Goal: Task Accomplishment & Management: Complete application form

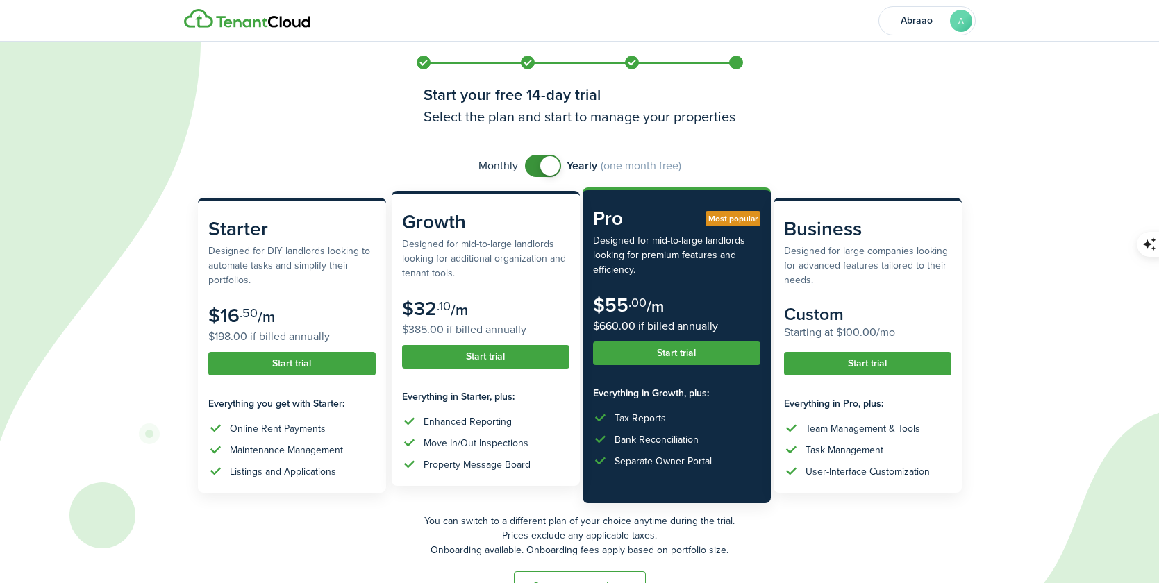
scroll to position [40, 0]
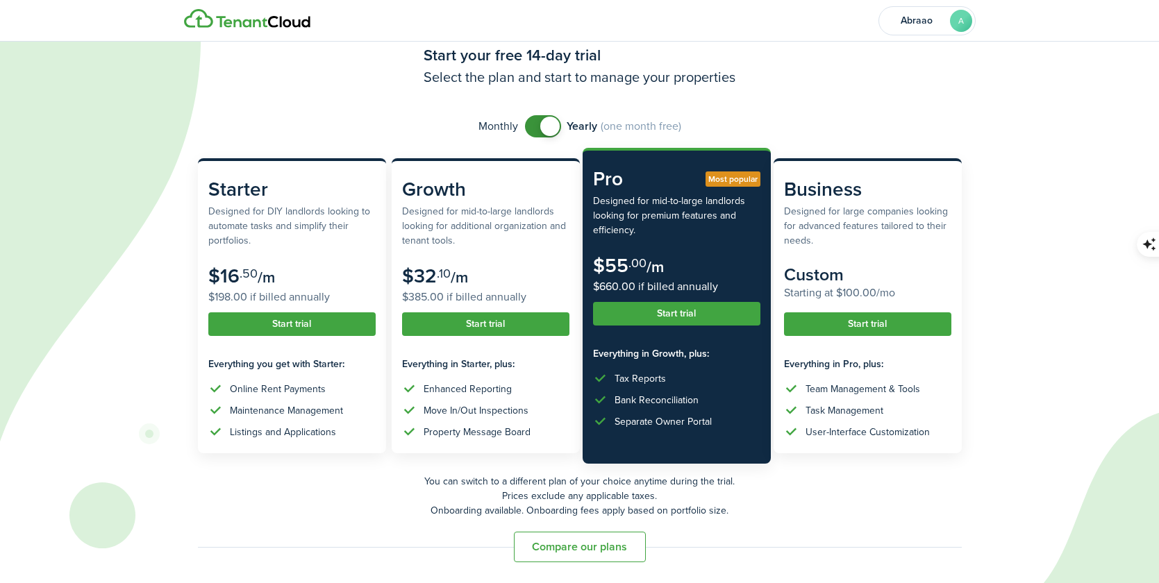
checkbox input "false"
click at [536, 124] on span at bounding box center [543, 126] width 14 height 22
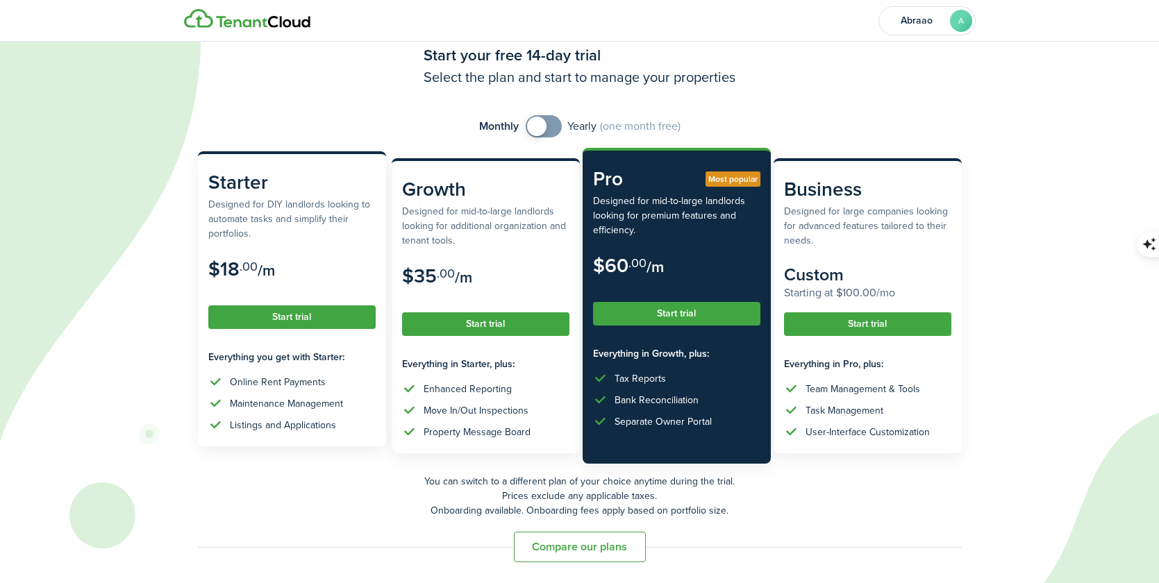
click at [326, 319] on button "Start trial" at bounding box center [291, 317] width 167 height 24
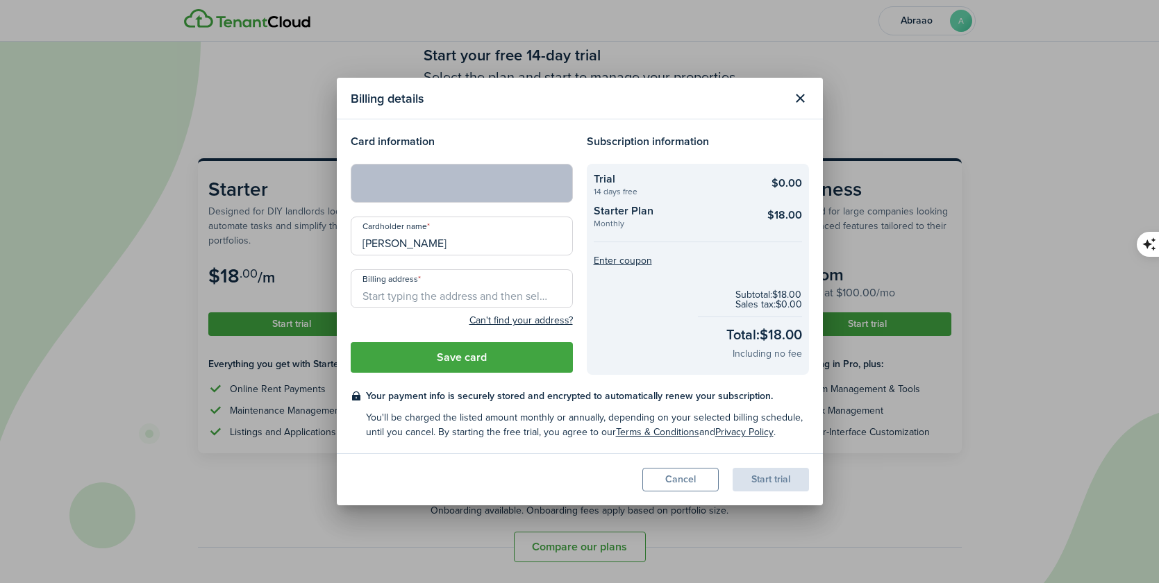
click at [482, 285] on input "Billing address" at bounding box center [462, 288] width 222 height 39
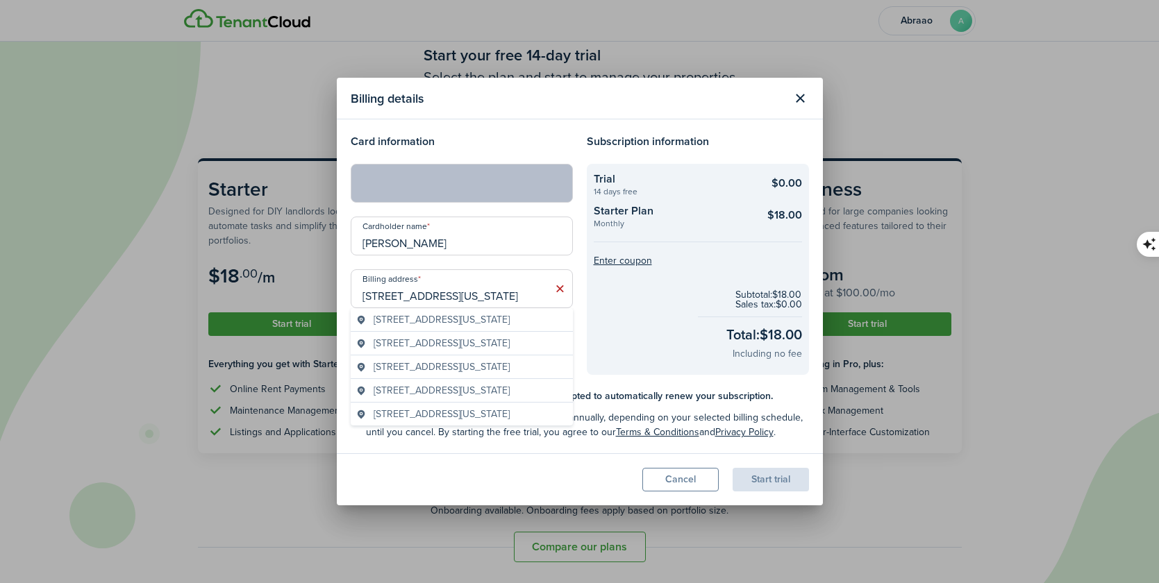
click at [489, 370] on span "[STREET_ADDRESS][US_STATE]" at bounding box center [441, 367] width 136 height 15
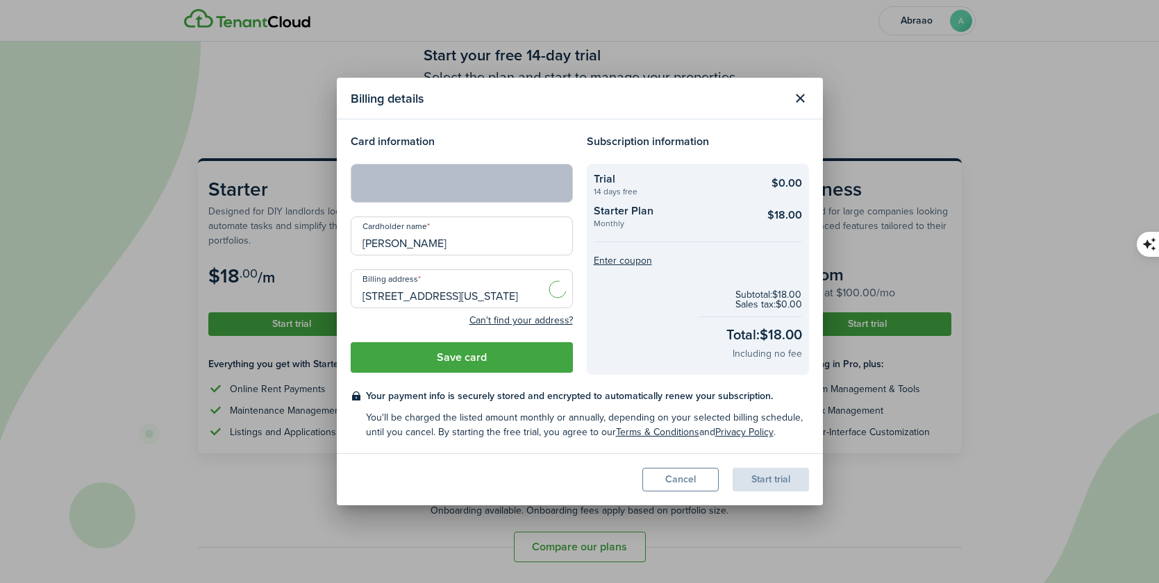
type input "[STREET_ADDRESS][US_STATE]"
click at [488, 360] on button "Save card" at bounding box center [462, 357] width 222 height 31
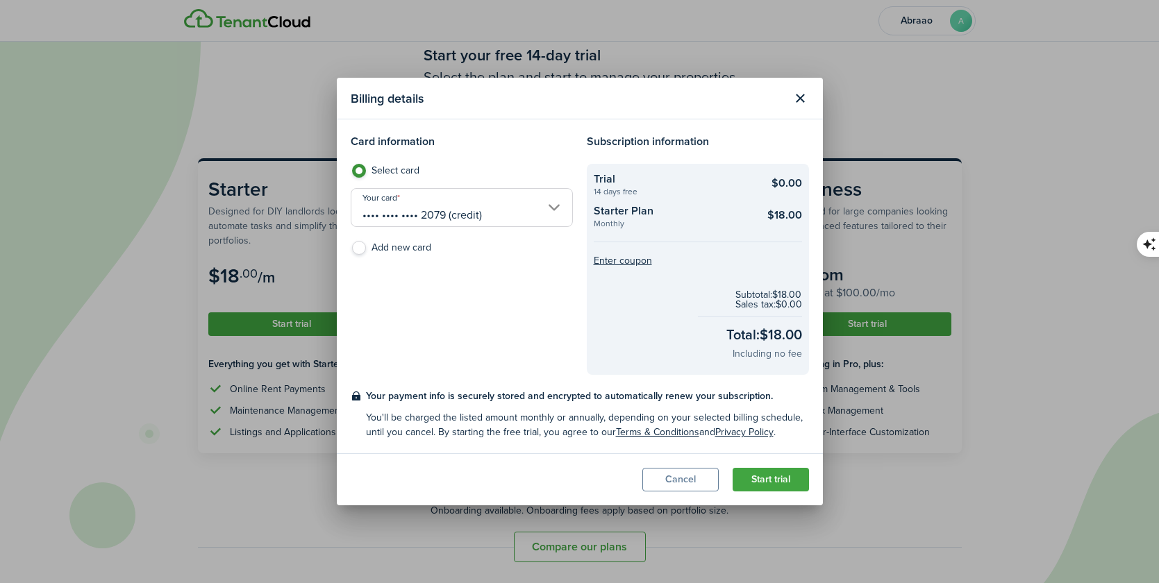
click at [764, 482] on button "Start trial" at bounding box center [770, 480] width 76 height 24
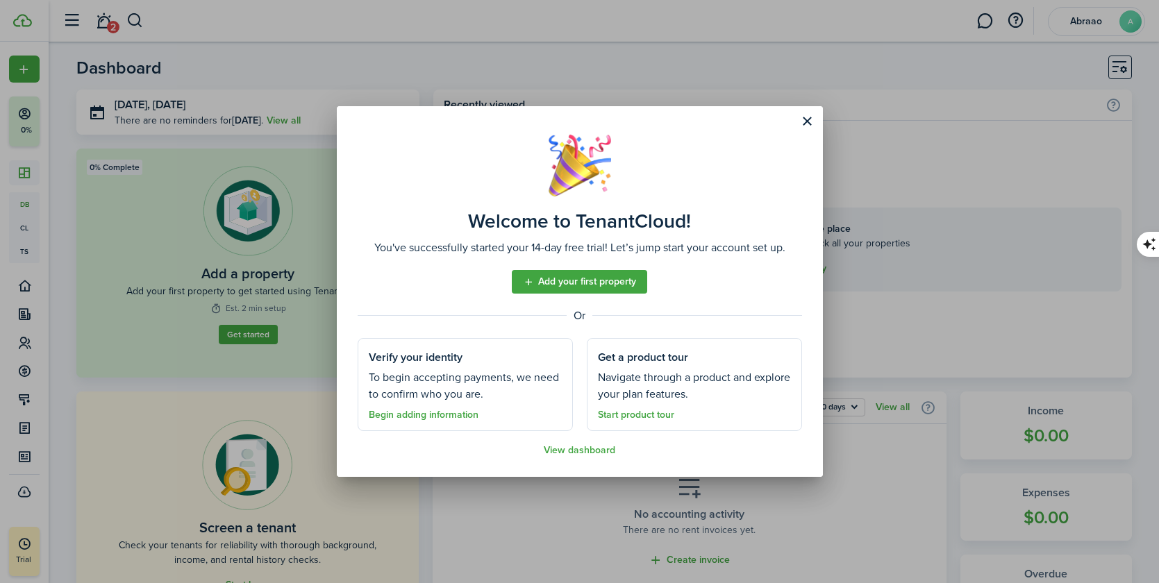
click at [555, 284] on link "Add your first property" at bounding box center [579, 282] width 135 height 24
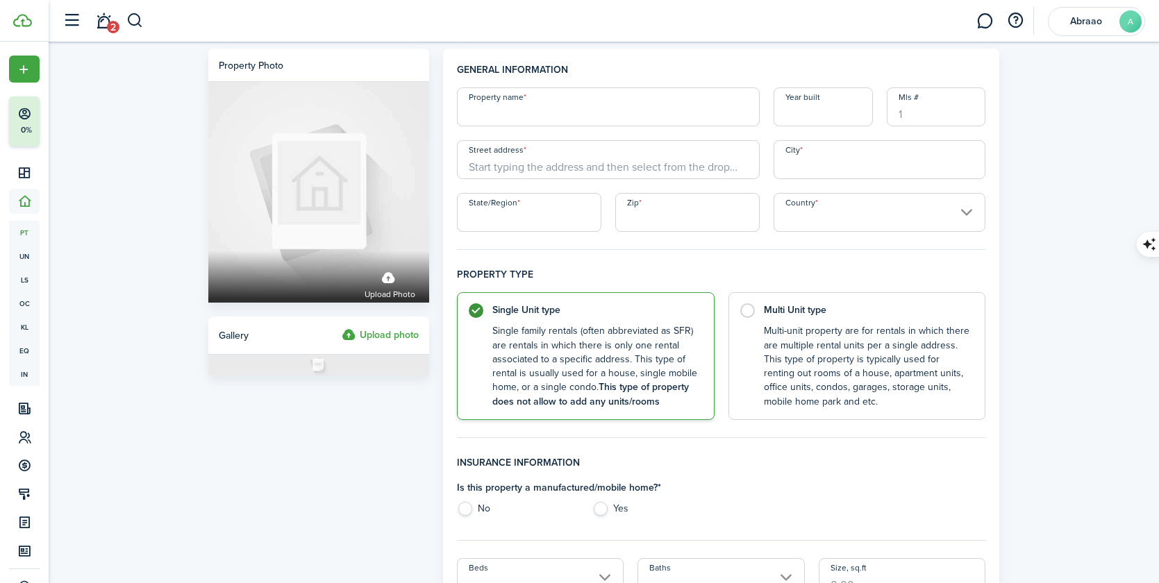
click at [541, 120] on input "Property name" at bounding box center [608, 106] width 303 height 39
drag, startPoint x: 548, startPoint y: 115, endPoint x: 496, endPoint y: 122, distance: 51.8
click at [491, 115] on input "[US_STATE] Av -" at bounding box center [608, 106] width 303 height 39
type input "Michy"
click at [805, 111] on input "Year built" at bounding box center [822, 106] width 99 height 39
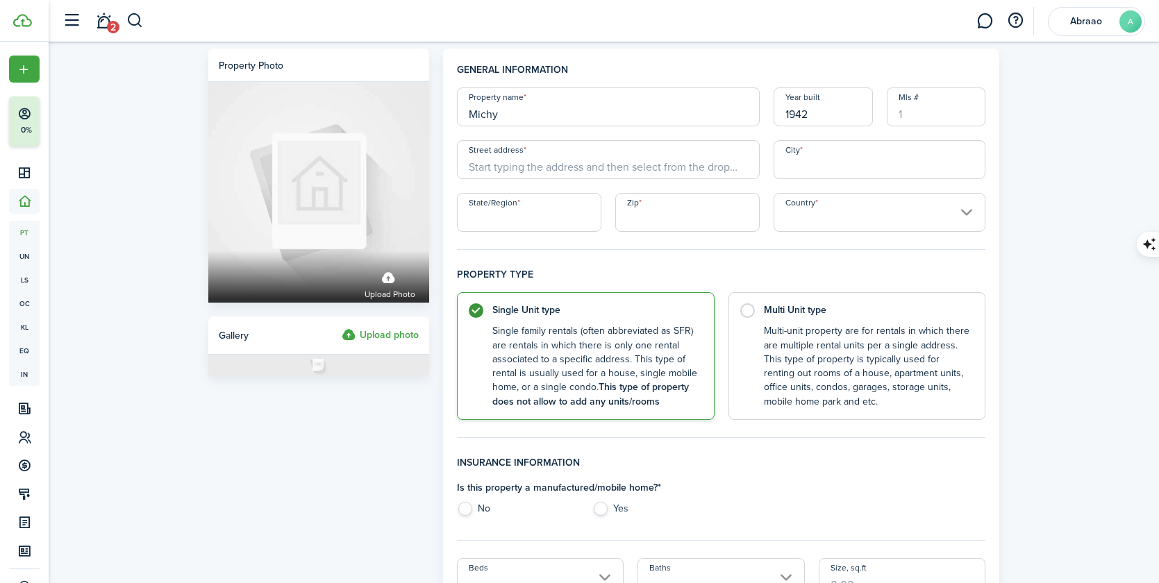
type input "1942"
click at [639, 164] on input "Street address" at bounding box center [608, 159] width 303 height 39
click at [588, 167] on input "551 [US_STATE]" at bounding box center [608, 159] width 303 height 39
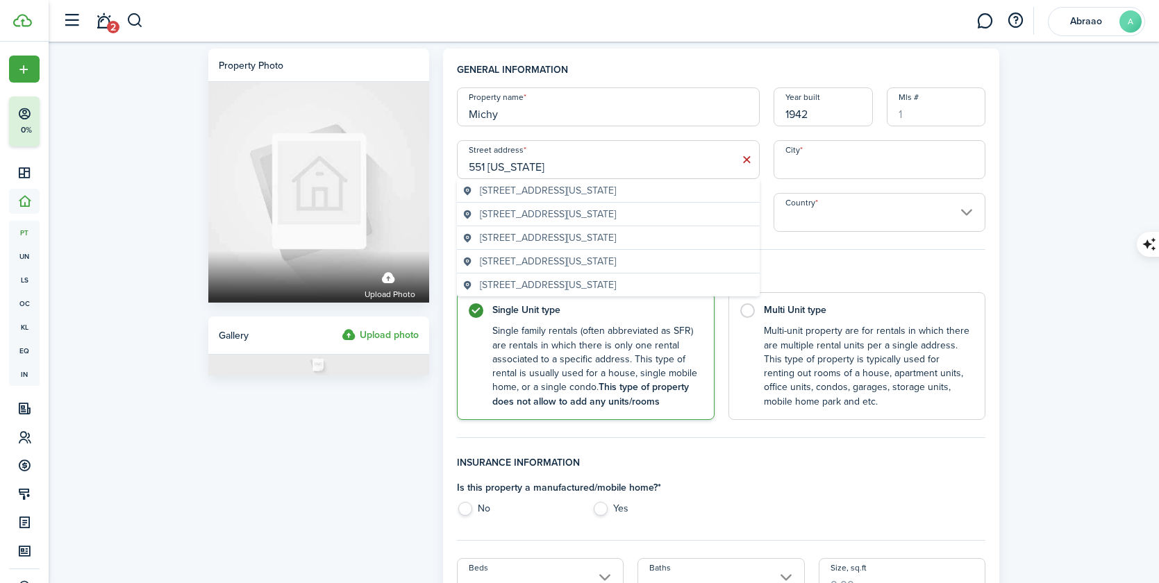
click at [724, 222] on div "[STREET_ADDRESS][US_STATE]" at bounding box center [608, 215] width 303 height 24
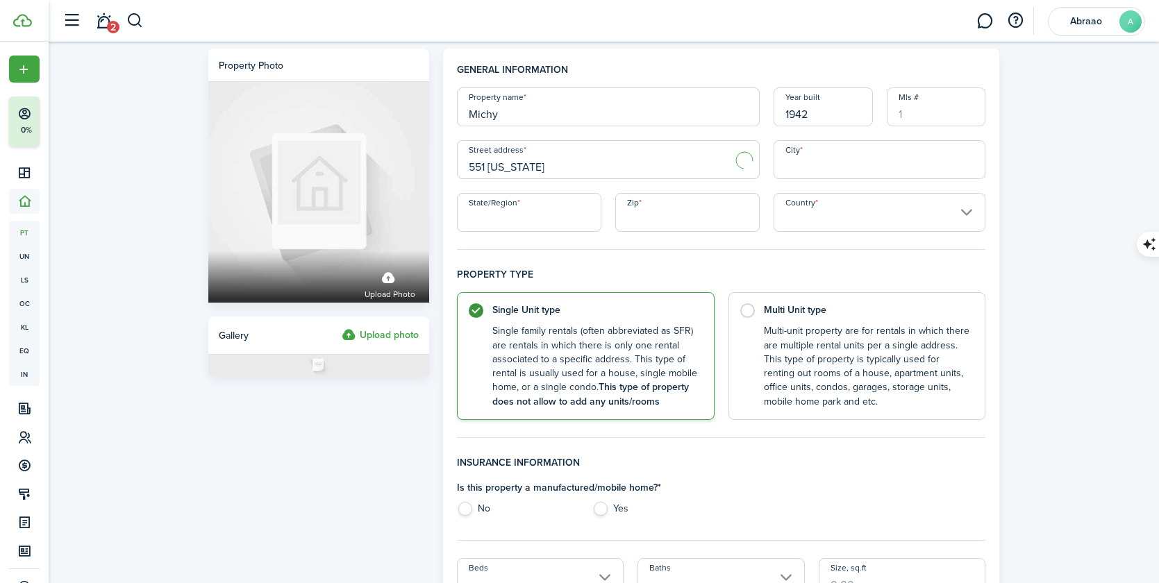
type input "[STREET_ADDRESS][US_STATE]"
type input "[GEOGRAPHIC_DATA]"
type input "MI"
type input "49014"
type input "[GEOGRAPHIC_DATA]"
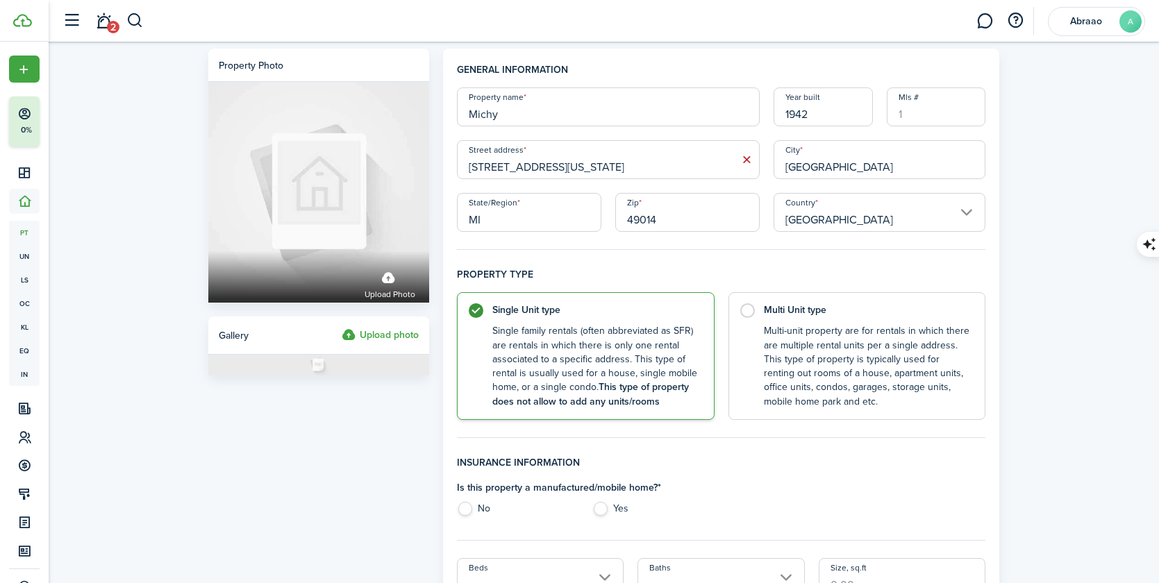
click at [578, 167] on input "[STREET_ADDRESS][US_STATE]" at bounding box center [608, 159] width 303 height 39
click at [503, 218] on input "MI" at bounding box center [529, 212] width 144 height 39
type input "M"
type input "FL"
click at [558, 242] on fieldset "General information Property name Michy Year built 1942 [GEOGRAPHIC_DATA] addre…" at bounding box center [721, 155] width 529 height 187
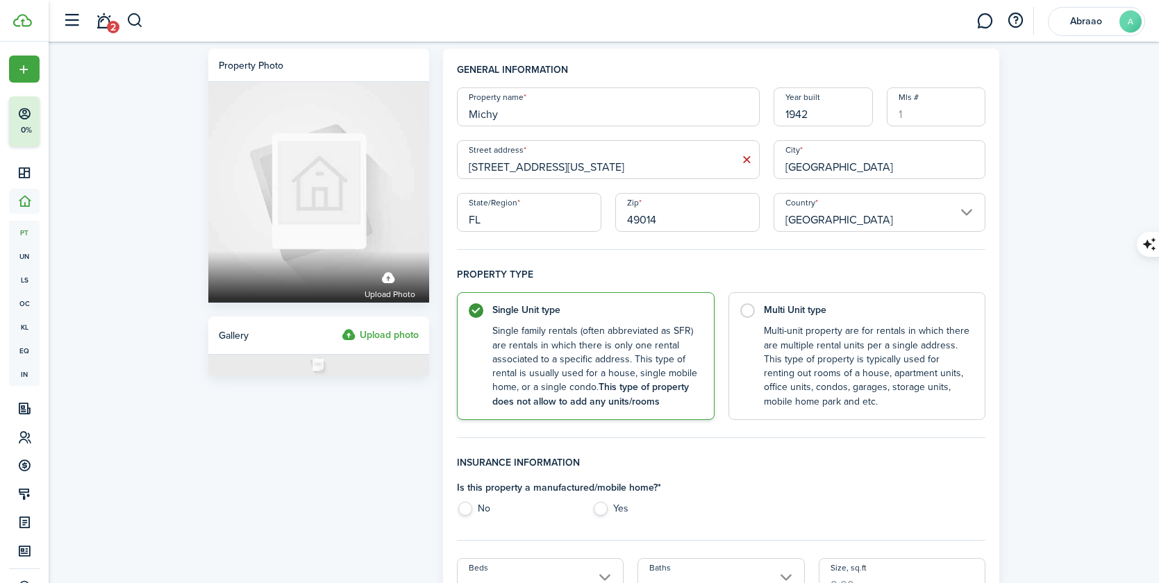
drag, startPoint x: 682, startPoint y: 219, endPoint x: 613, endPoint y: 217, distance: 69.4
click at [615, 217] on input "49014" at bounding box center [687, 212] width 144 height 39
type input "33139"
drag, startPoint x: 820, startPoint y: 154, endPoint x: 860, endPoint y: 163, distance: 40.6
click at [820, 154] on input "[GEOGRAPHIC_DATA]" at bounding box center [879, 159] width 212 height 39
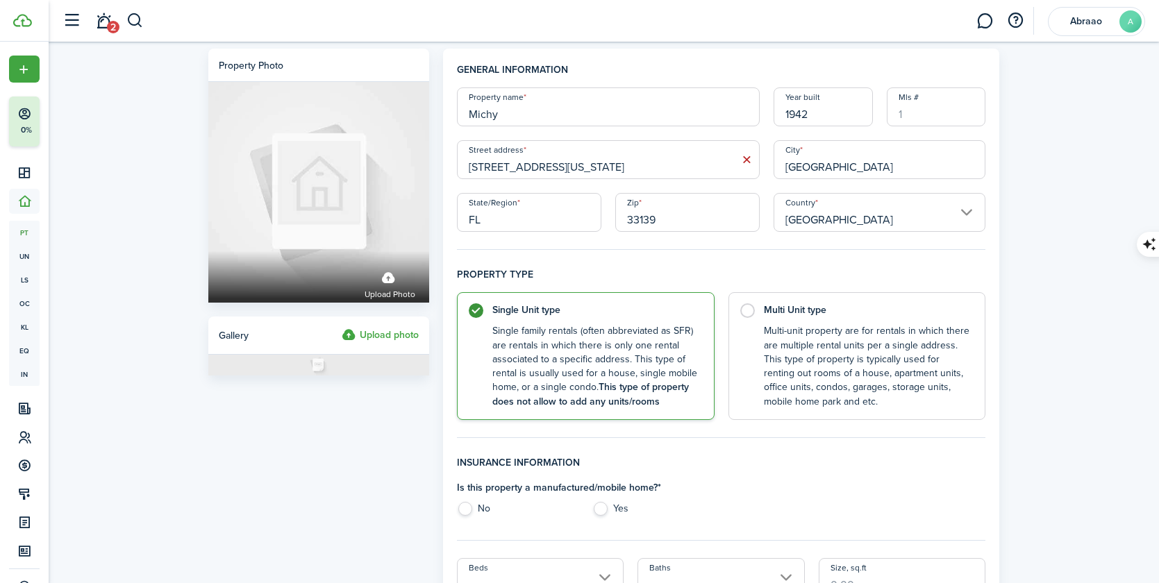
drag, startPoint x: 861, startPoint y: 164, endPoint x: 728, endPoint y: 163, distance: 133.3
click at [746, 166] on div "Property name Michy Year built 1942 [GEOGRAPHIC_DATA] address [STREET_ADDRESS][…" at bounding box center [721, 159] width 543 height 144
type input "[GEOGRAPHIC_DATA]"
click at [610, 267] on h4 "Property type" at bounding box center [721, 279] width 529 height 25
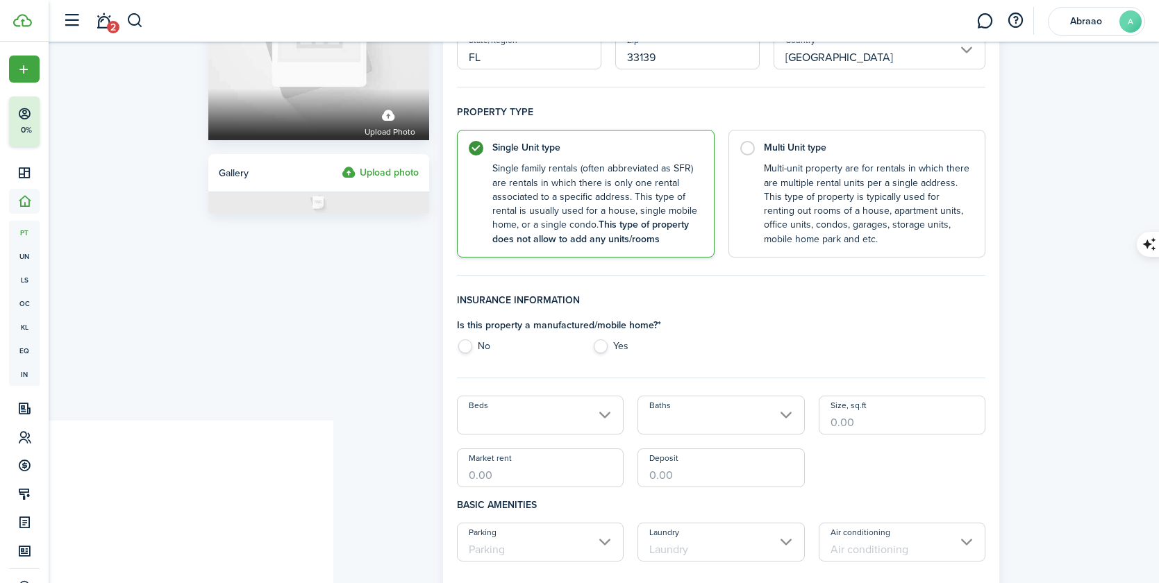
scroll to position [203, 0]
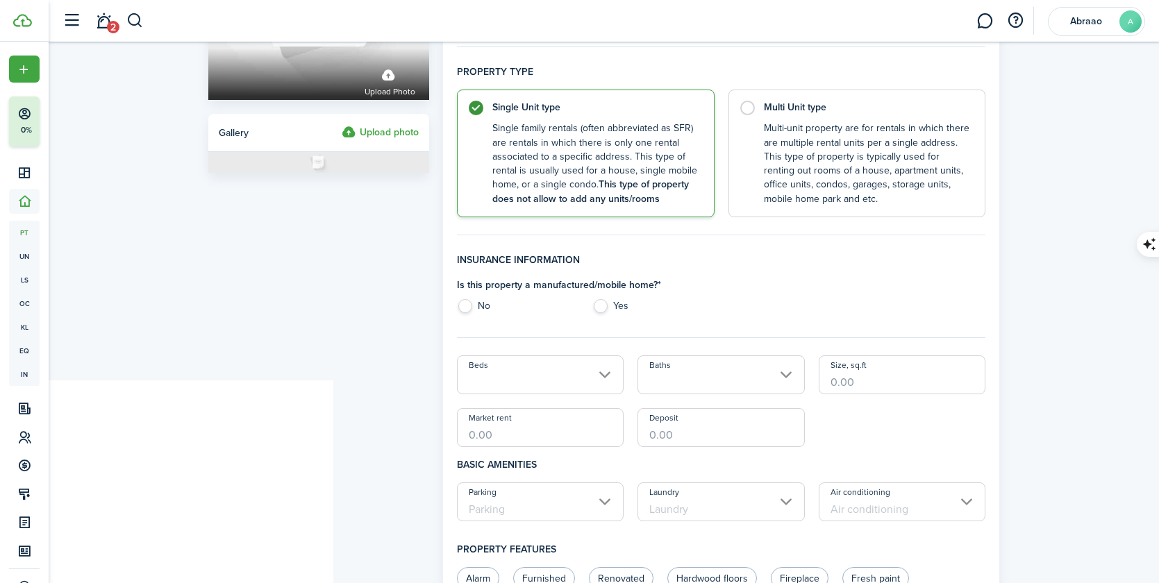
click at [467, 309] on label "No" at bounding box center [517, 309] width 121 height 21
radio input "true"
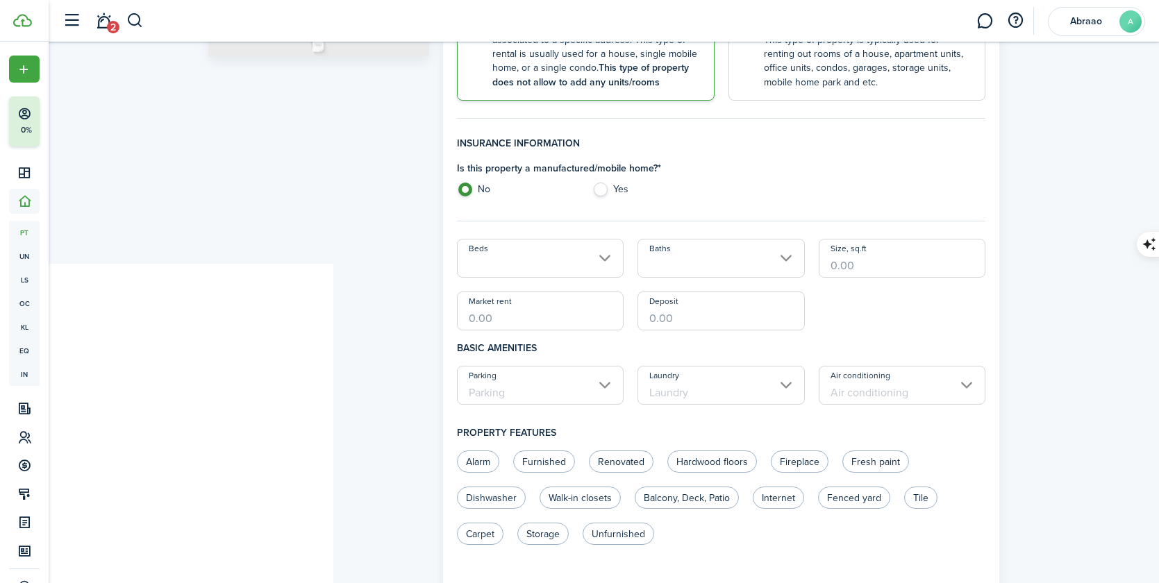
scroll to position [335, 0]
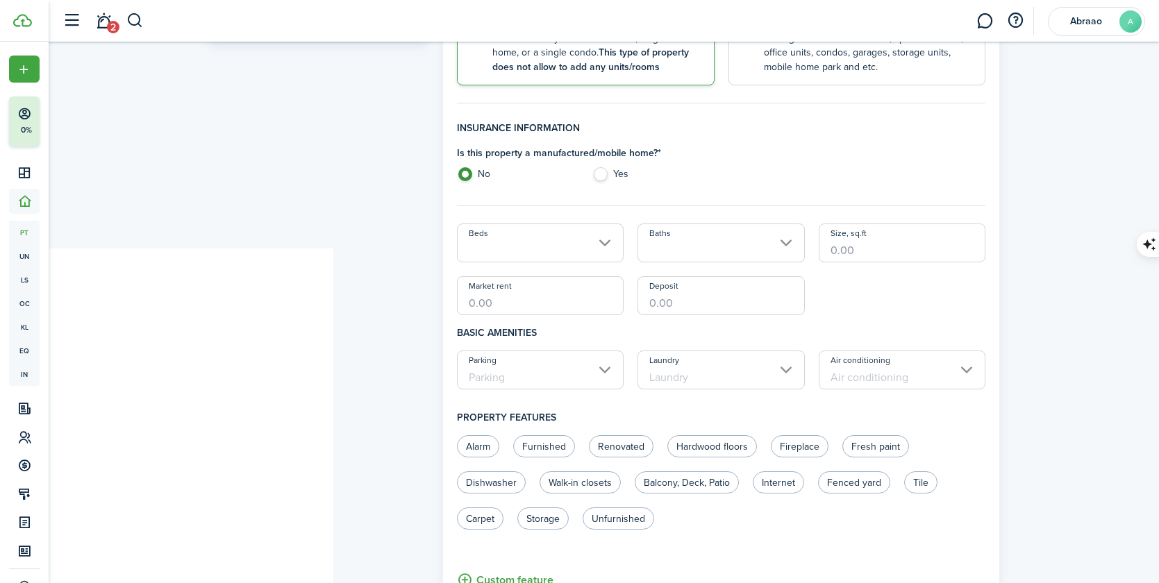
click at [559, 250] on input "Beds" at bounding box center [540, 243] width 167 height 39
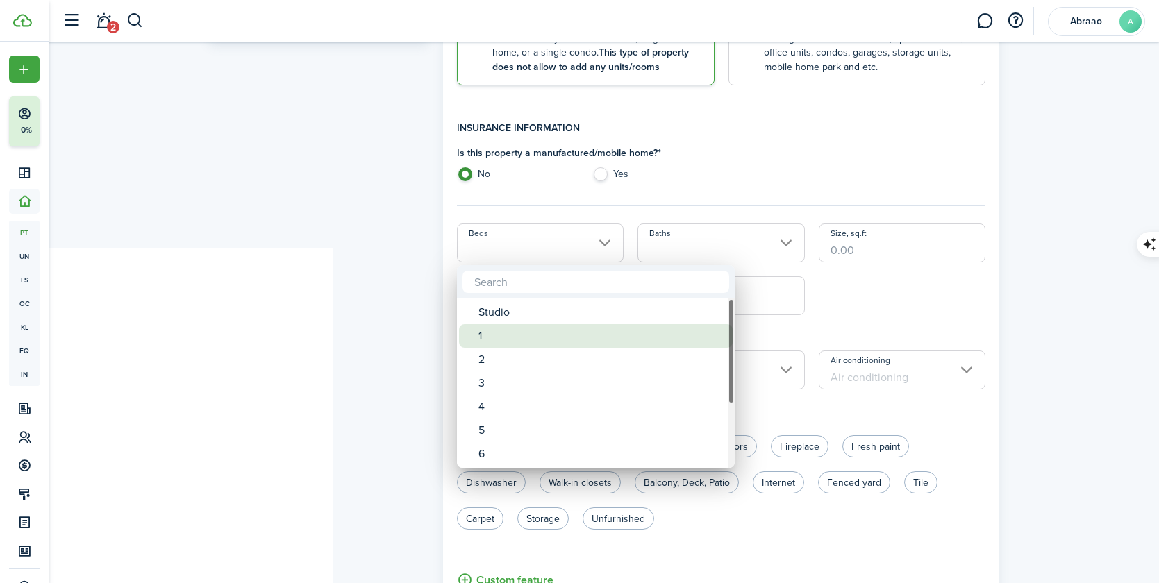
drag, startPoint x: 511, startPoint y: 331, endPoint x: 648, endPoint y: 282, distance: 146.0
click at [511, 331] on div "1" at bounding box center [601, 336] width 246 height 24
type input "1"
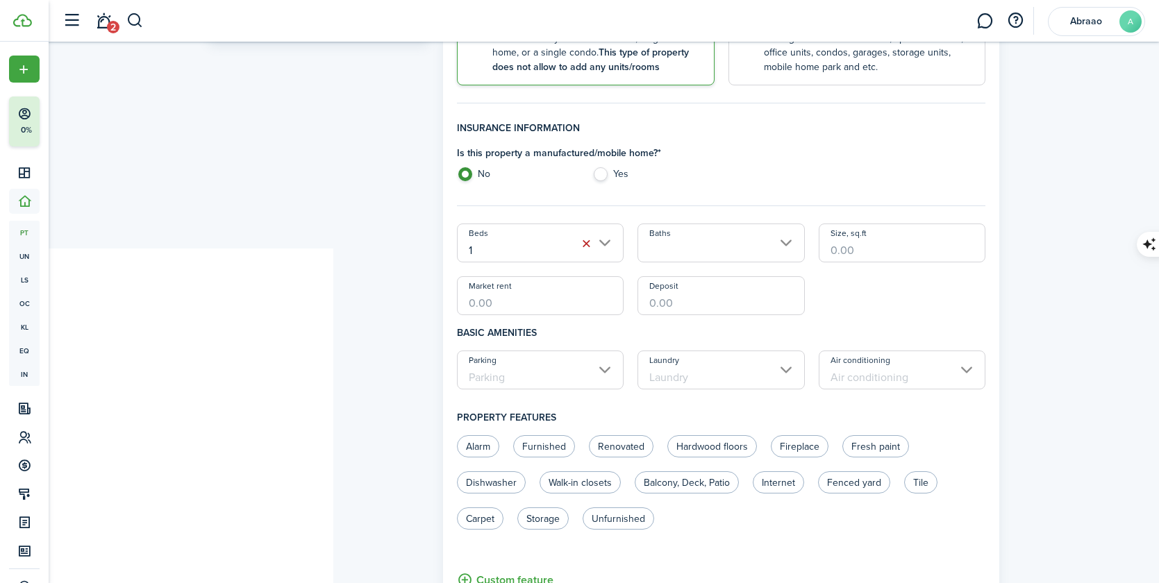
click at [705, 250] on input "Baths" at bounding box center [720, 243] width 167 height 39
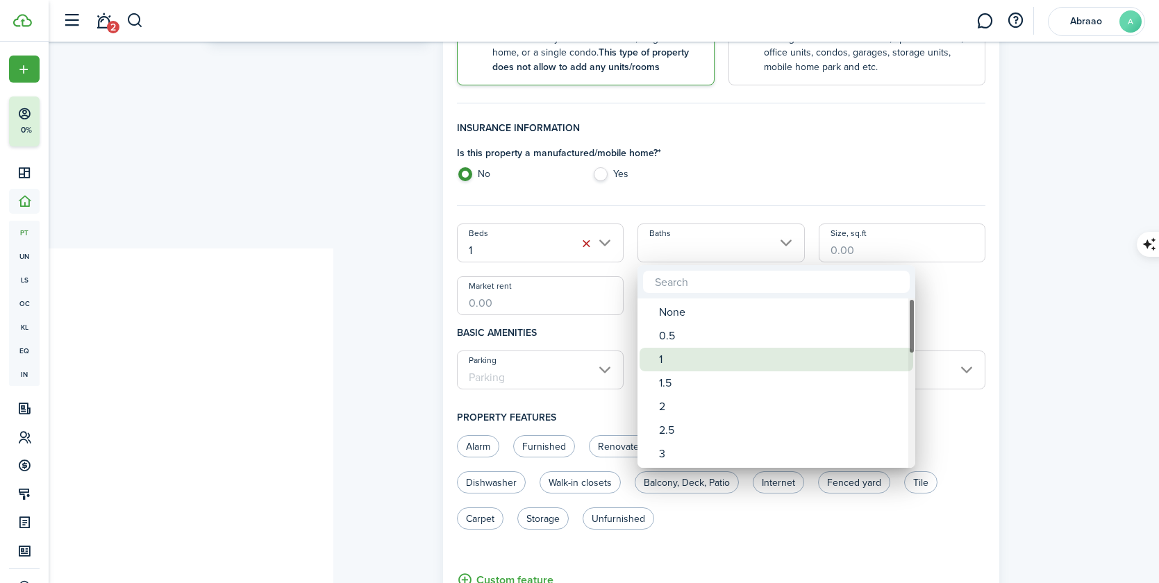
click at [662, 353] on div "1" at bounding box center [782, 360] width 246 height 24
type input "1"
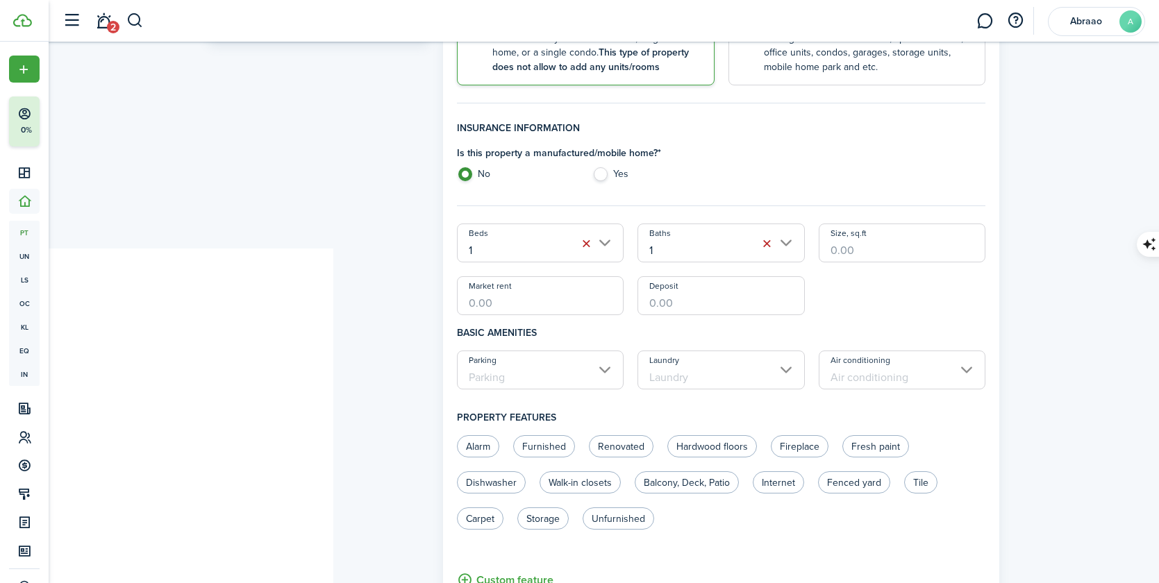
click at [902, 246] on input "Size, sq.ft" at bounding box center [901, 243] width 167 height 39
type input "436"
click at [494, 305] on input "Market rent" at bounding box center [540, 295] width 167 height 39
type input "$2,300.00"
click at [721, 308] on input "Deposit" at bounding box center [720, 295] width 167 height 39
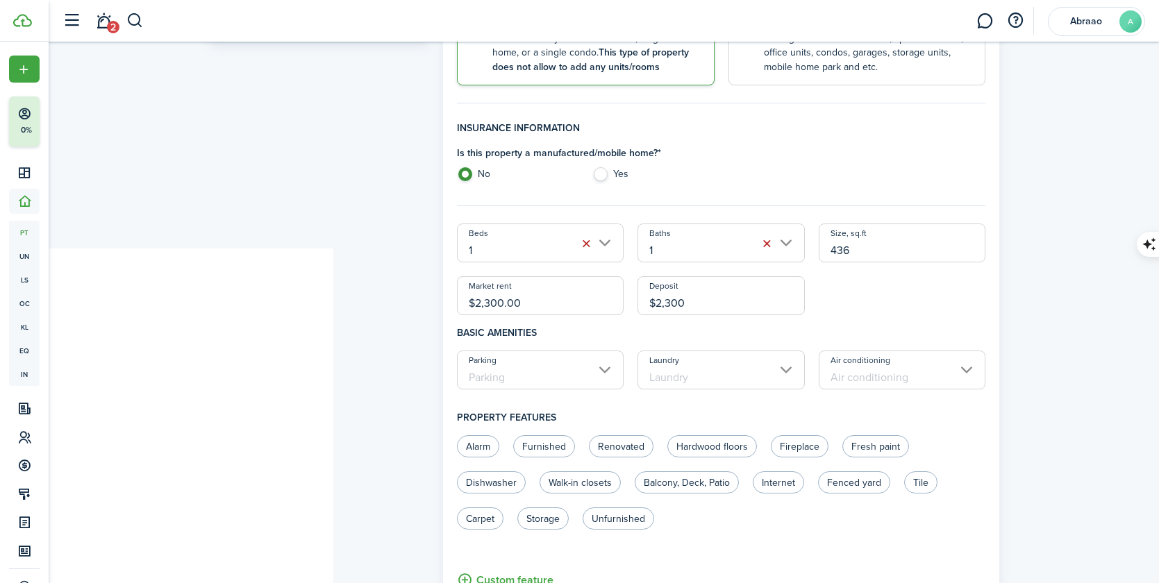
click at [573, 379] on input "Parking" at bounding box center [540, 370] width 167 height 39
type input "$2,300.00"
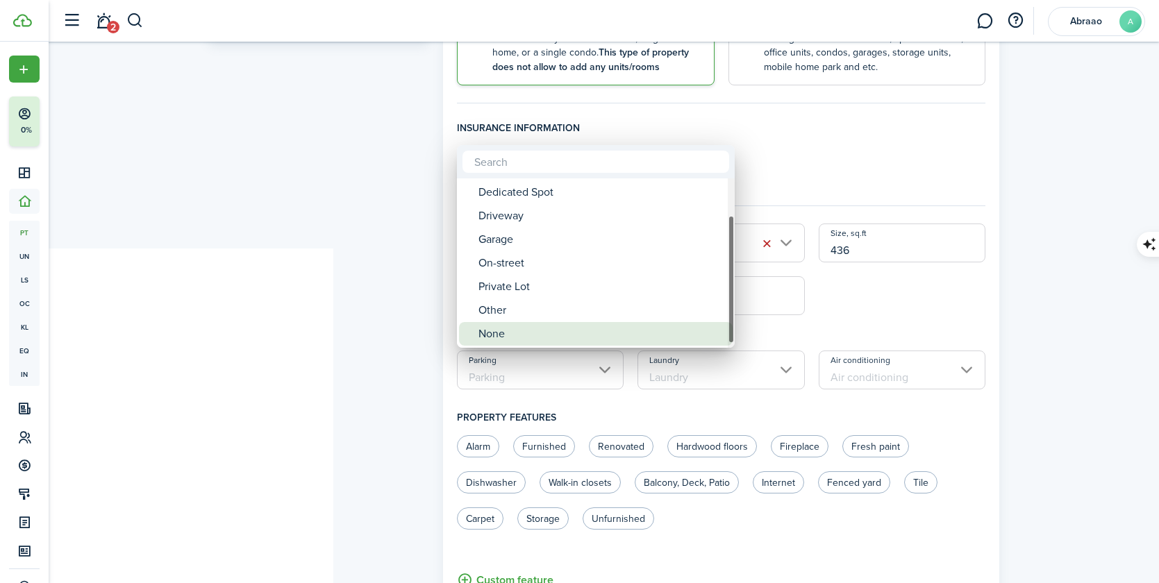
click at [516, 330] on div "None" at bounding box center [601, 334] width 246 height 24
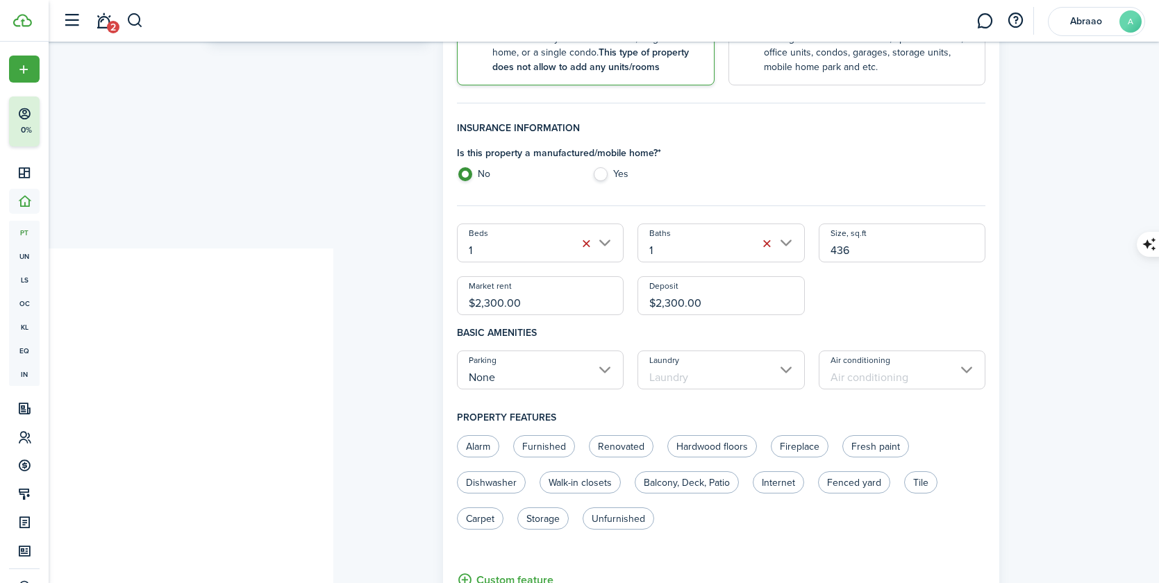
click at [535, 383] on input "None" at bounding box center [540, 370] width 167 height 39
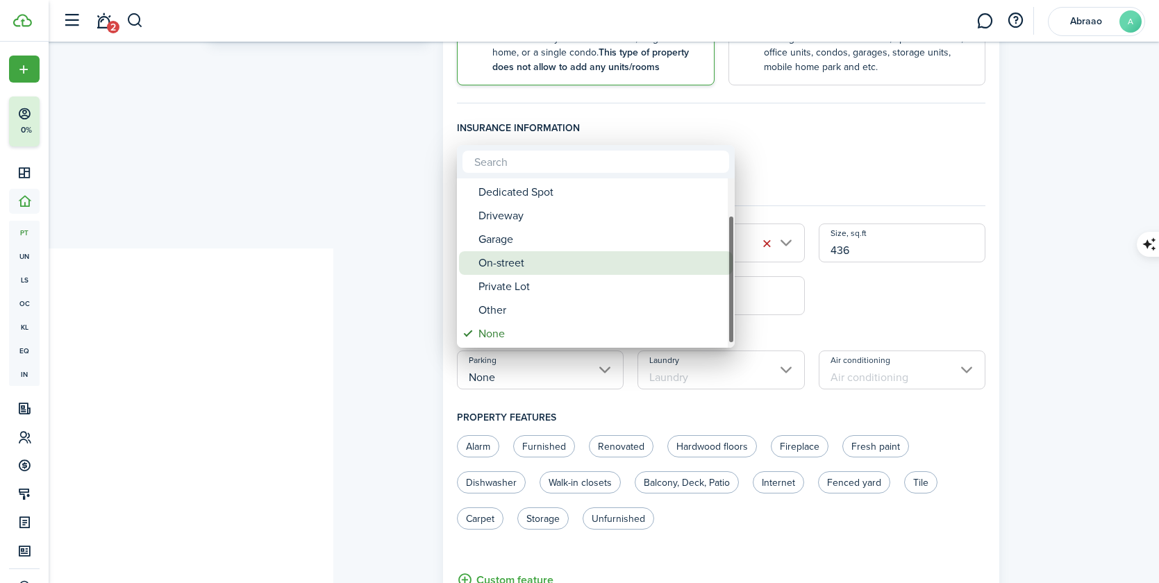
click at [516, 271] on div "On-street" at bounding box center [601, 263] width 246 height 24
type input "On-street"
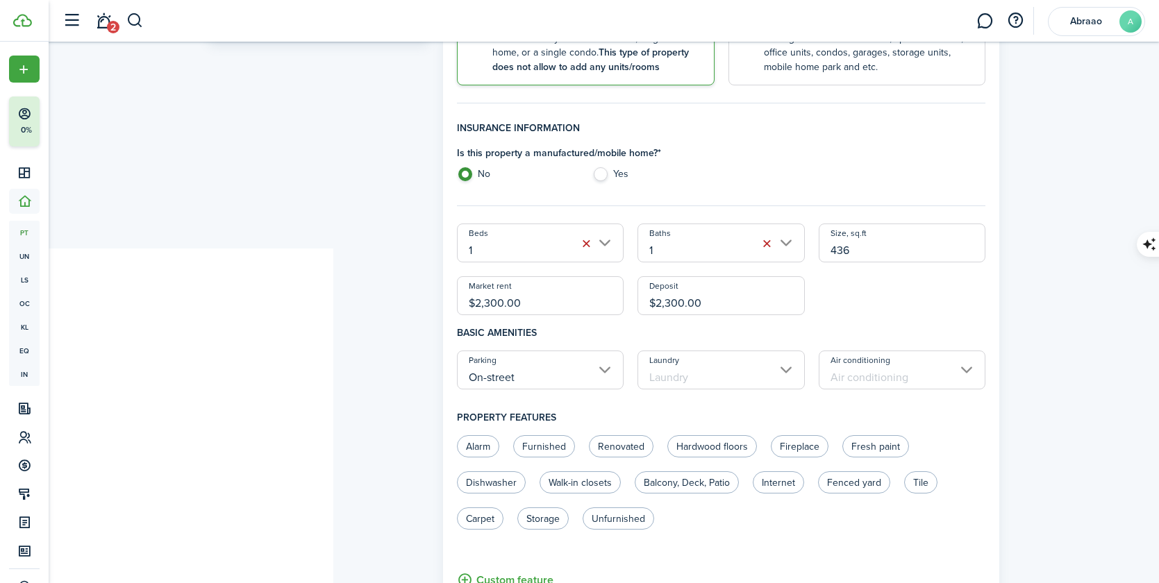
click at [731, 382] on input "Laundry" at bounding box center [720, 370] width 167 height 39
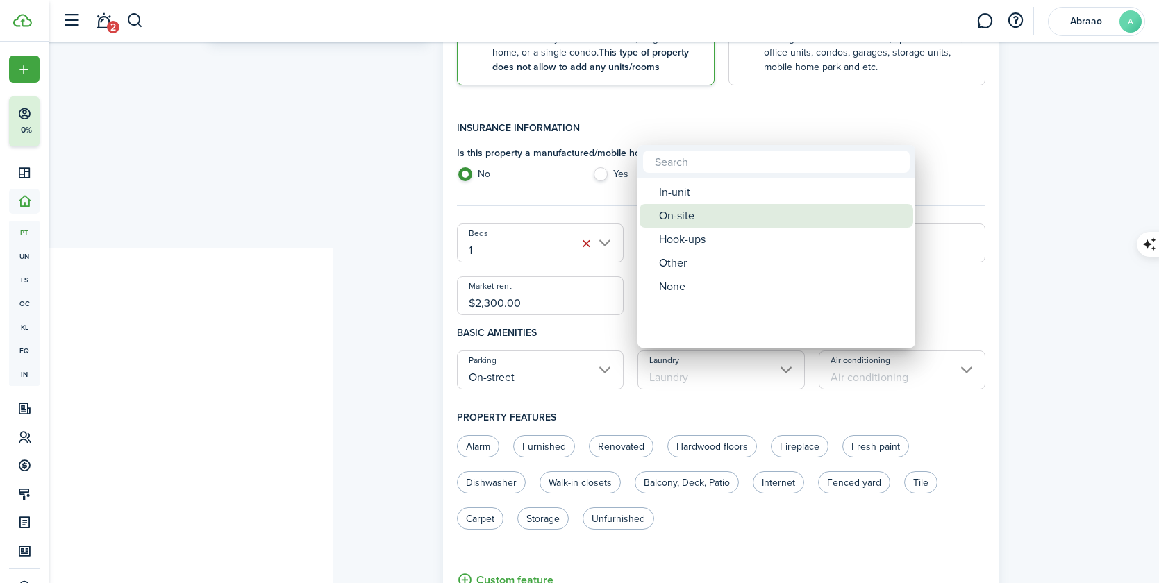
click at [689, 218] on div "On-site" at bounding box center [782, 216] width 246 height 24
type input "On-site"
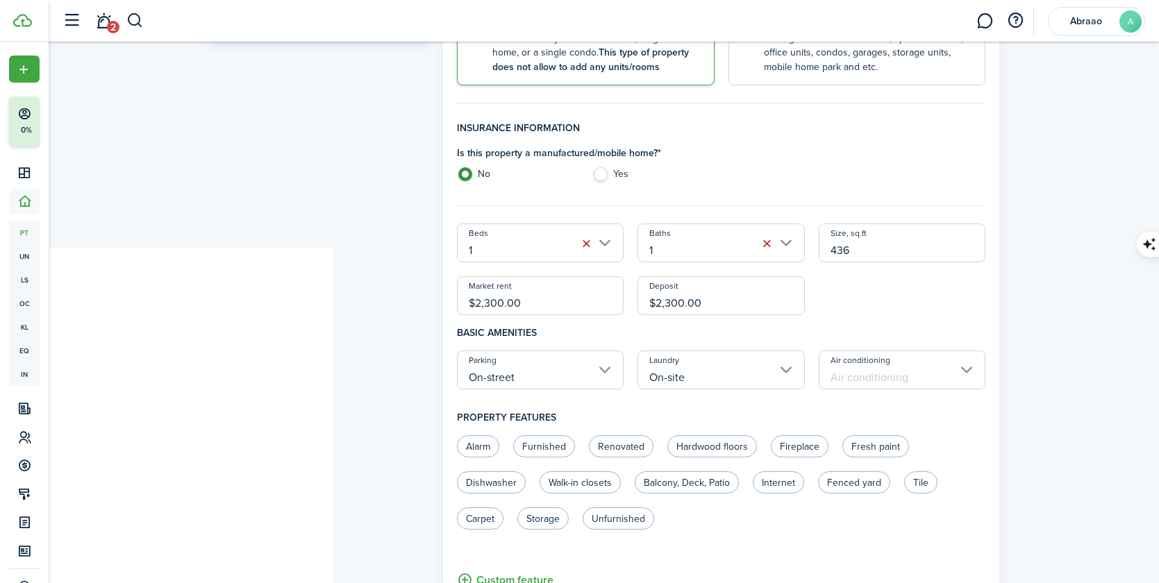
click at [858, 384] on input "Air conditioning" at bounding box center [901, 370] width 167 height 39
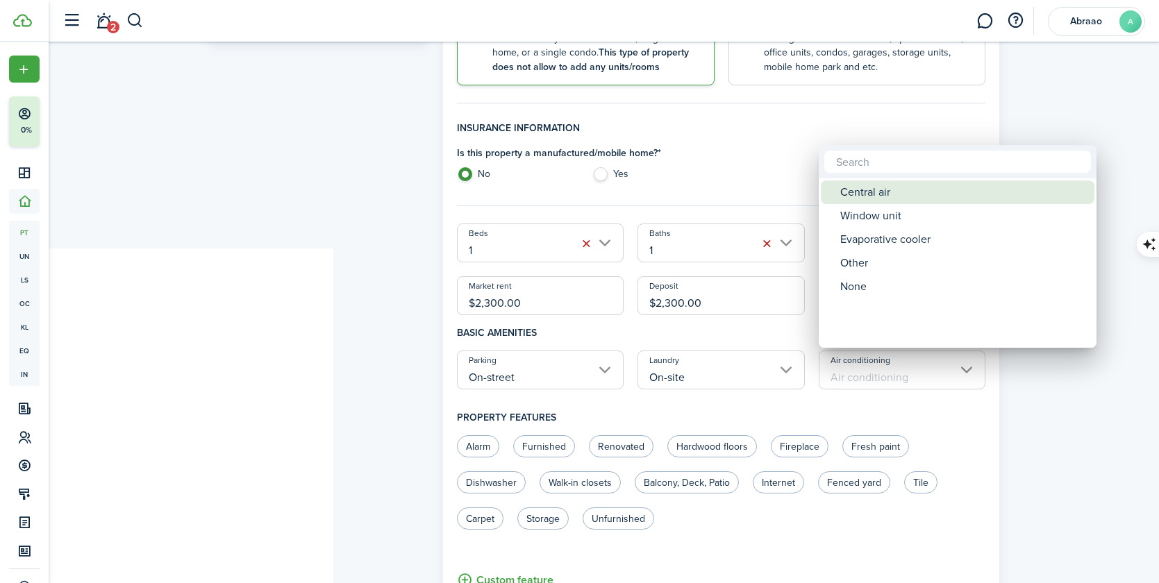
click at [868, 193] on div "Central air" at bounding box center [963, 192] width 246 height 24
type input "Central air"
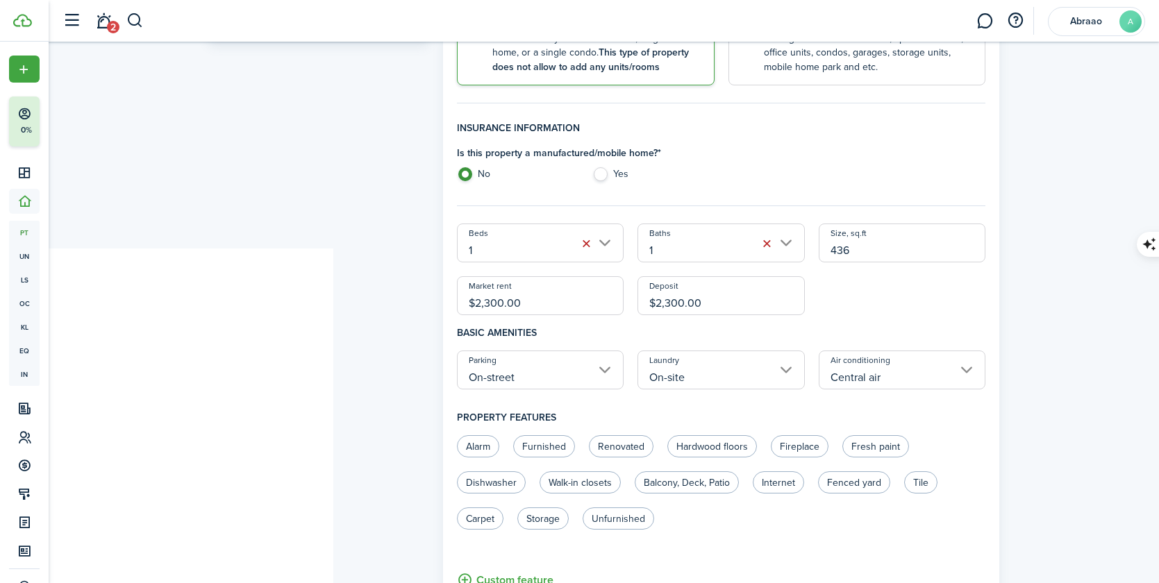
click at [896, 295] on div "Beds 1 Baths 1 Size, sq.ft 436 Market rent $2,300.00 Deposit $2,300.00" at bounding box center [721, 270] width 543 height 92
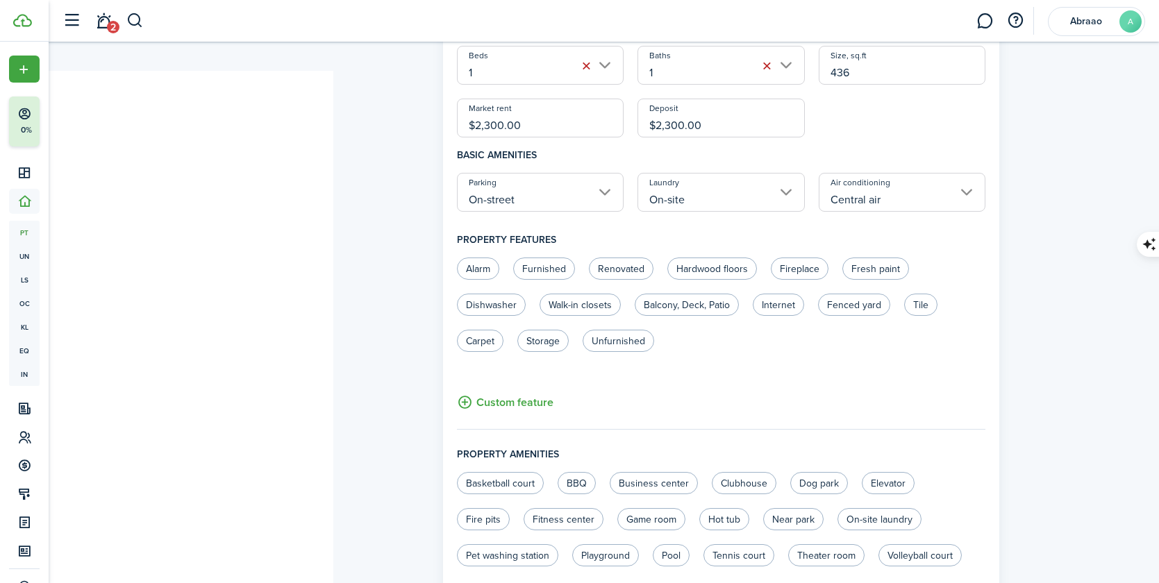
scroll to position [510, 0]
click at [610, 269] on label "Renovated" at bounding box center [621, 271] width 65 height 22
radio input "true"
click at [714, 275] on label "Hardwood floors" at bounding box center [712, 271] width 90 height 22
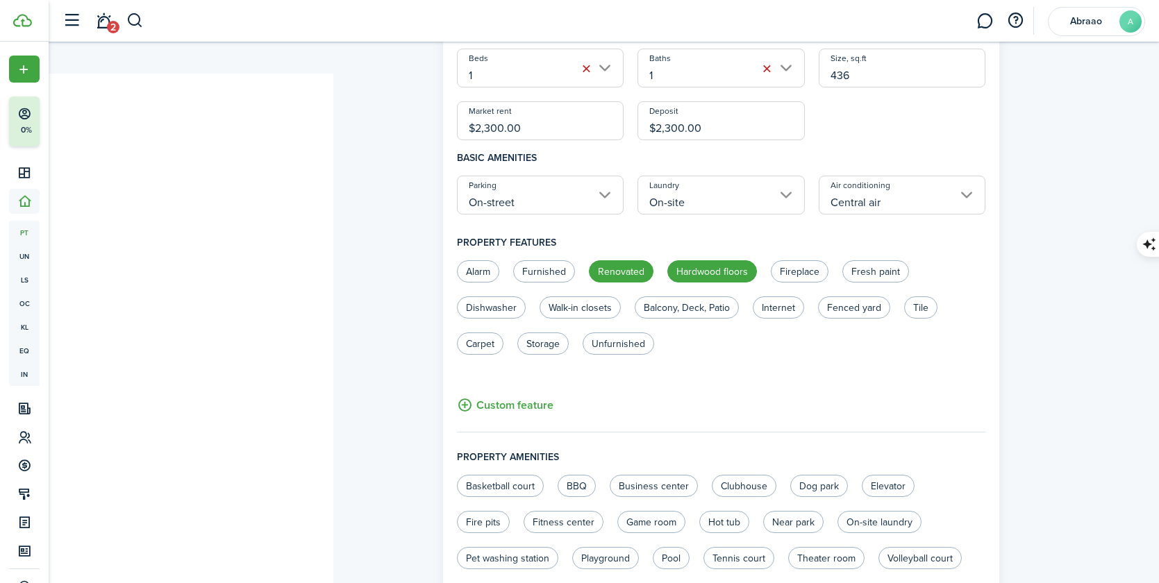
radio input "true"
click at [871, 276] on label "Fresh paint" at bounding box center [875, 271] width 67 height 22
radio input "true"
click at [497, 314] on label "Dishwasher" at bounding box center [491, 307] width 69 height 22
radio input "true"
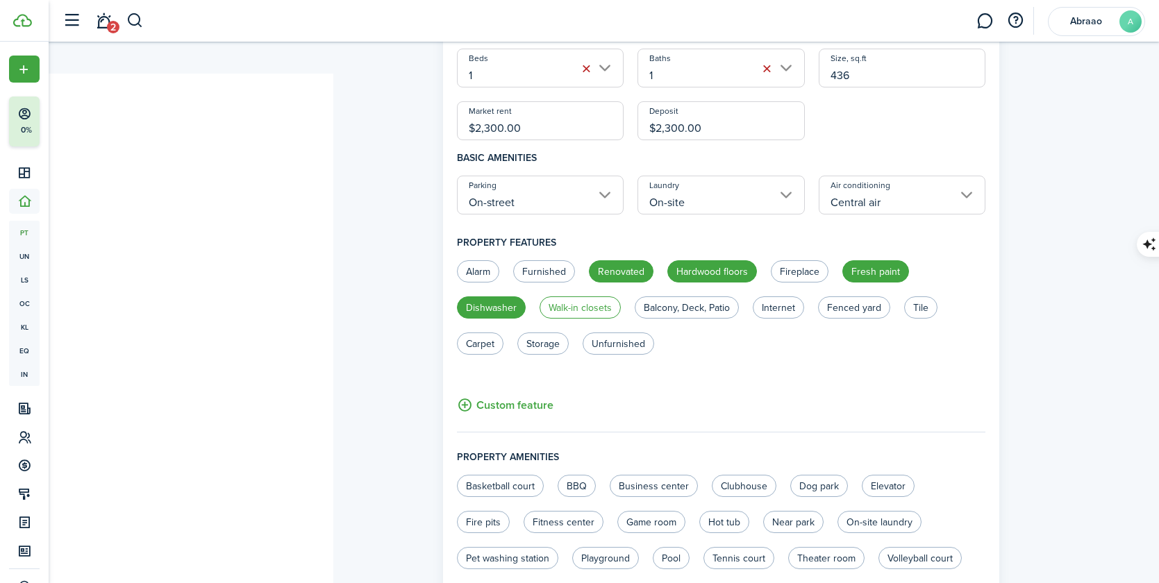
click at [568, 311] on label "Walk-in closets" at bounding box center [579, 307] width 81 height 22
radio input "false"
click at [772, 310] on label "Internet" at bounding box center [777, 307] width 51 height 22
radio input "true"
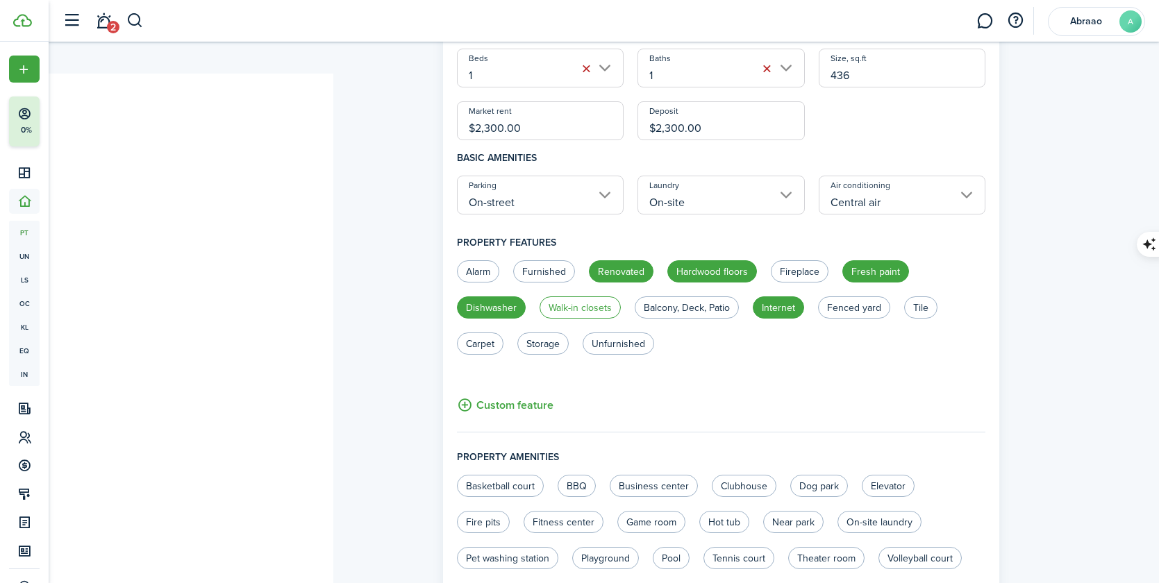
drag, startPoint x: 528, startPoint y: 269, endPoint x: 591, endPoint y: 307, distance: 73.8
click at [528, 269] on label "Furnished" at bounding box center [544, 271] width 62 height 22
radio input "true"
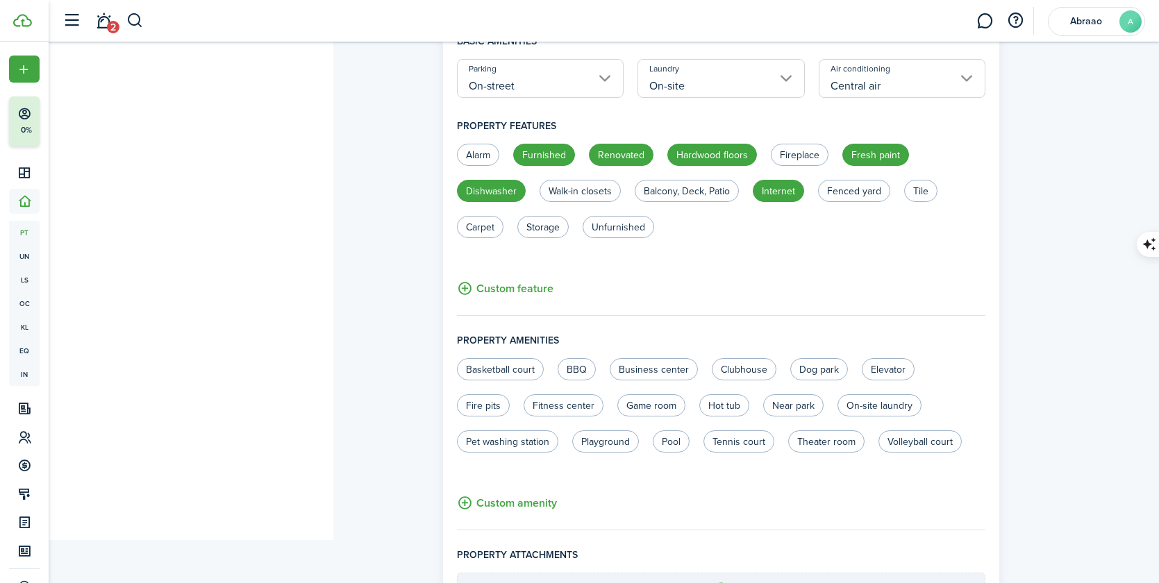
scroll to position [607, 0]
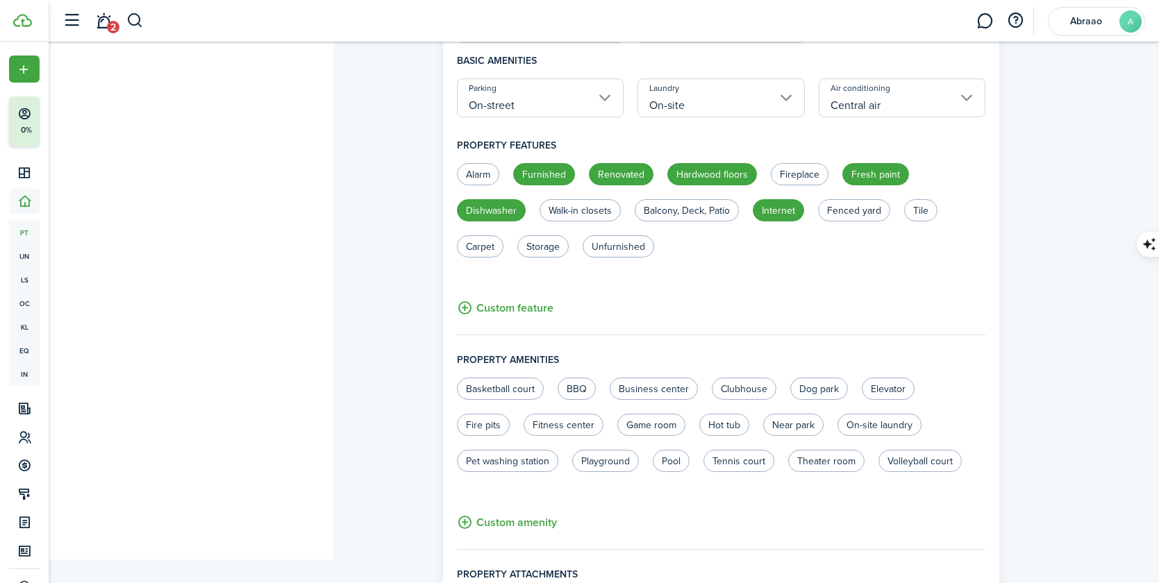
click at [497, 309] on button "Custom feature" at bounding box center [505, 307] width 96 height 17
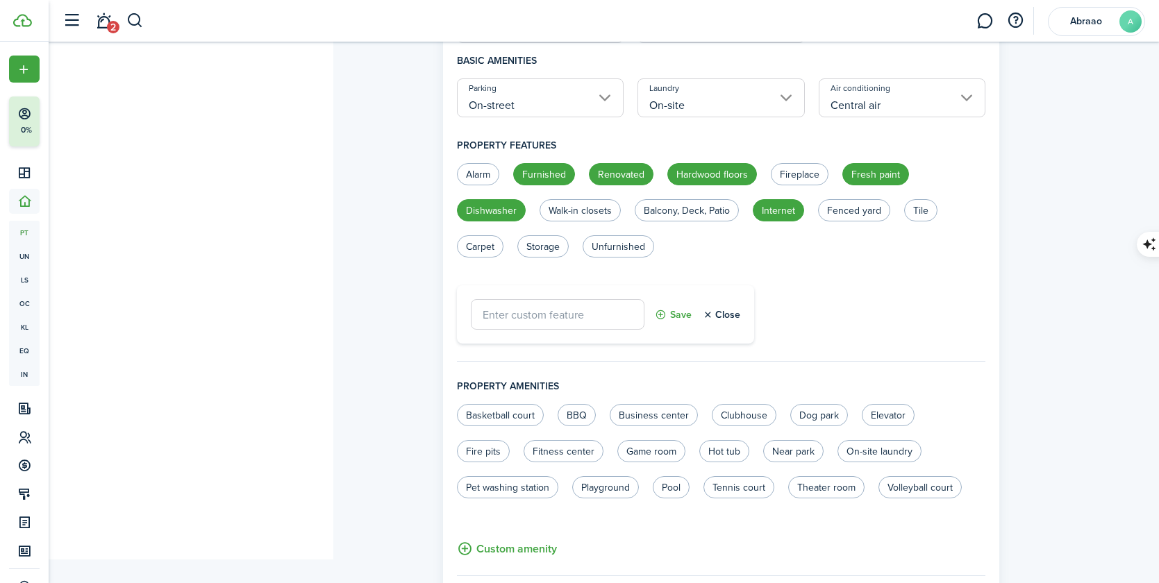
click at [548, 319] on input "text" at bounding box center [558, 314] width 174 height 31
type input "Electricity included"
drag, startPoint x: 663, startPoint y: 315, endPoint x: 655, endPoint y: 321, distance: 10.4
click at [662, 315] on button "Save" at bounding box center [673, 314] width 37 height 31
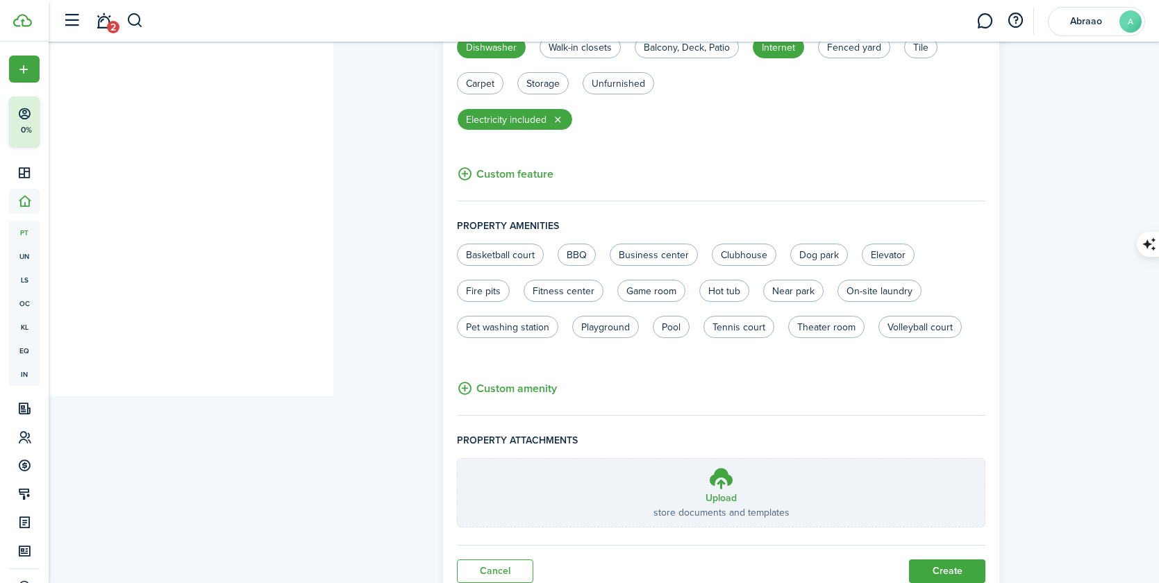
scroll to position [774, 0]
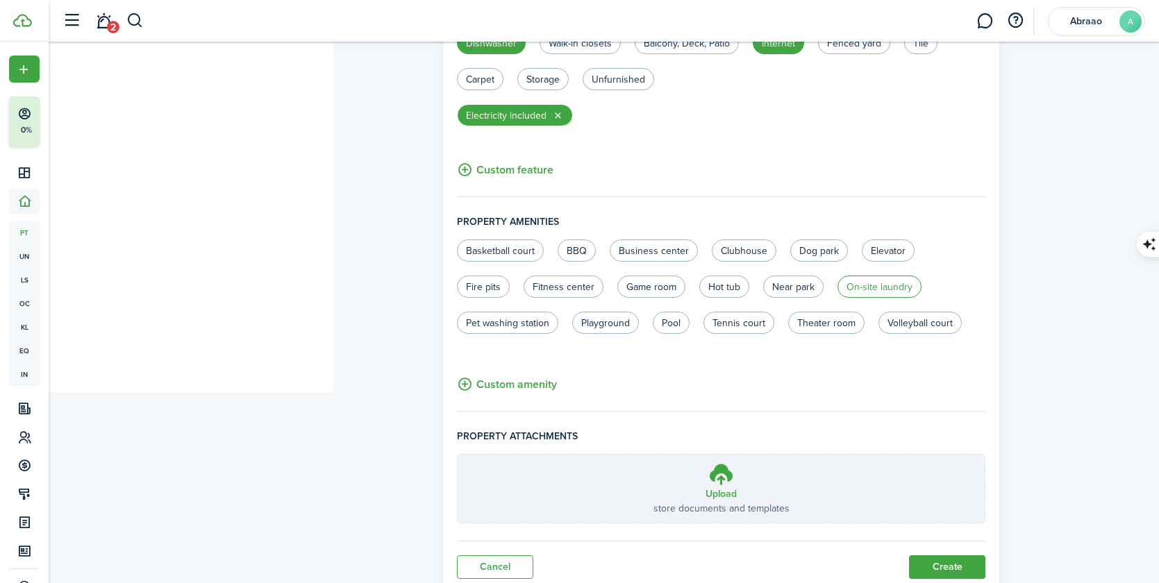
click at [878, 291] on label "On-site laundry" at bounding box center [879, 287] width 84 height 22
radio input "true"
click at [795, 292] on label "Near park" at bounding box center [793, 287] width 60 height 22
radio input "true"
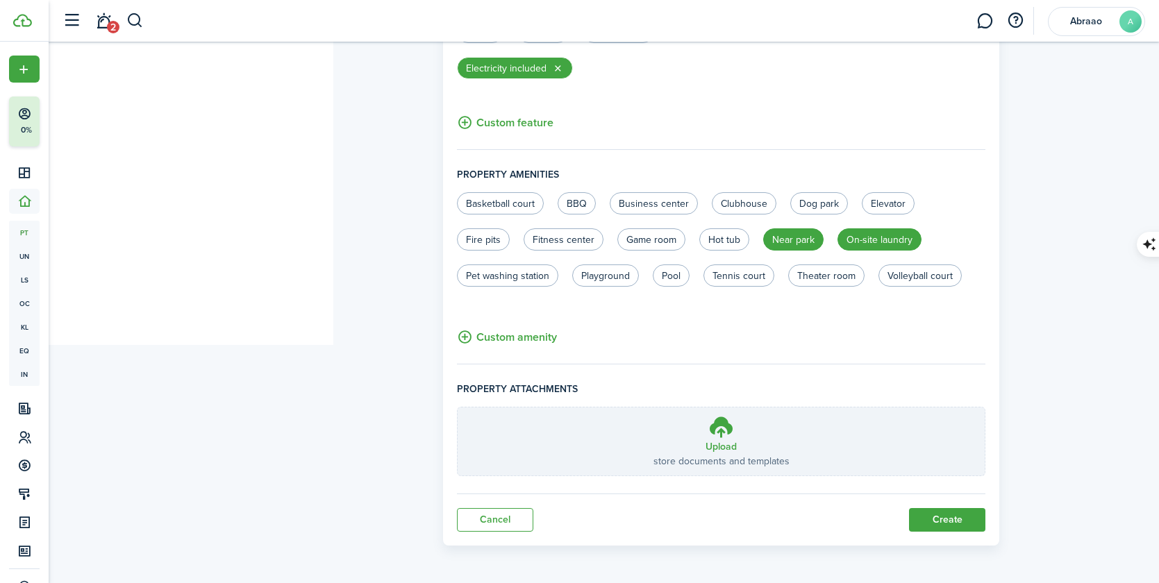
click at [934, 519] on button "Create" at bounding box center [947, 520] width 76 height 24
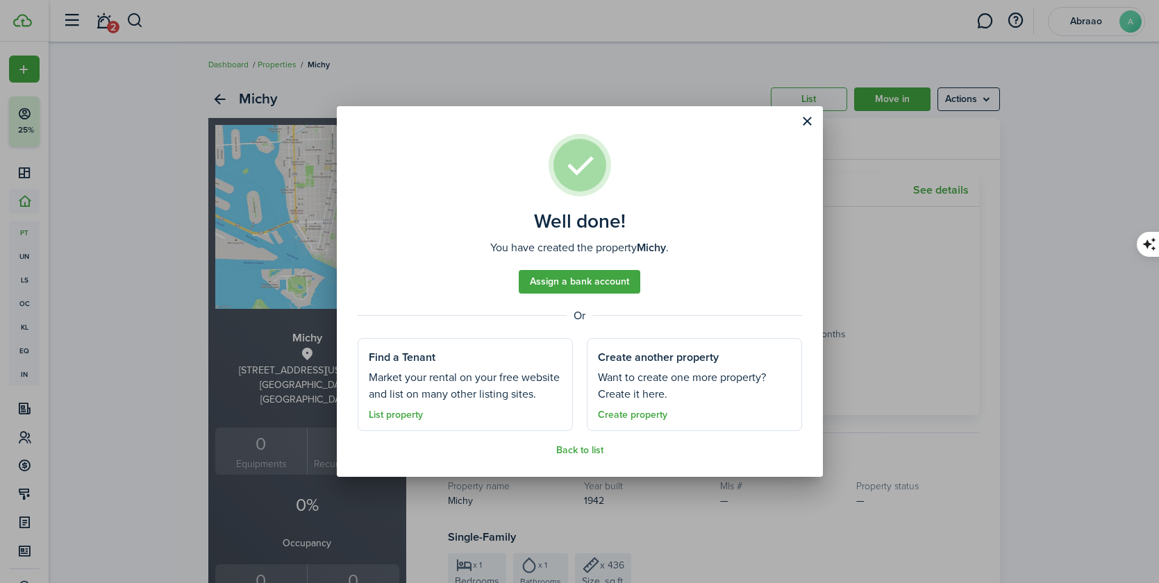
click at [594, 282] on link "Assign a bank account" at bounding box center [579, 282] width 121 height 24
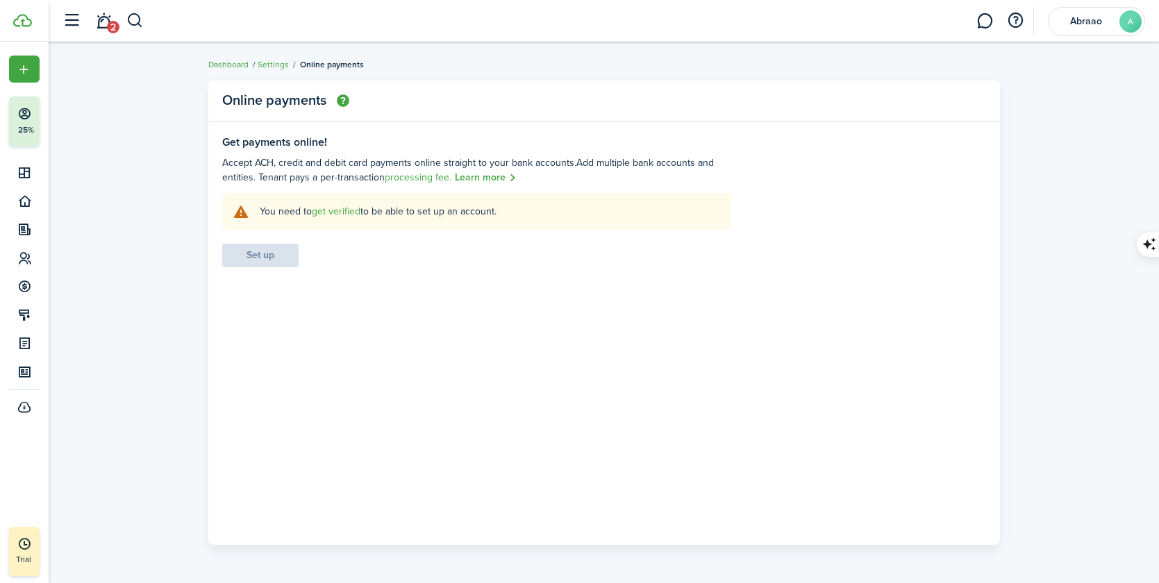
click at [339, 212] on link "get verified" at bounding box center [336, 211] width 49 height 15
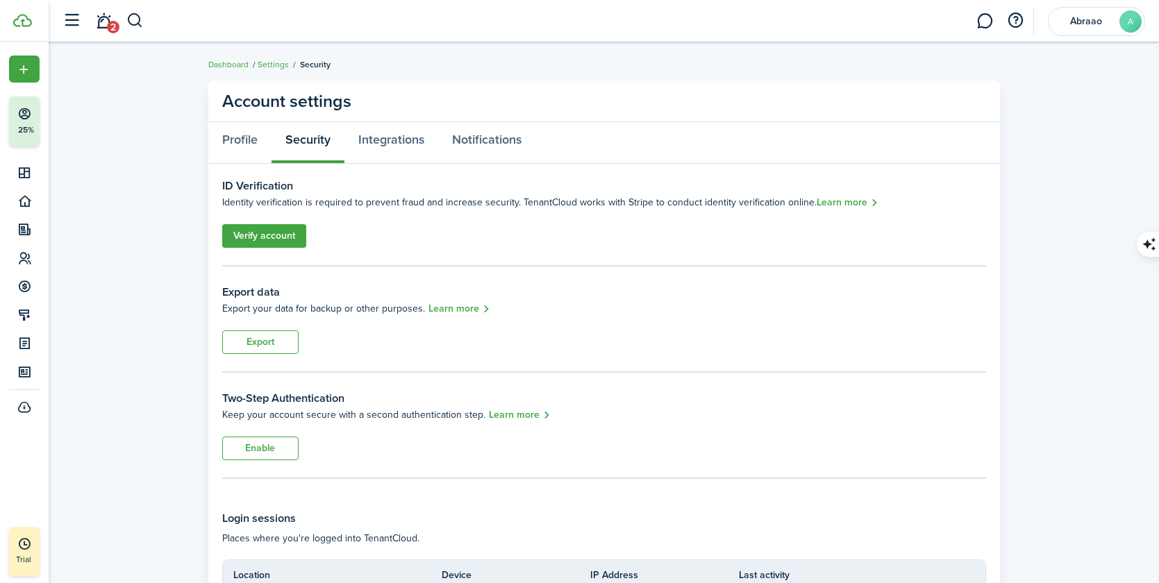
click at [289, 237] on link "Verify account" at bounding box center [264, 236] width 84 height 24
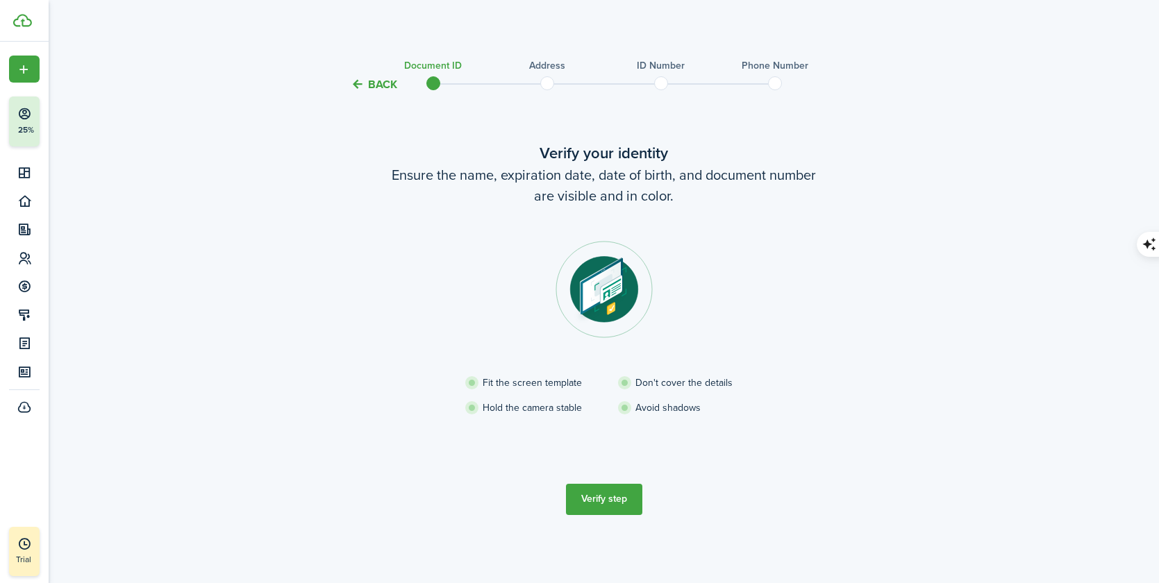
click at [591, 501] on button "Verify step" at bounding box center [604, 499] width 76 height 31
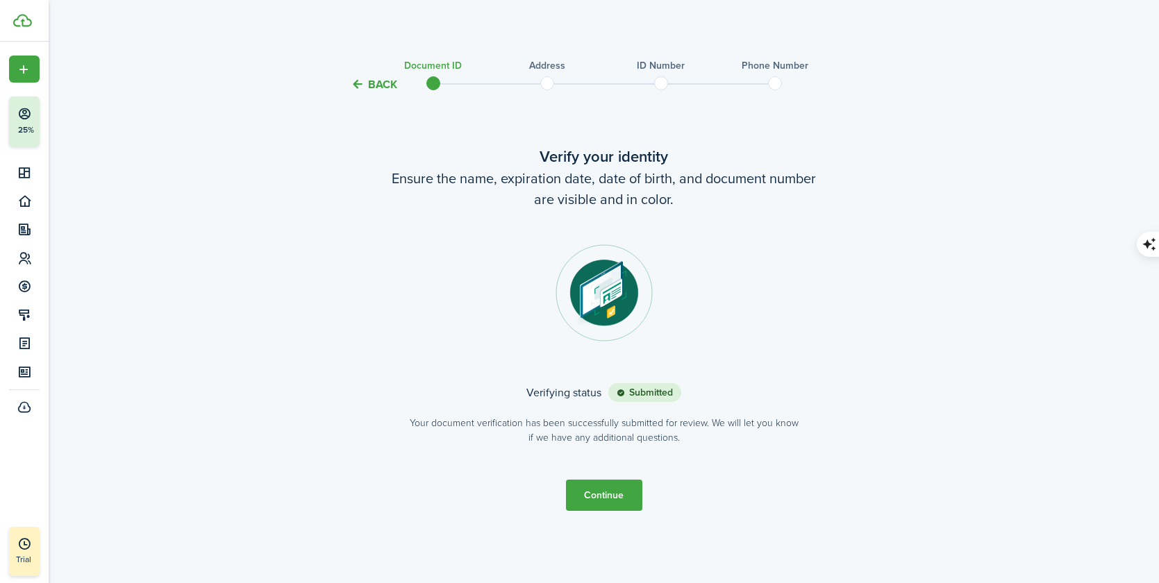
click at [597, 498] on button "Continue" at bounding box center [604, 495] width 76 height 31
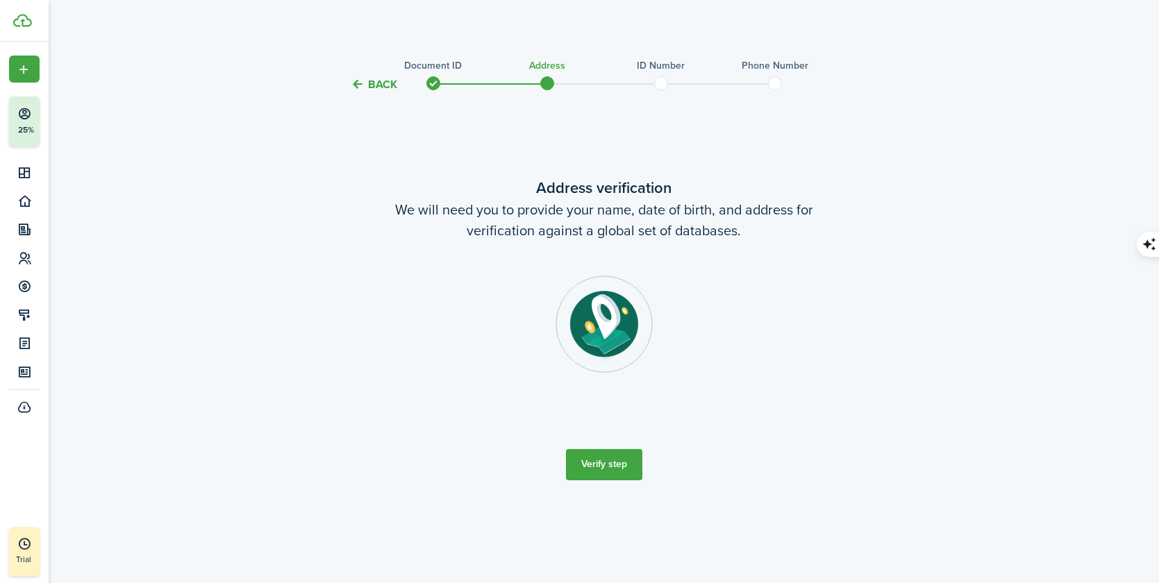
click at [598, 465] on button "Verify step" at bounding box center [604, 464] width 76 height 31
click at [607, 467] on button "Verify step" at bounding box center [604, 464] width 76 height 31
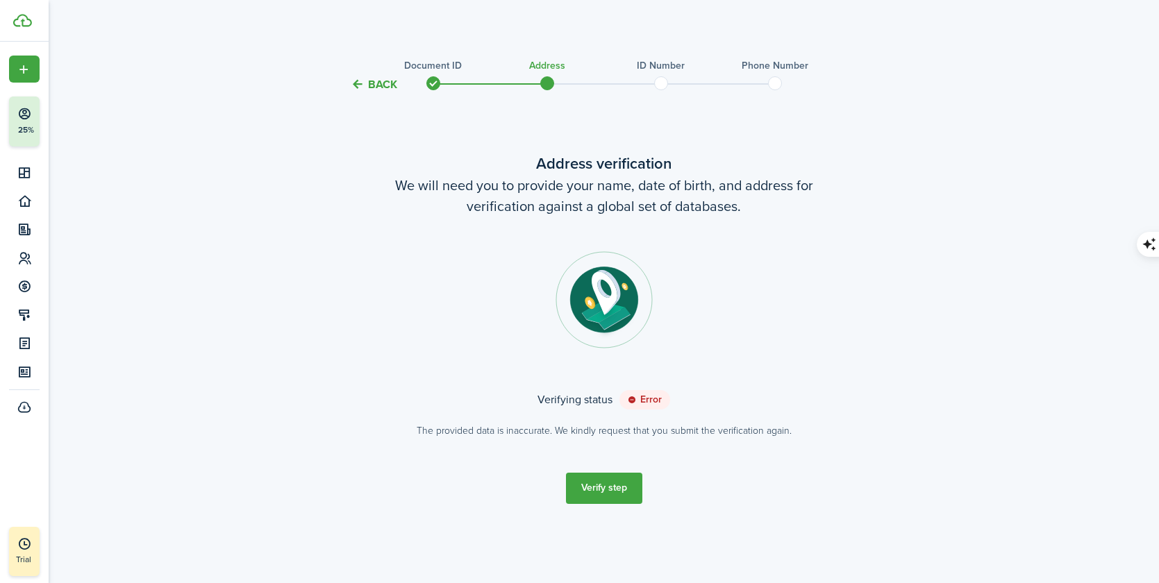
click at [610, 492] on button "Verify step" at bounding box center [604, 488] width 76 height 31
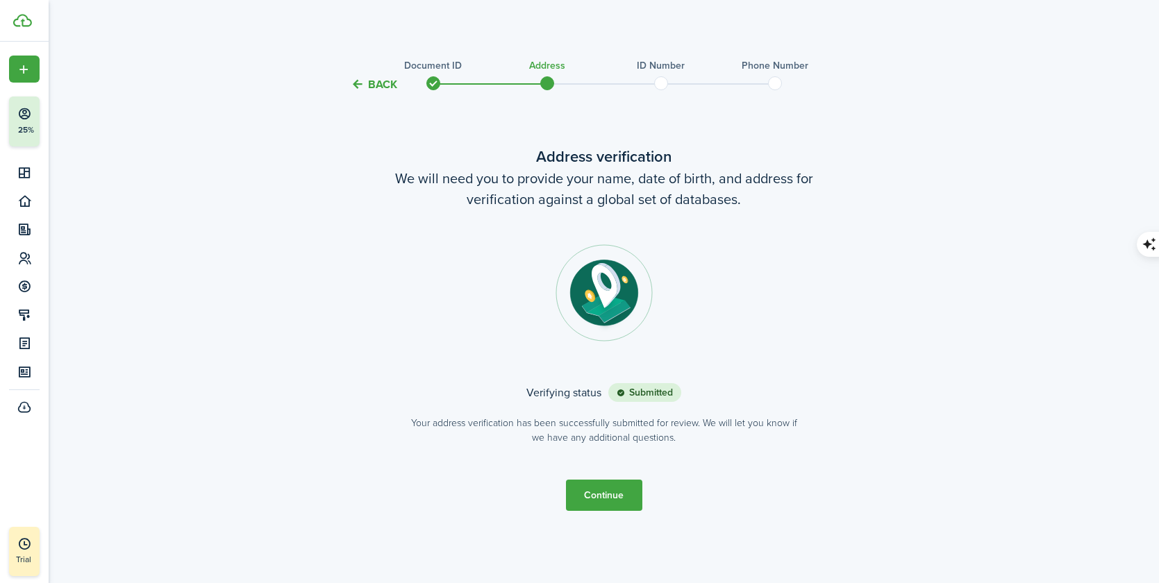
click at [601, 495] on button "Continue" at bounding box center [604, 495] width 76 height 31
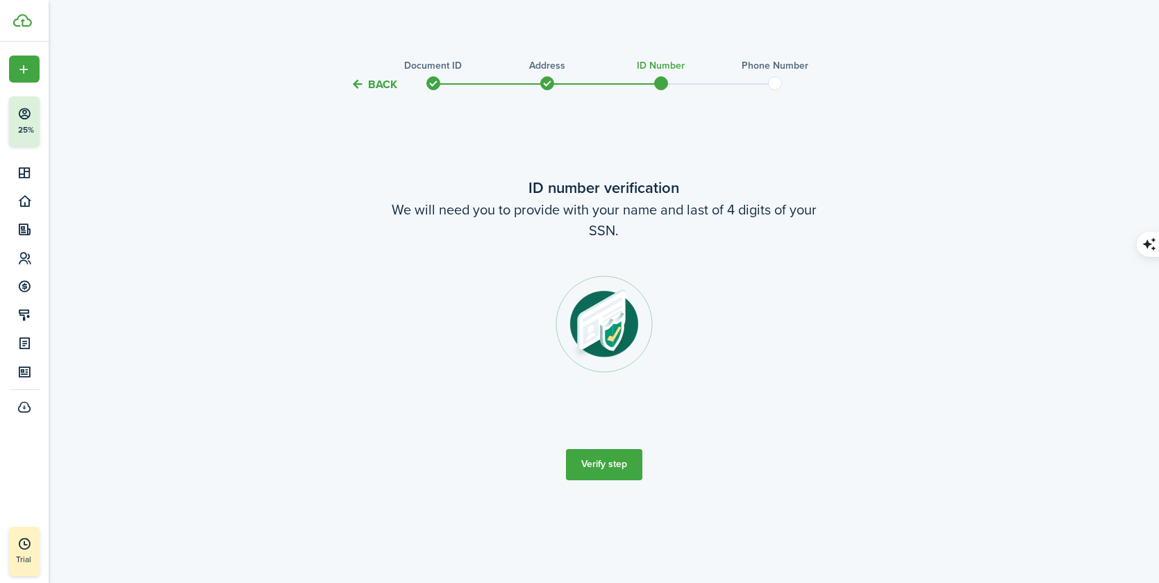
click at [603, 466] on button "Verify step" at bounding box center [604, 464] width 76 height 31
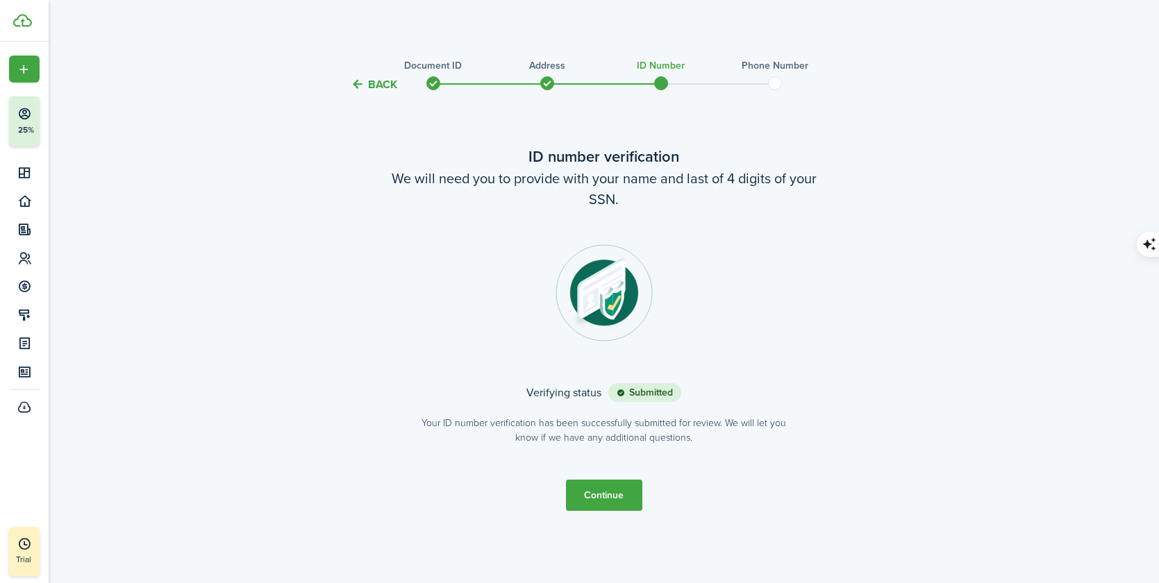
click at [624, 494] on button "Continue" at bounding box center [604, 495] width 76 height 31
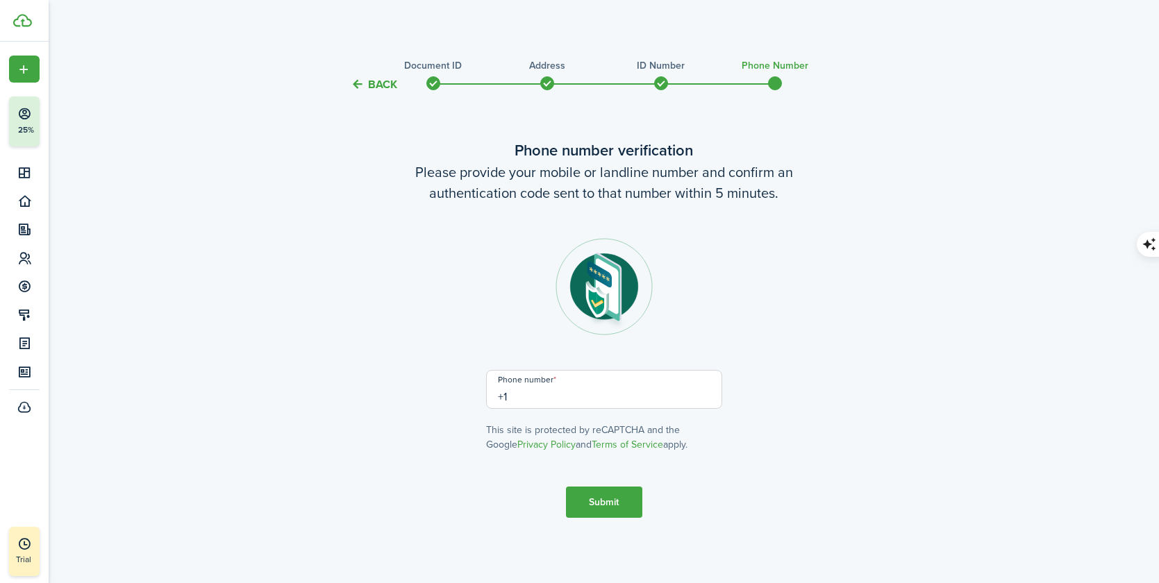
click at [614, 396] on input "+1" at bounding box center [604, 389] width 236 height 39
type input "[PHONE_NUMBER]"
click at [621, 513] on button "Submit" at bounding box center [604, 502] width 76 height 31
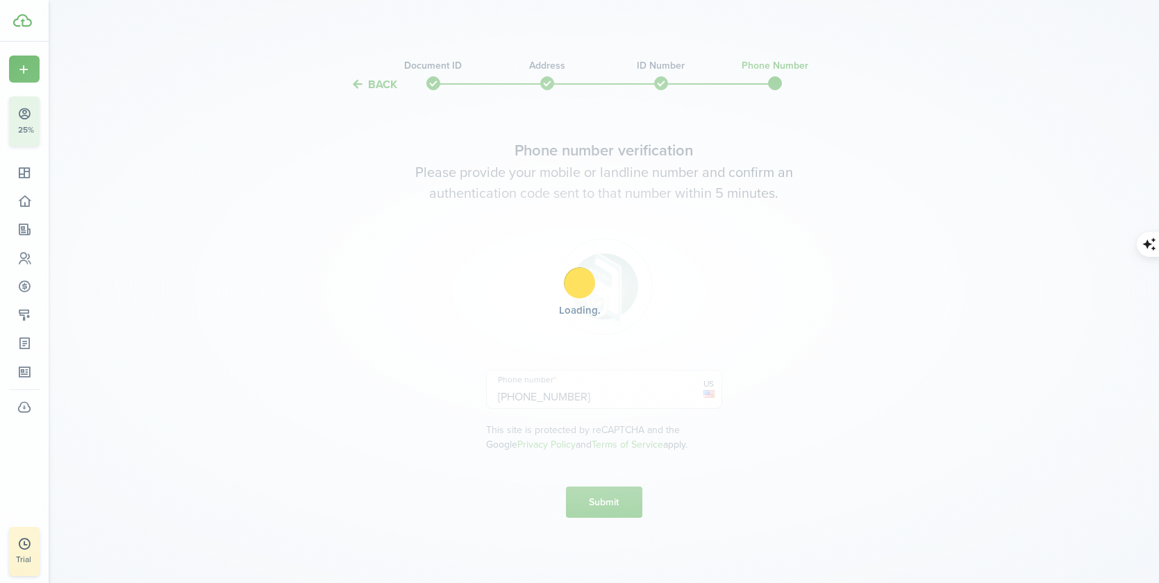
scroll to position [117, 0]
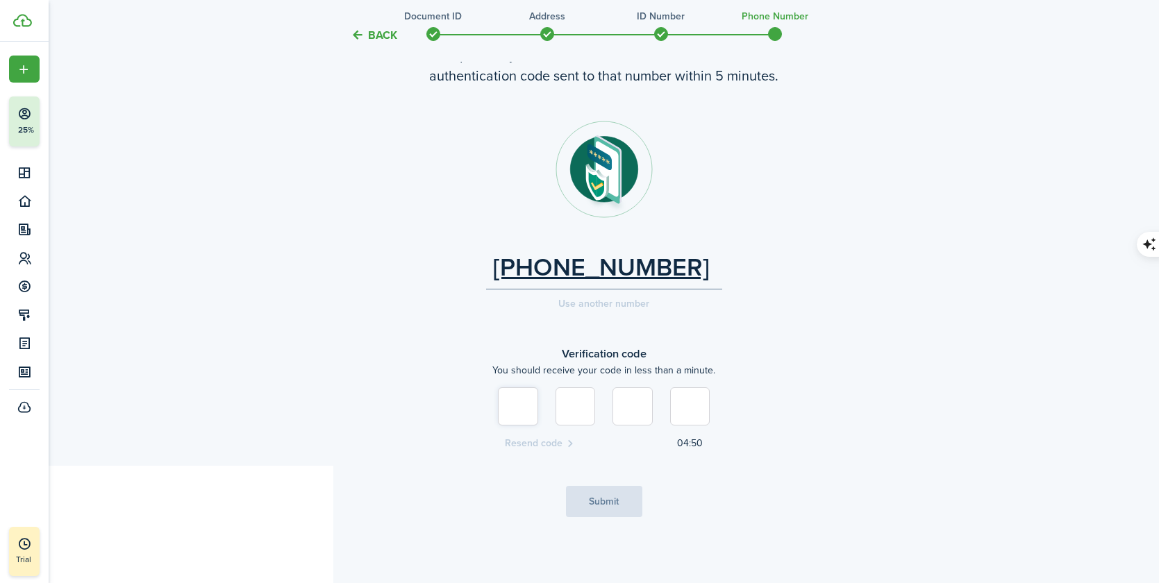
type input "9"
type input "5"
type input "3"
type input "6"
click at [604, 503] on button "Submit" at bounding box center [604, 501] width 76 height 31
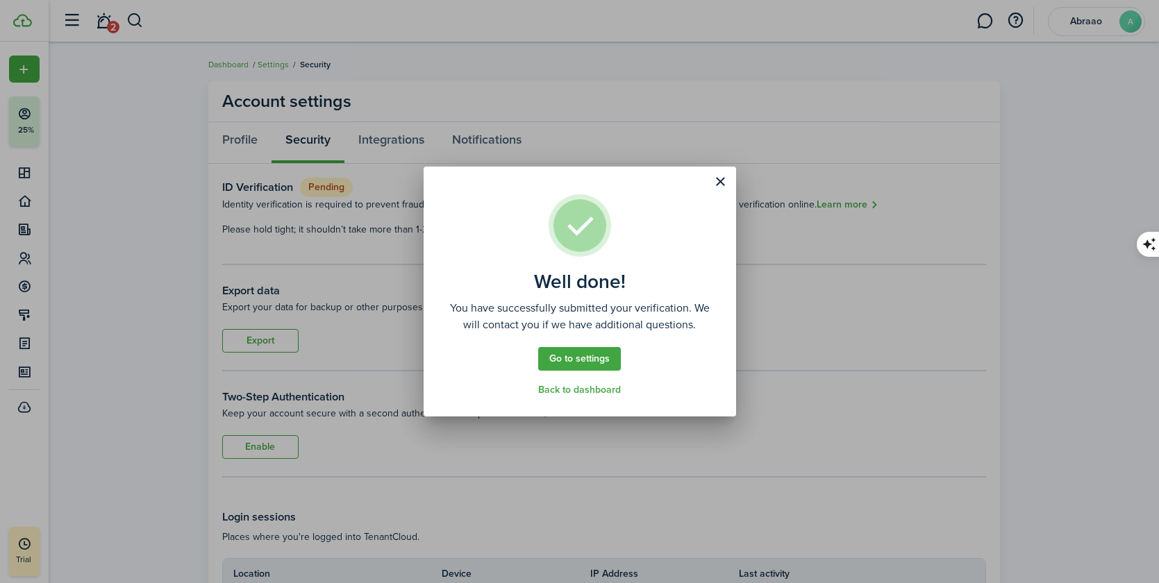
click at [612, 357] on link "Go to settings" at bounding box center [579, 359] width 83 height 24
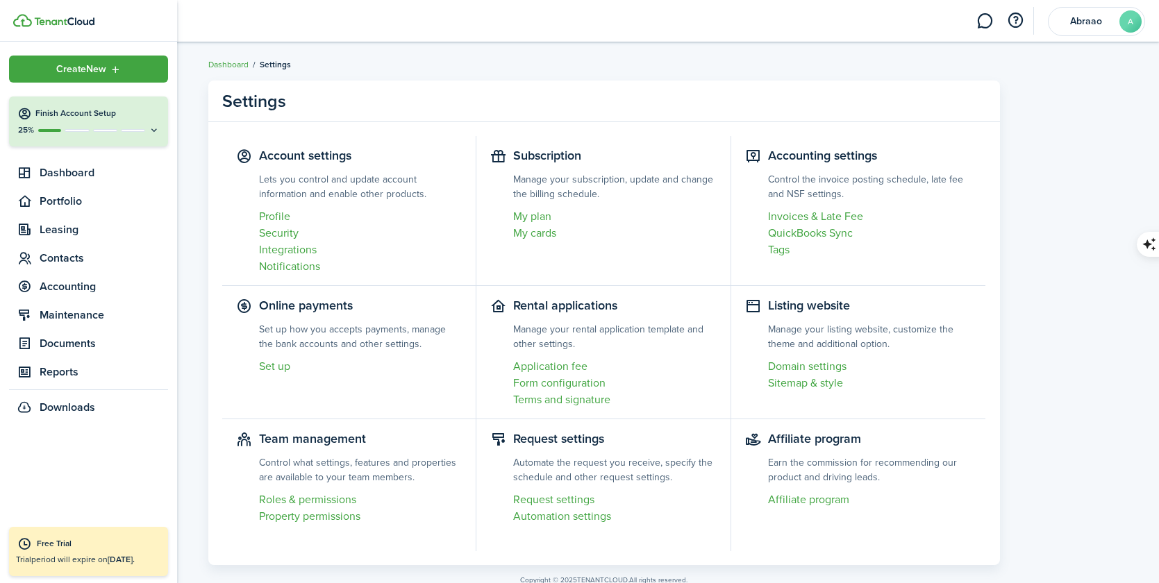
click at [26, 112] on icon at bounding box center [24, 114] width 15 height 14
click at [151, 130] on icon at bounding box center [154, 130] width 11 height 10
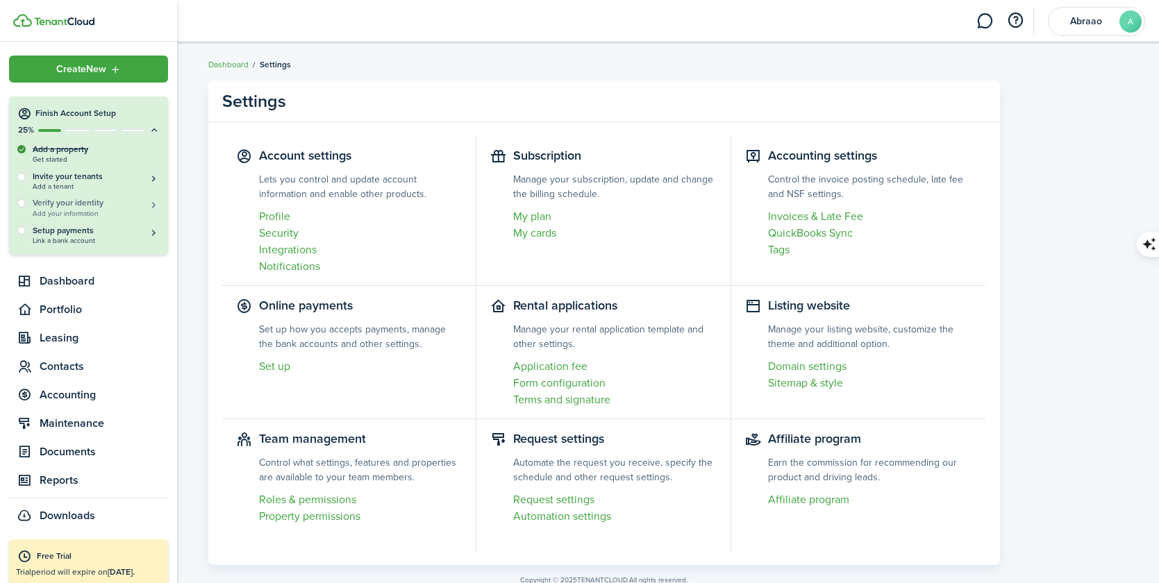
click at [94, 210] on span "Add your information" at bounding box center [96, 214] width 127 height 8
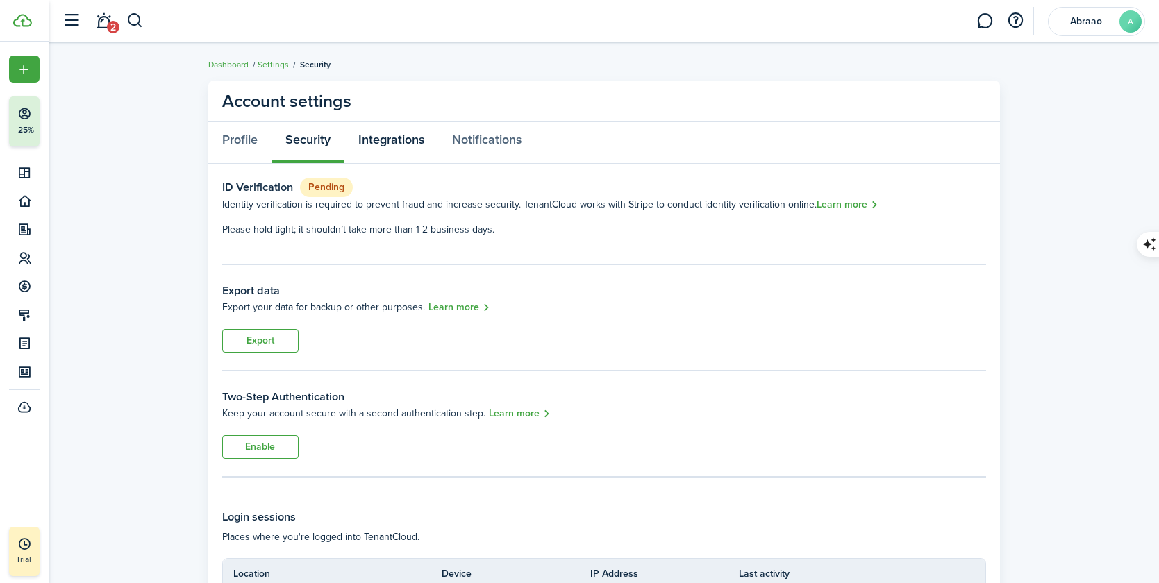
scroll to position [1, 0]
click at [408, 147] on link "Integrations" at bounding box center [391, 142] width 94 height 42
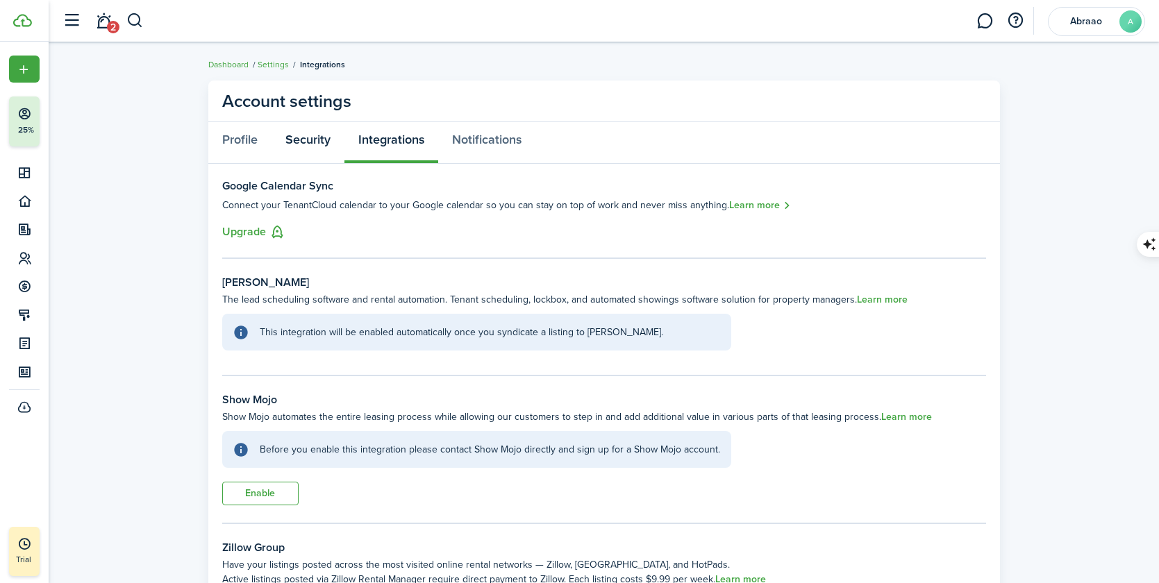
click at [300, 141] on link "Security" at bounding box center [307, 143] width 73 height 42
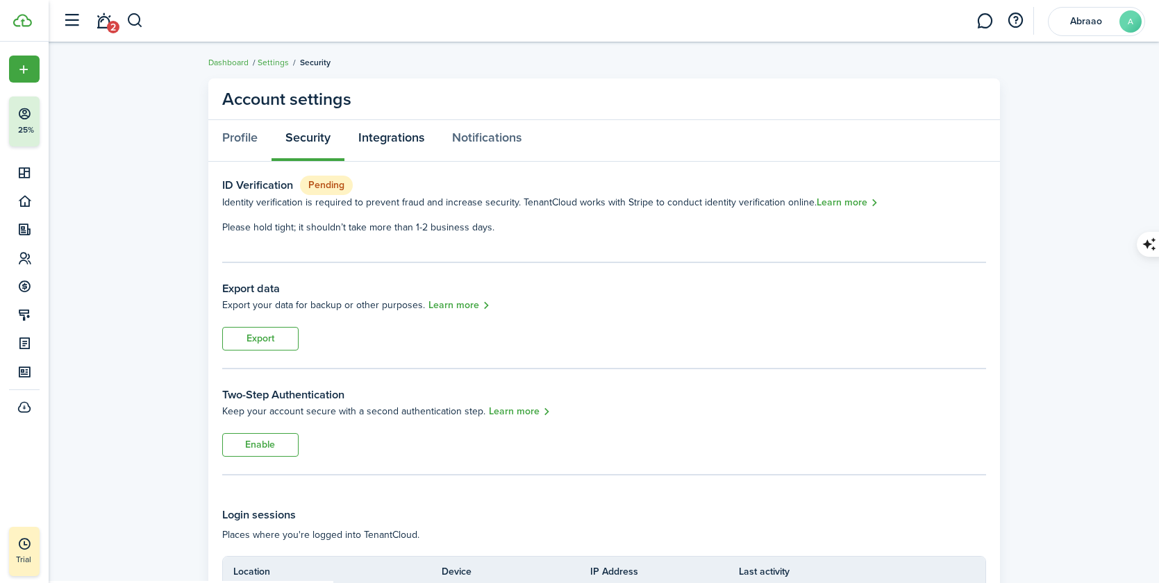
click at [398, 146] on link "Integrations" at bounding box center [391, 141] width 94 height 42
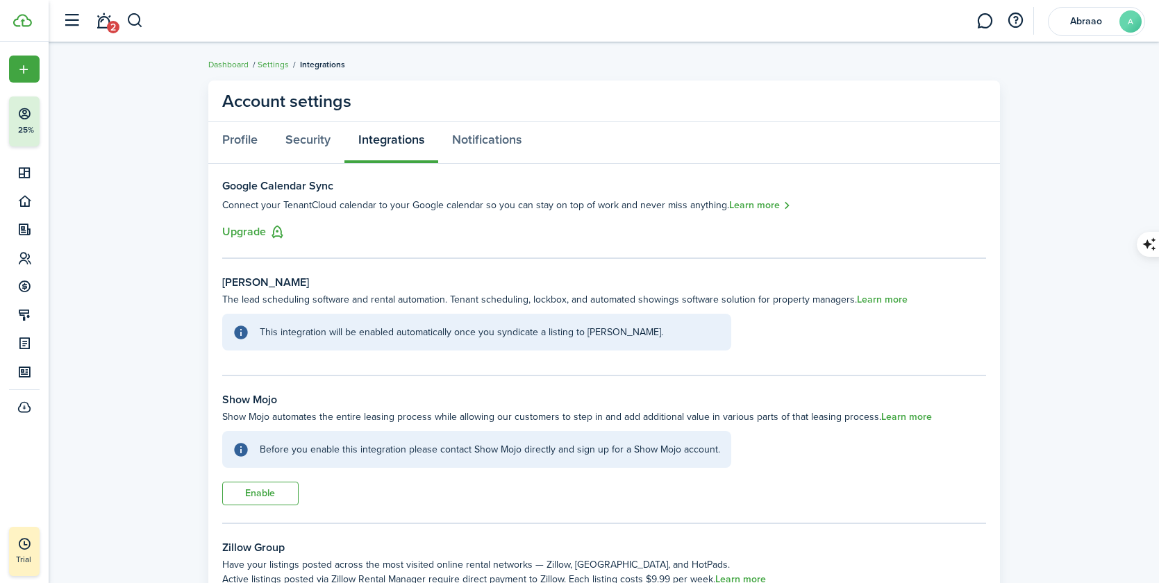
scroll to position [86, 0]
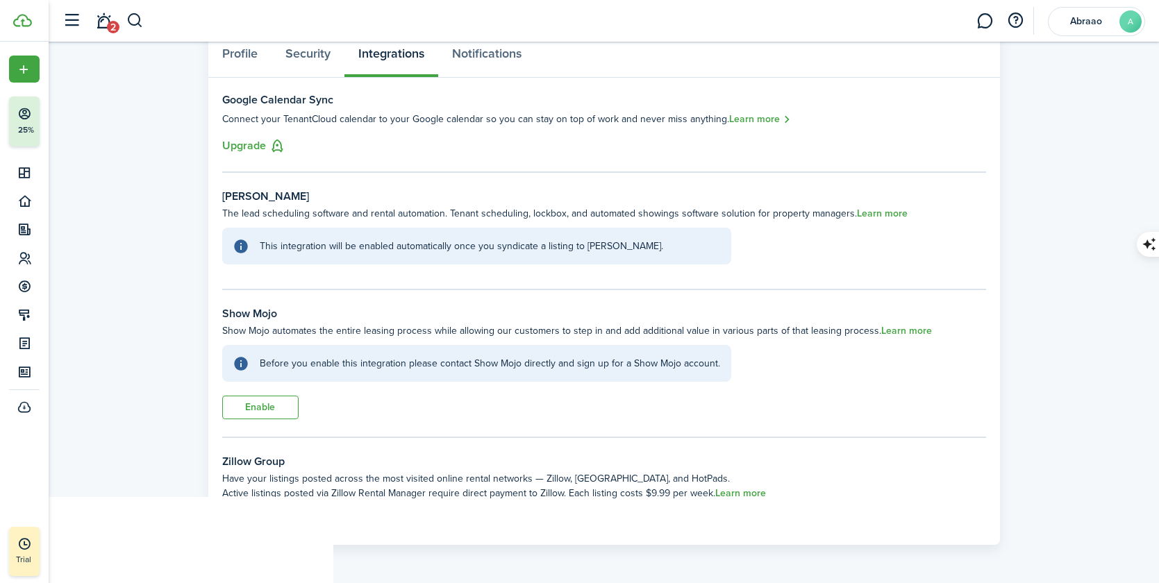
click at [278, 407] on button "Enable" at bounding box center [260, 408] width 76 height 24
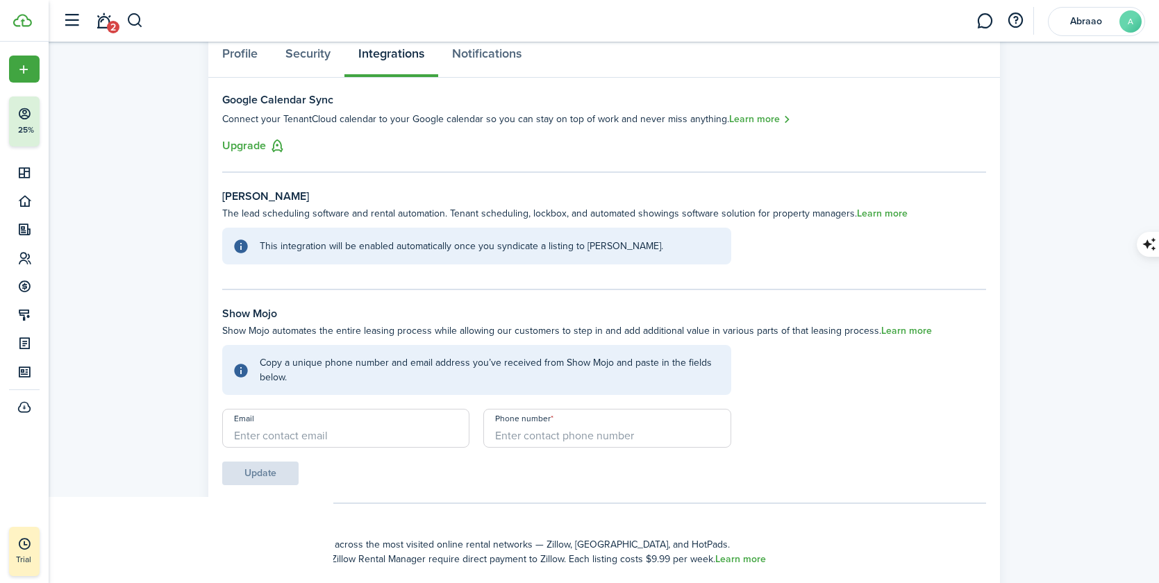
click at [384, 432] on input "Email" at bounding box center [346, 428] width 248 height 39
type input "[EMAIL_ADDRESS][DOMAIN_NAME]"
click at [539, 430] on input "+1" at bounding box center [607, 428] width 248 height 39
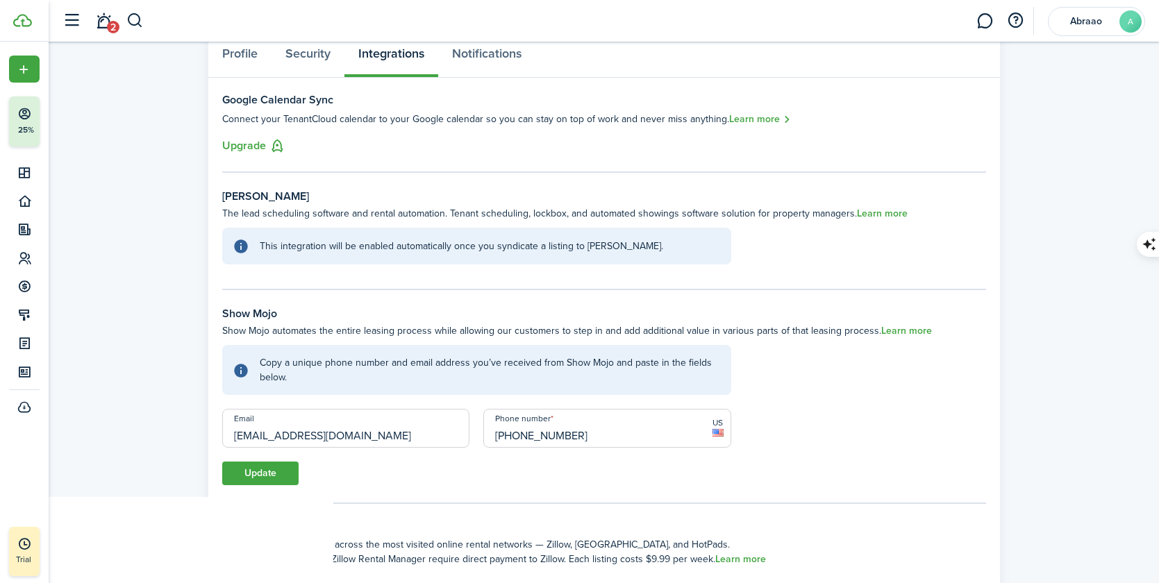
type input "[PHONE_NUMBER]"
drag, startPoint x: 284, startPoint y: 477, endPoint x: 336, endPoint y: 468, distance: 52.8
click at [288, 476] on button "Update" at bounding box center [260, 474] width 76 height 24
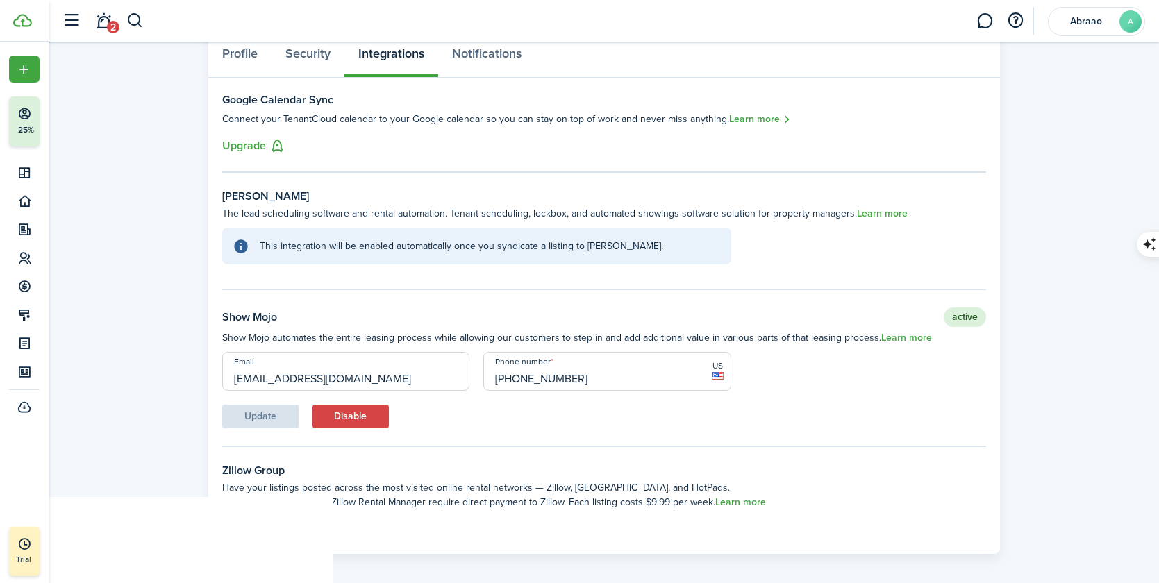
scroll to position [95, 0]
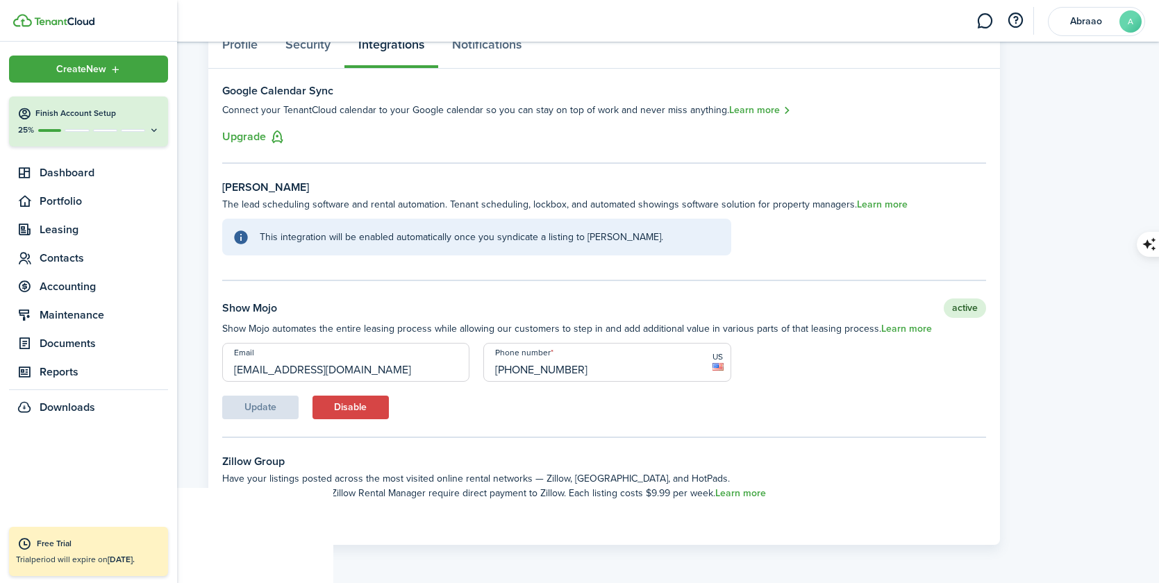
click at [124, 128] on div "25%" at bounding box center [88, 130] width 142 height 12
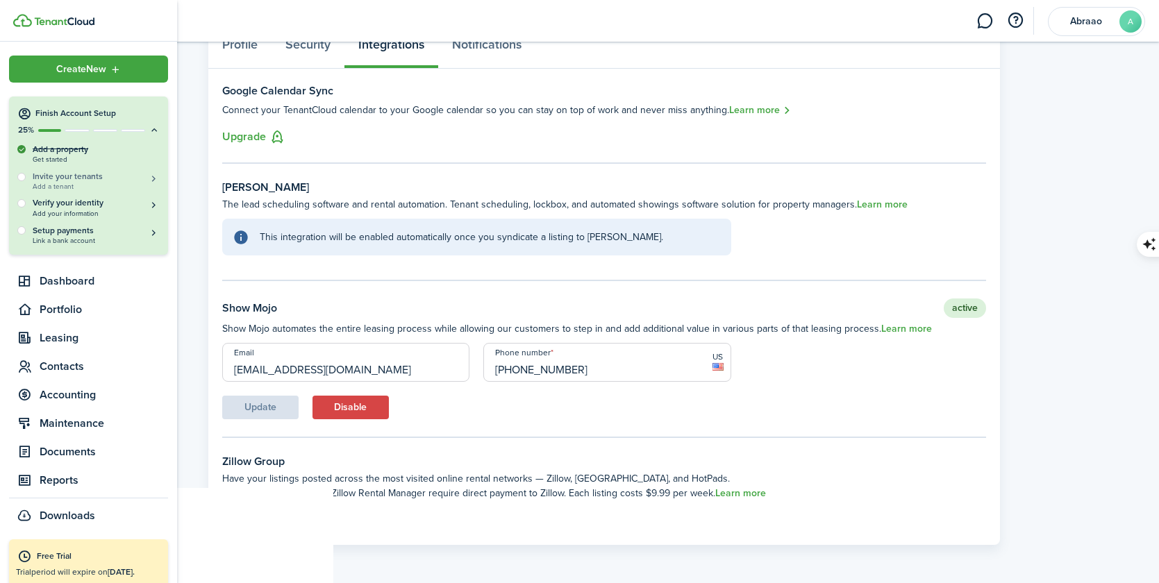
click at [99, 178] on h5 "Invite your tenants" at bounding box center [96, 177] width 127 height 12
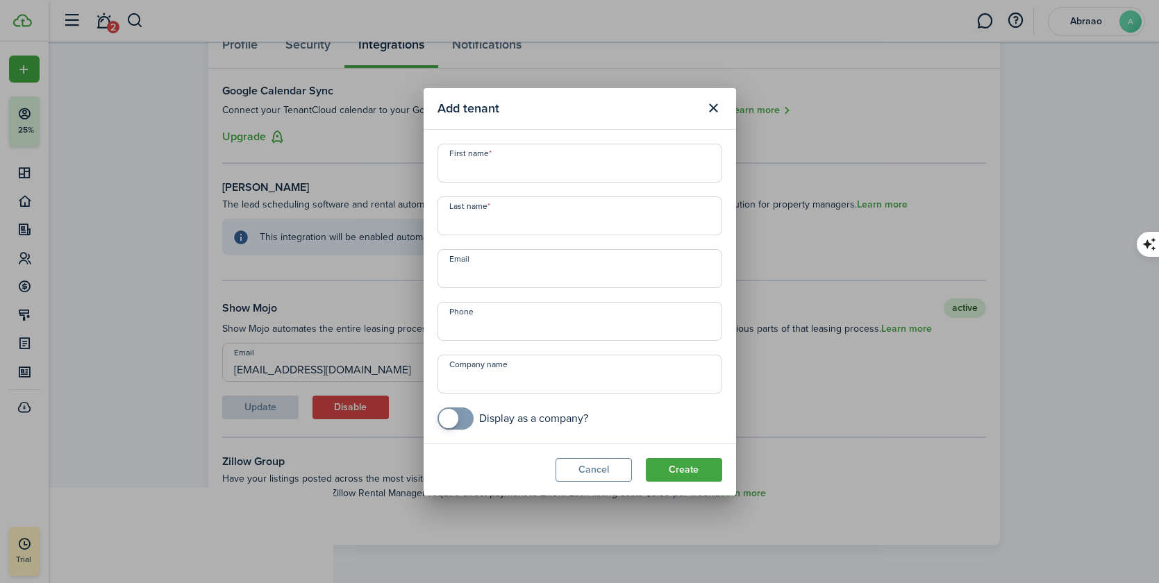
click at [716, 108] on button "Close modal" at bounding box center [714, 108] width 24 height 24
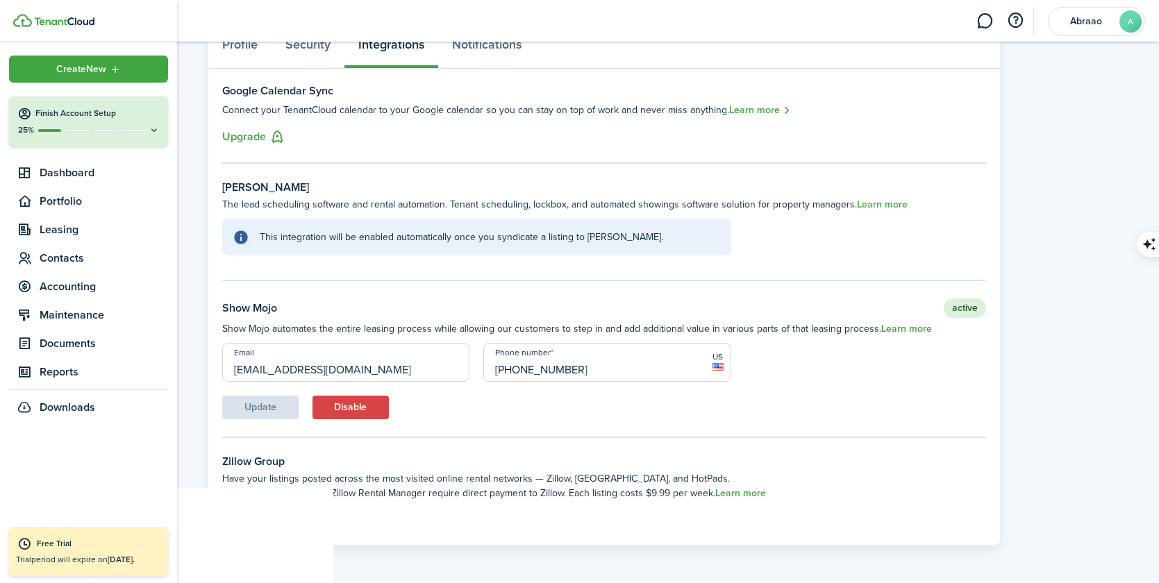
click at [85, 121] on button "Finish Account Setup 25%" at bounding box center [88, 121] width 159 height 50
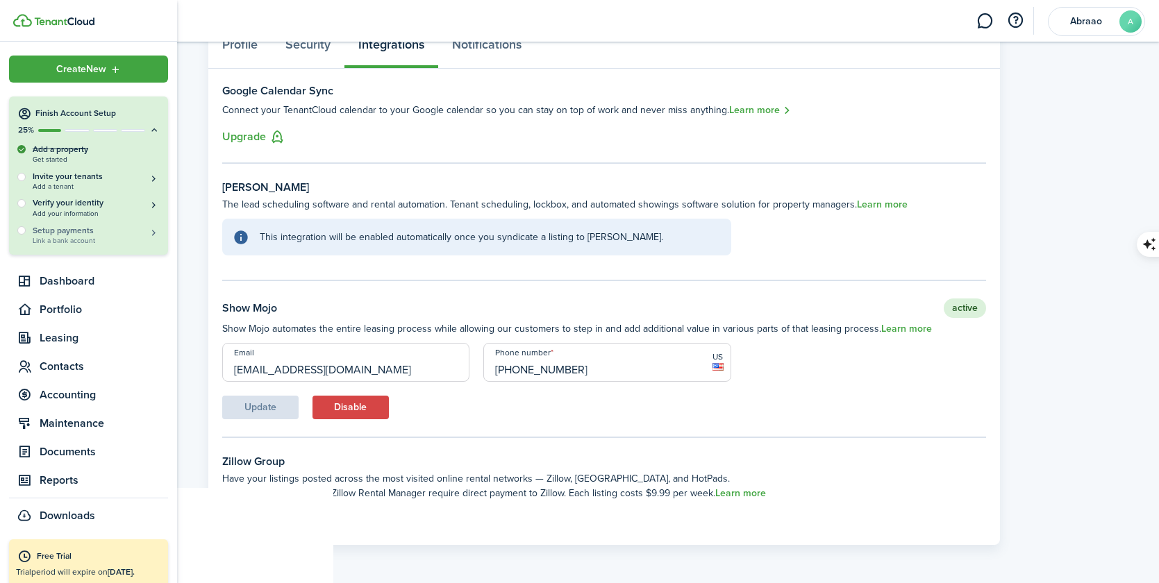
click at [72, 237] on span "Link a bank account" at bounding box center [96, 241] width 127 height 8
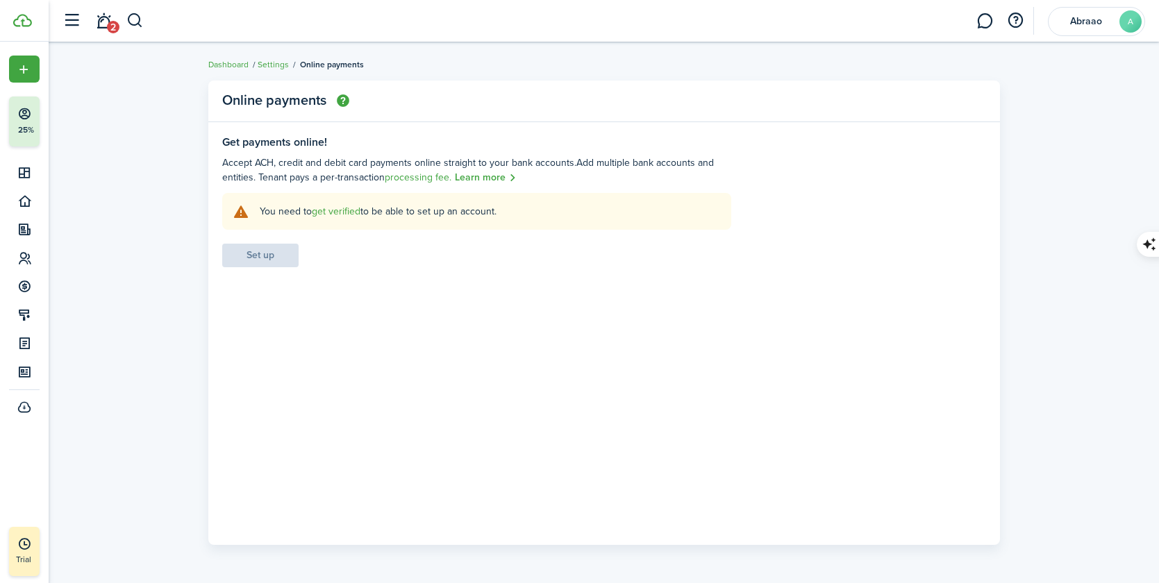
click at [344, 212] on link "get verified" at bounding box center [336, 211] width 49 height 15
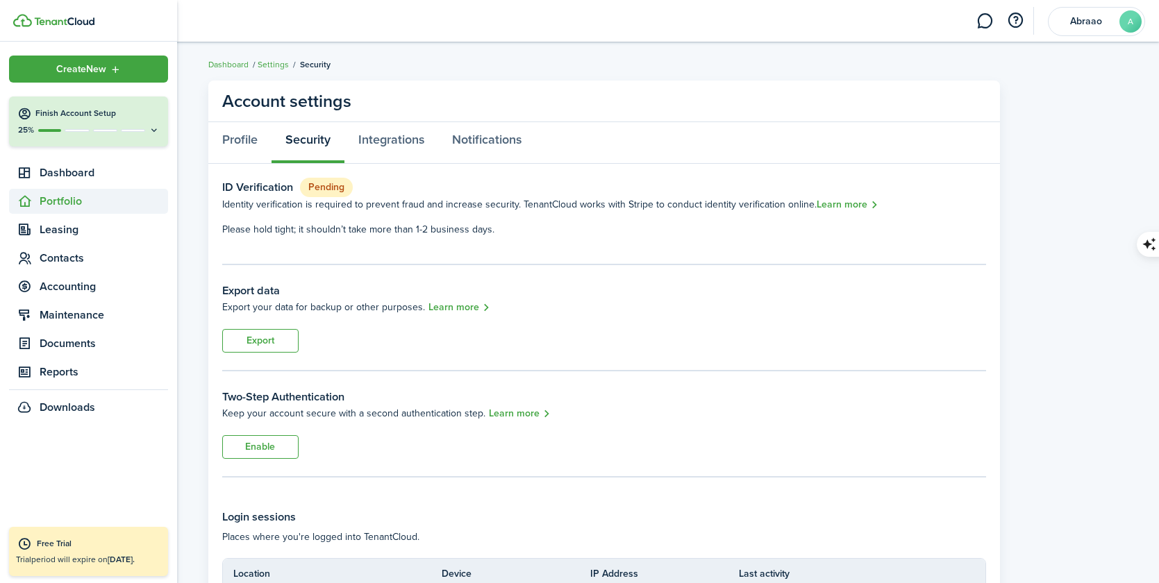
click at [56, 205] on span "Portfolio" at bounding box center [104, 201] width 128 height 17
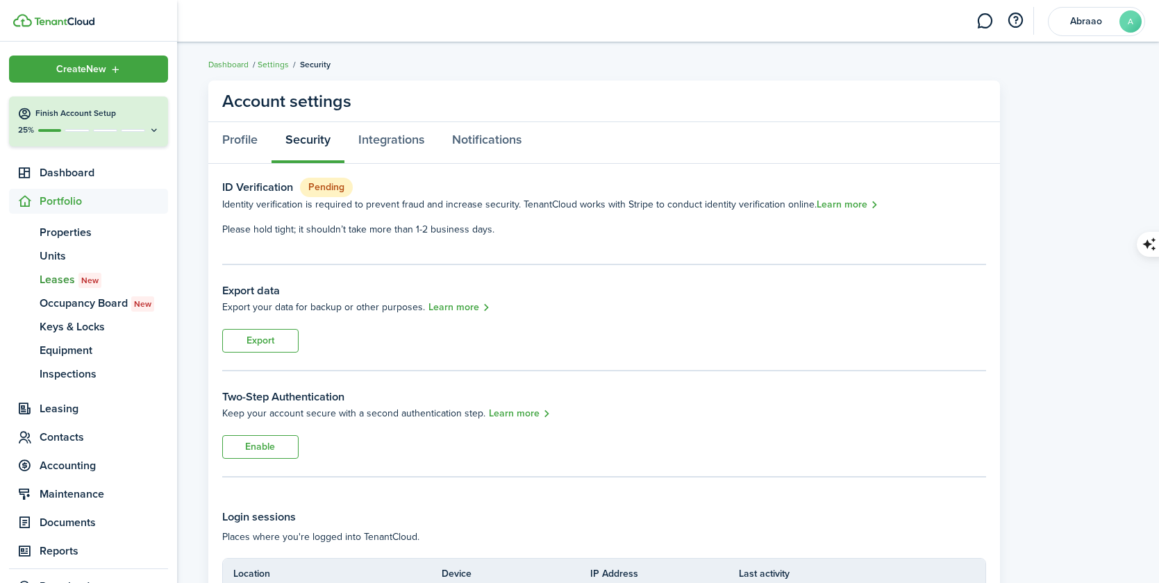
click at [64, 280] on span "Leases New" at bounding box center [104, 279] width 128 height 17
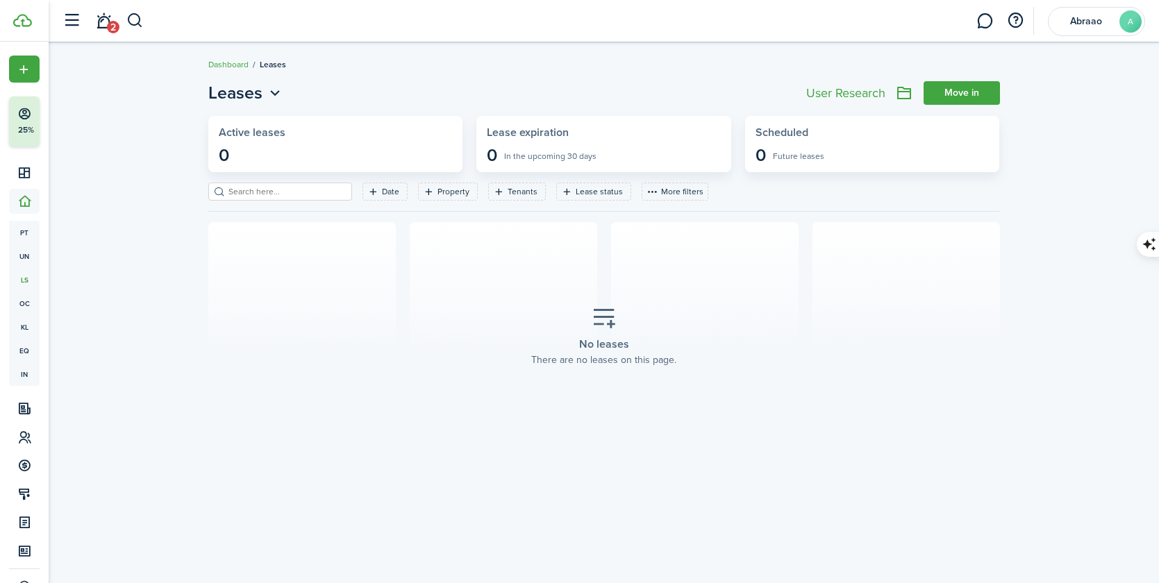
click at [853, 96] on div "User Research" at bounding box center [845, 93] width 79 height 12
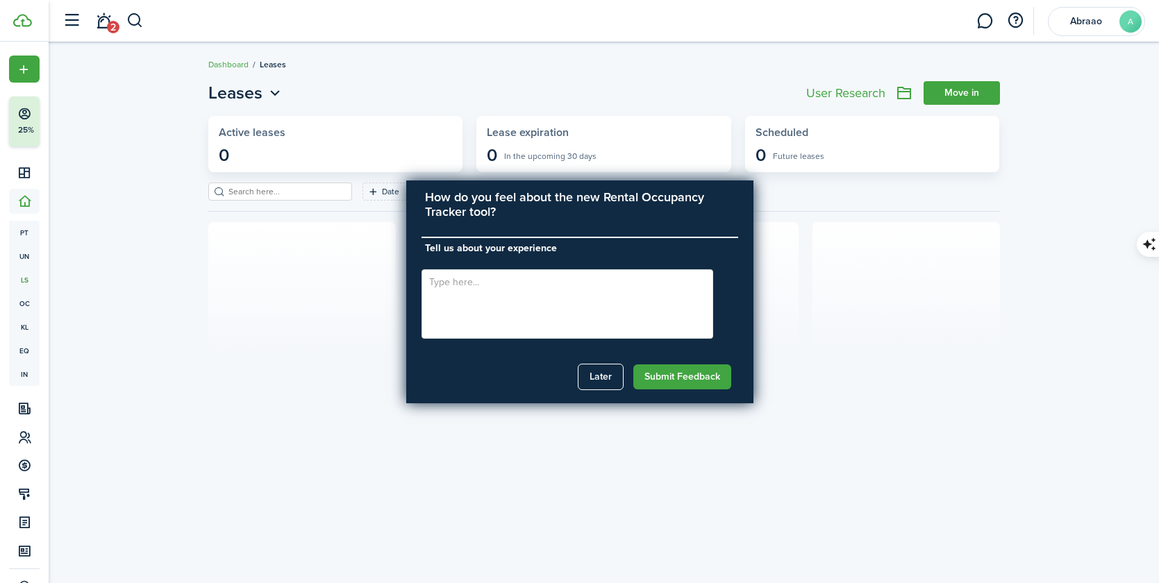
click at [807, 269] on section "No leases There are no leases on this page." at bounding box center [603, 336] width 791 height 229
click at [594, 382] on button "Later" at bounding box center [601, 377] width 46 height 26
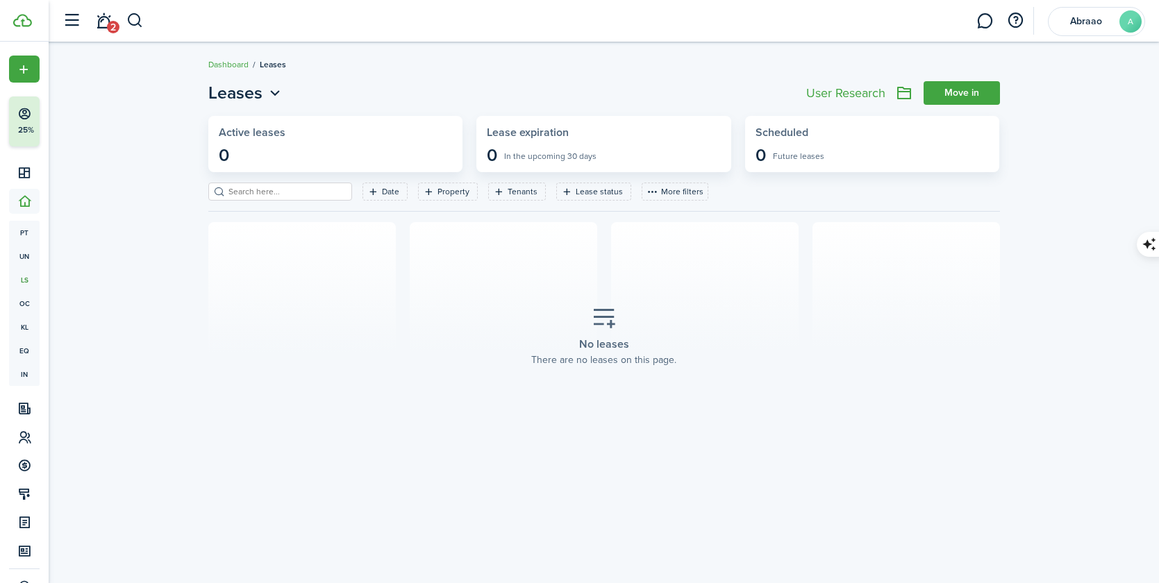
click at [939, 90] on link "Move in" at bounding box center [961, 93] width 76 height 24
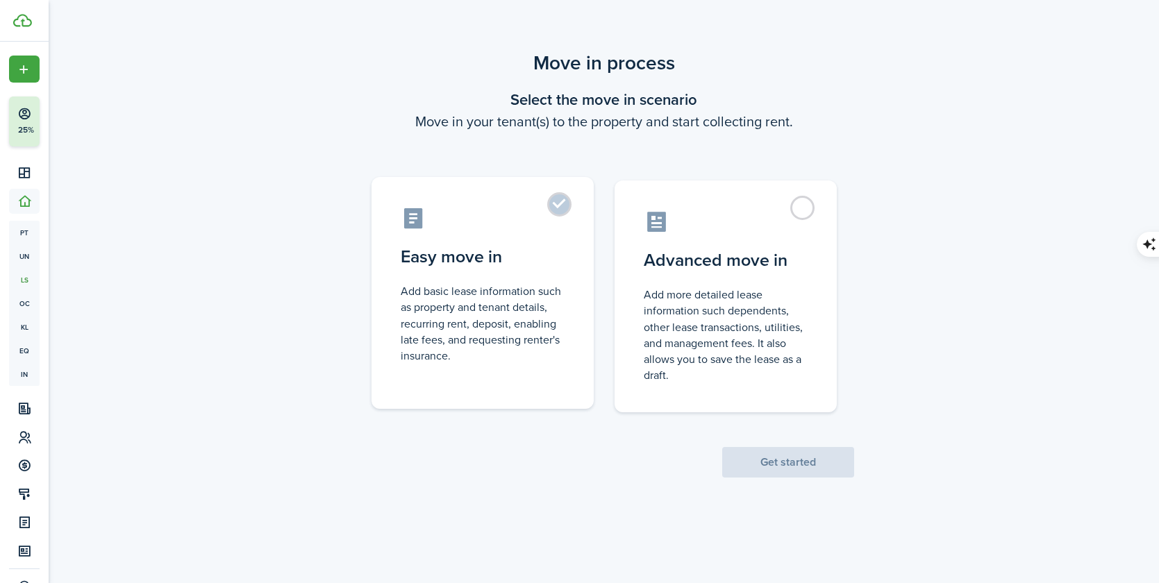
click at [550, 230] on control-radio-card-icon at bounding box center [483, 218] width 164 height 24
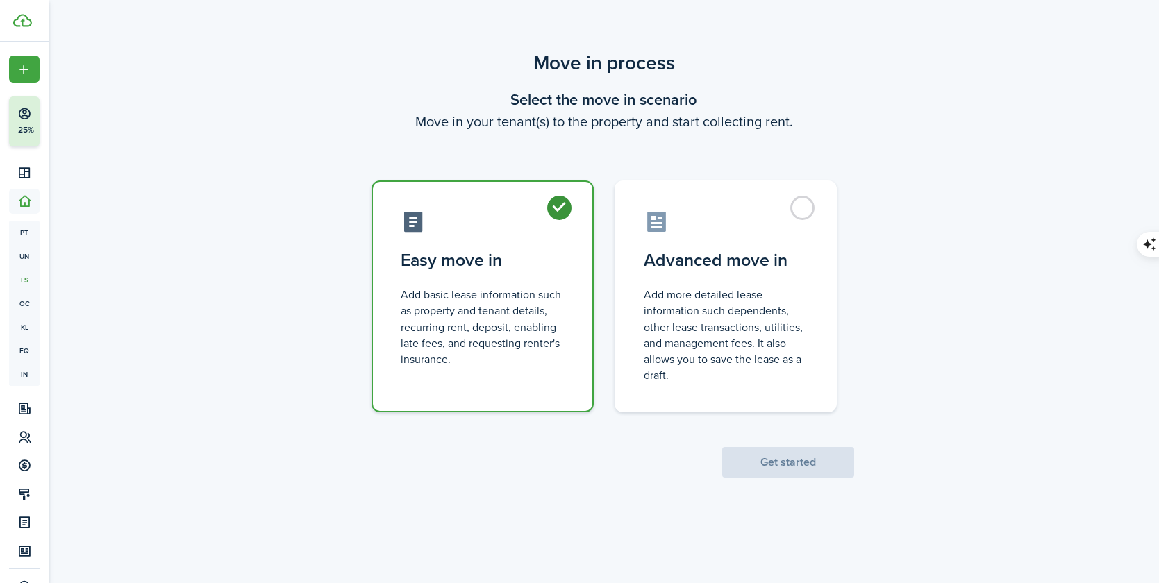
radio input "true"
click at [749, 465] on button "Get started" at bounding box center [788, 462] width 132 height 31
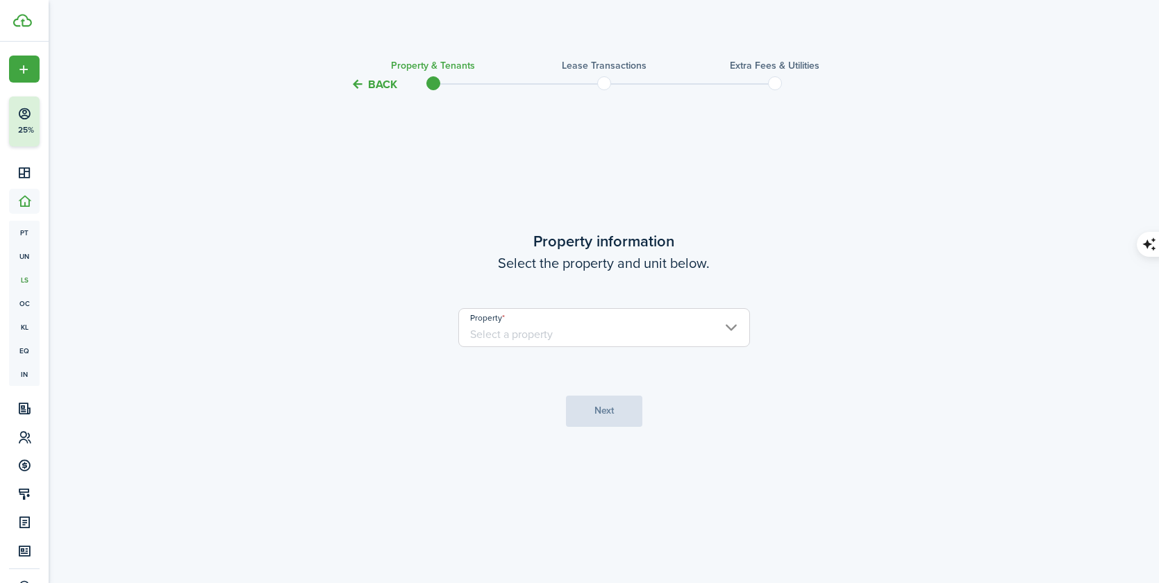
click at [571, 330] on input "Property" at bounding box center [604, 327] width 292 height 39
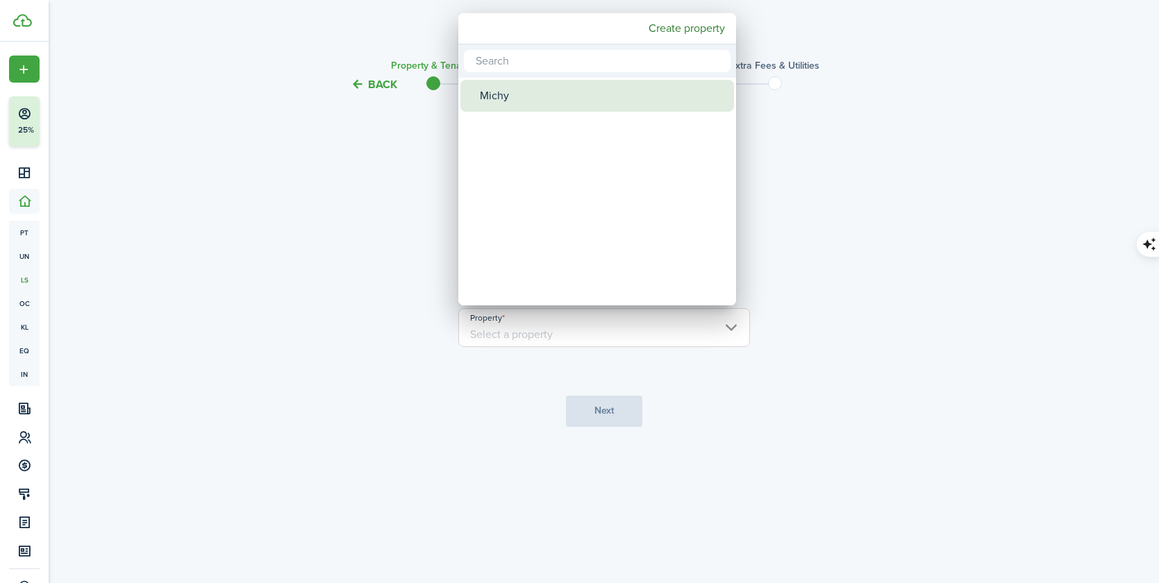
click at [497, 93] on div "Michy" at bounding box center [603, 96] width 246 height 32
type input "Michy"
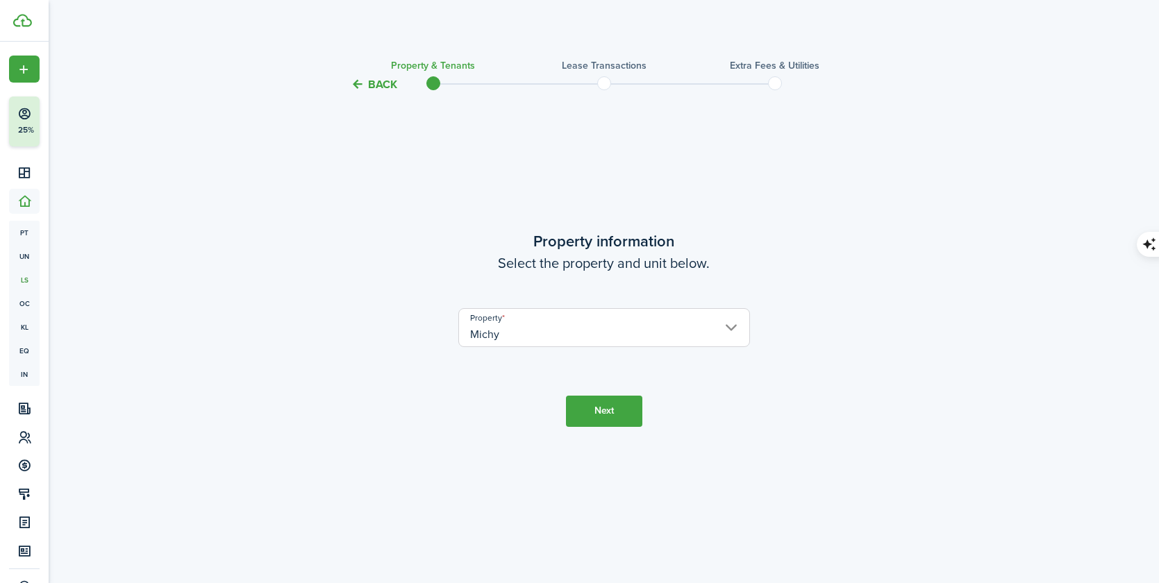
click at [601, 407] on button "Next" at bounding box center [604, 411] width 76 height 31
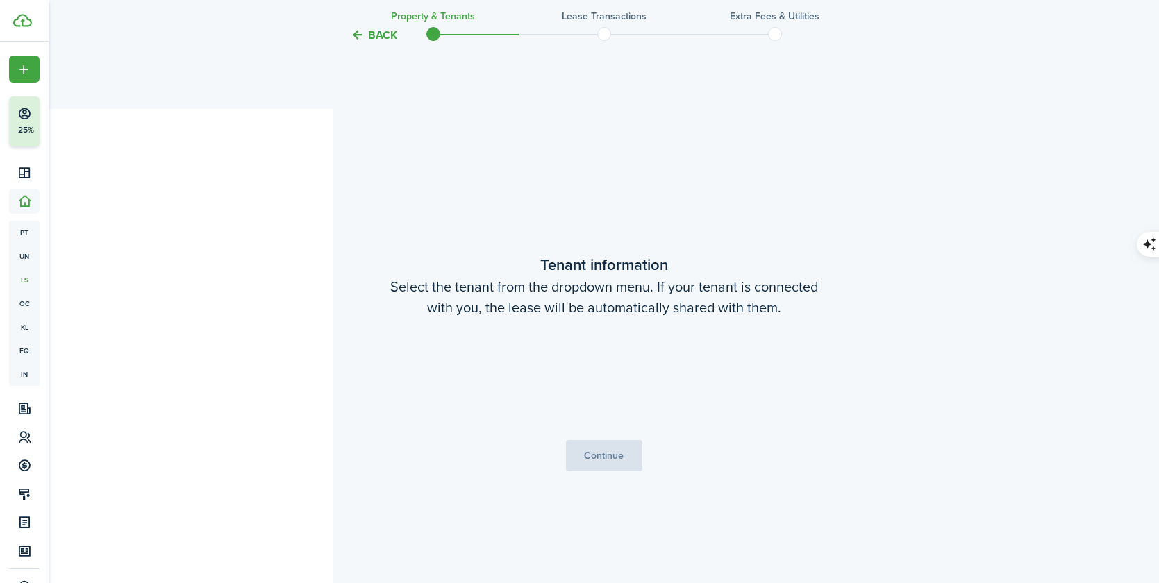
scroll to position [490, 0]
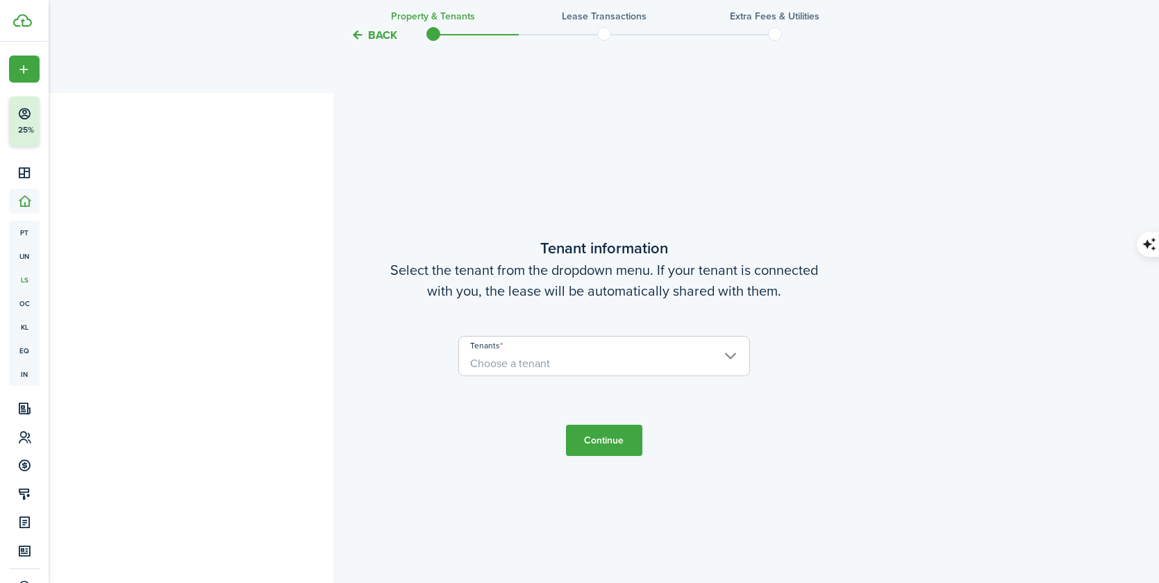
click at [577, 357] on span "Choose a tenant" at bounding box center [604, 364] width 290 height 24
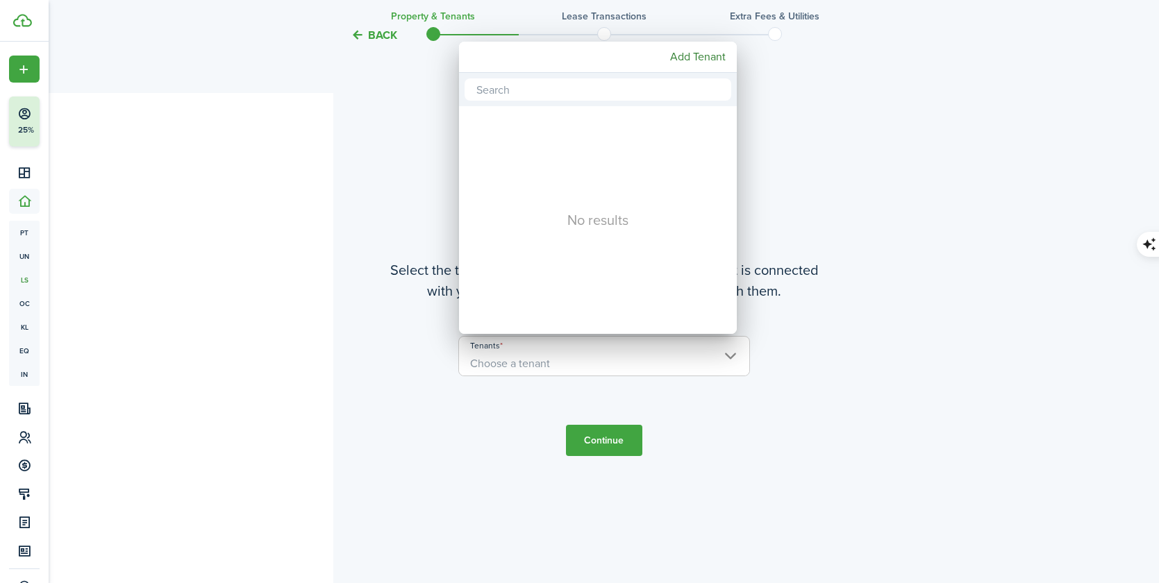
drag, startPoint x: 766, startPoint y: 153, endPoint x: 762, endPoint y: 164, distance: 11.9
click at [766, 153] on div at bounding box center [579, 291] width 1381 height 805
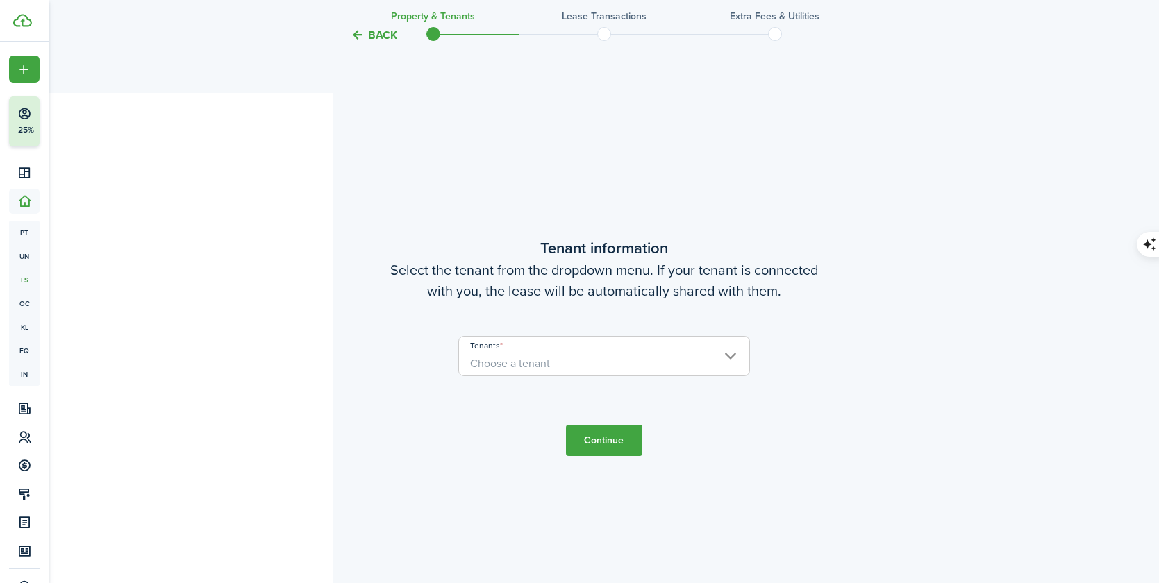
click at [634, 359] on span "Choose a tenant" at bounding box center [604, 364] width 290 height 24
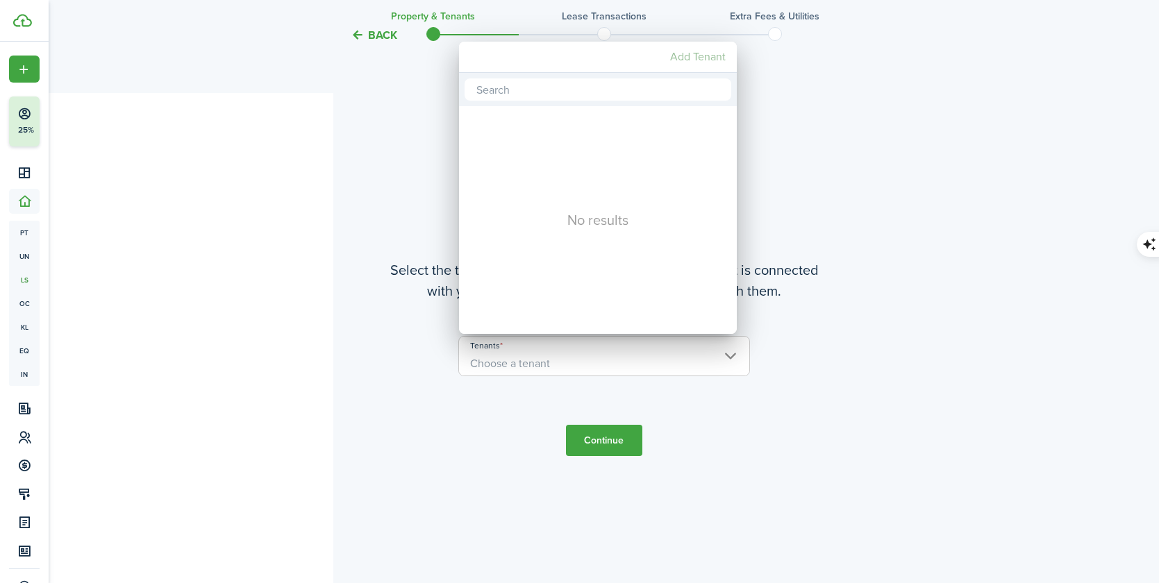
drag, startPoint x: 691, startPoint y: 58, endPoint x: 680, endPoint y: 96, distance: 38.9
click at [691, 58] on mbsc-button "Add Tenant" at bounding box center [697, 56] width 67 height 25
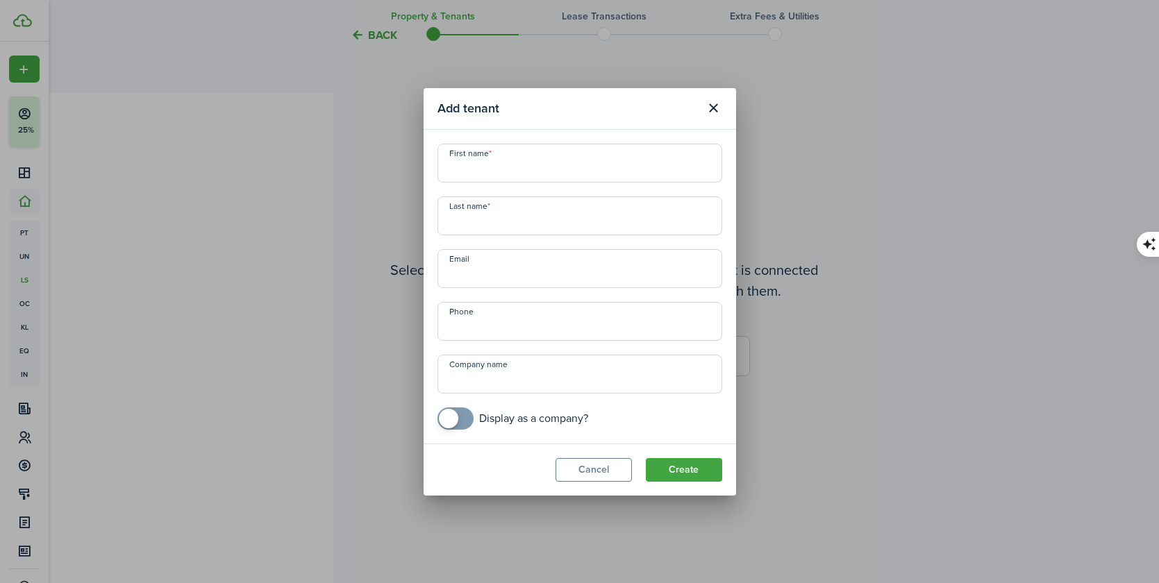
drag, startPoint x: 718, startPoint y: 112, endPoint x: 704, endPoint y: 112, distance: 14.6
click at [718, 112] on button "Close modal" at bounding box center [714, 108] width 24 height 24
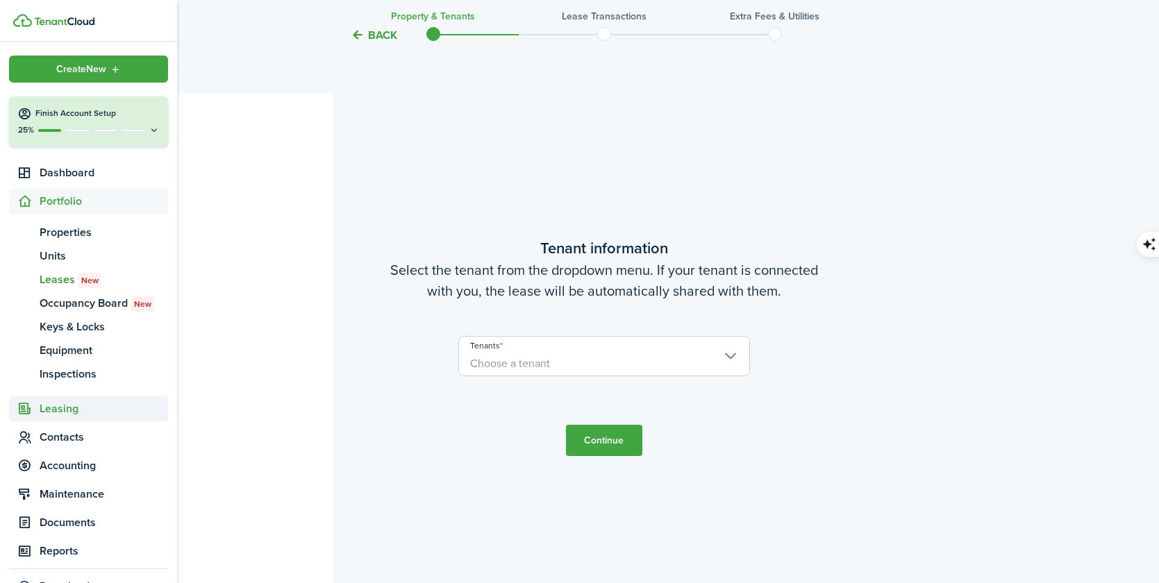
click at [58, 412] on span "Leasing" at bounding box center [104, 409] width 128 height 17
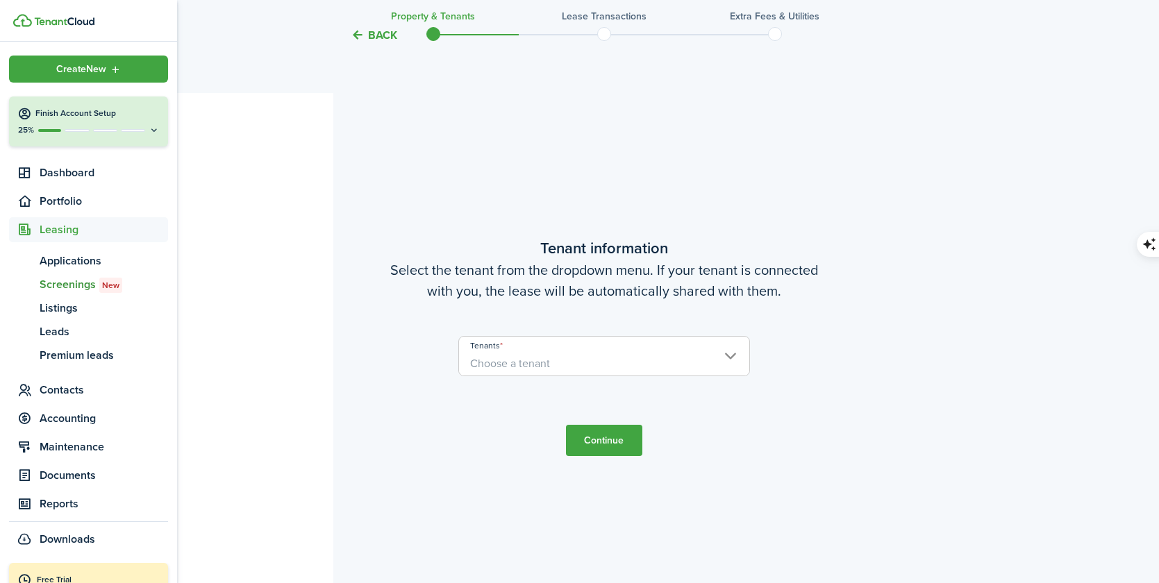
click at [70, 289] on span "Screenings New" at bounding box center [104, 284] width 128 height 17
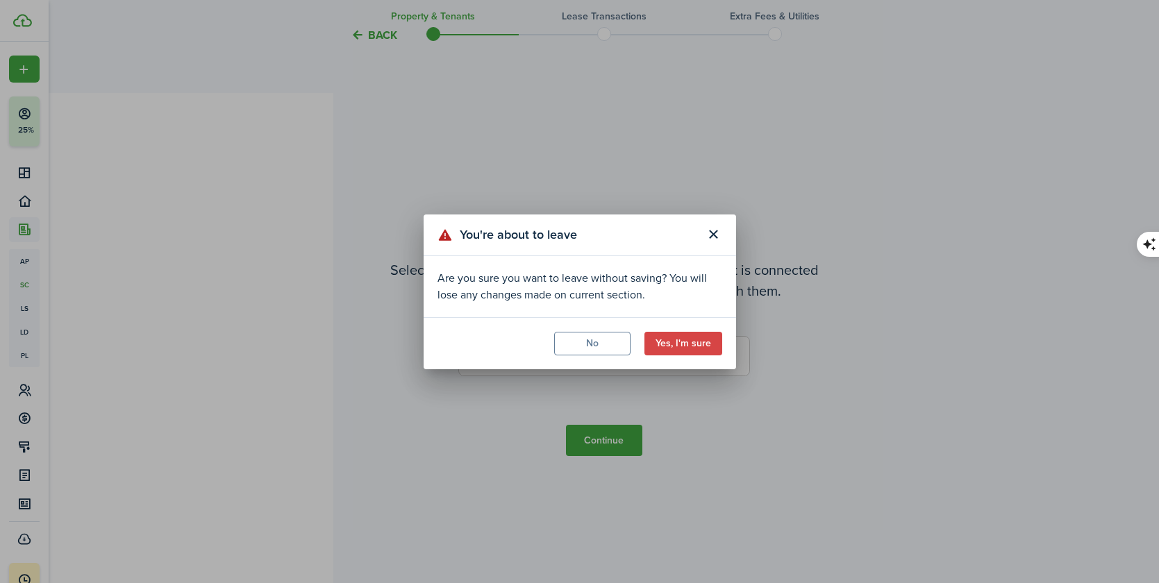
click at [679, 350] on button "Yes, I'm sure" at bounding box center [683, 344] width 78 height 24
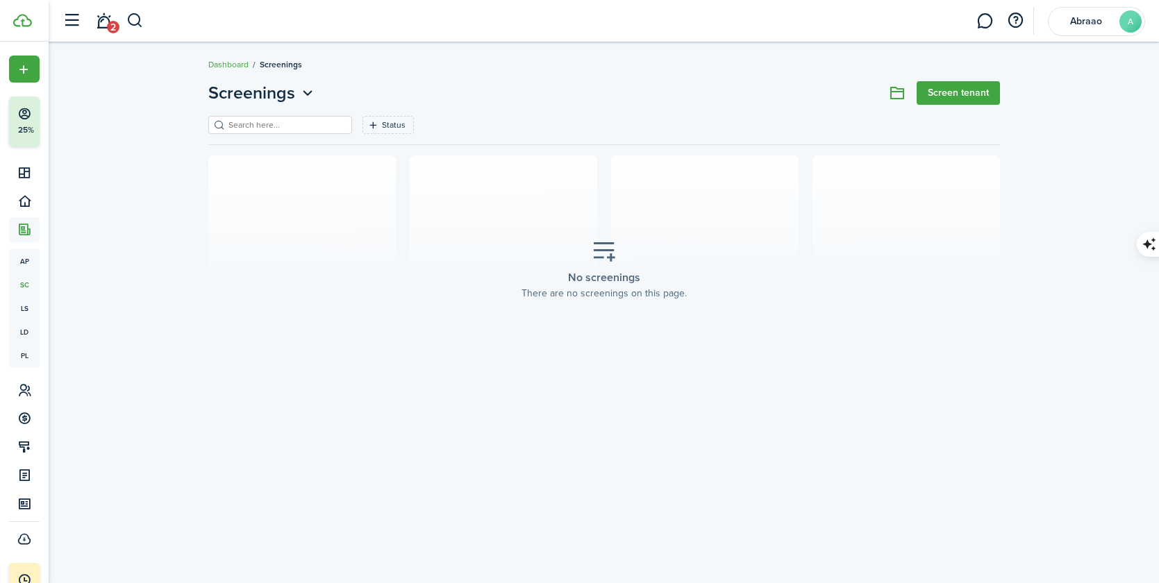
click at [990, 90] on link "Screen tenant" at bounding box center [957, 93] width 83 height 24
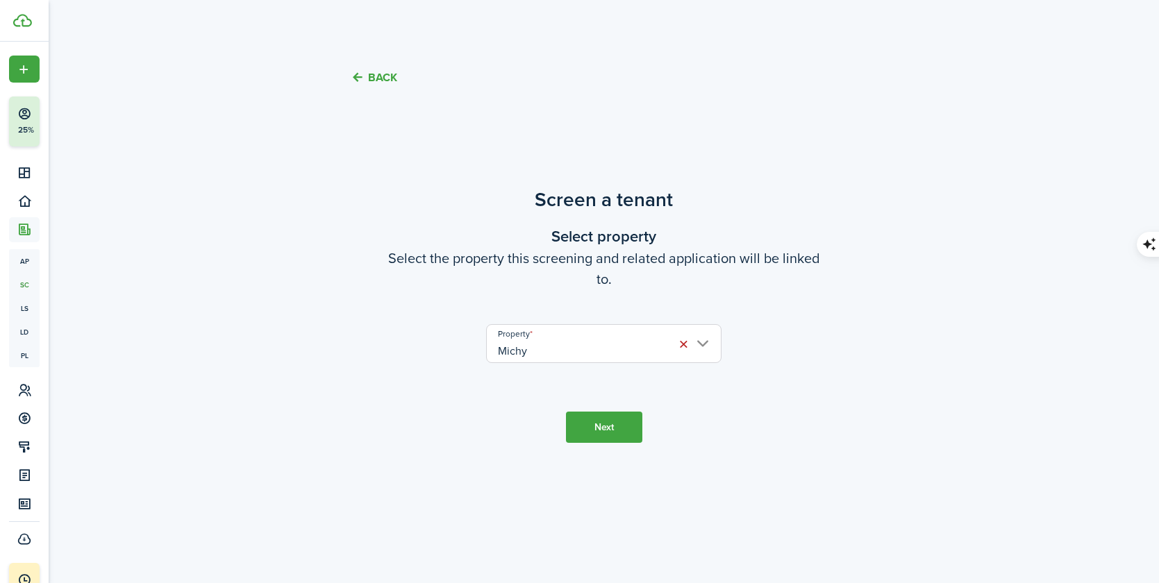
click at [609, 433] on button "Next" at bounding box center [604, 427] width 76 height 31
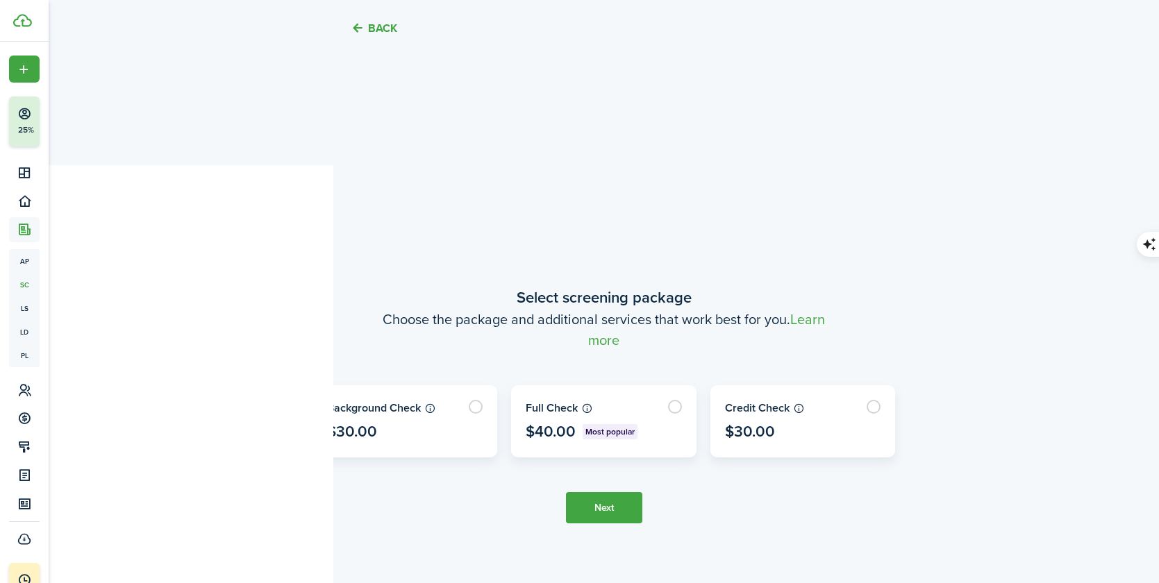
scroll to position [476, 0]
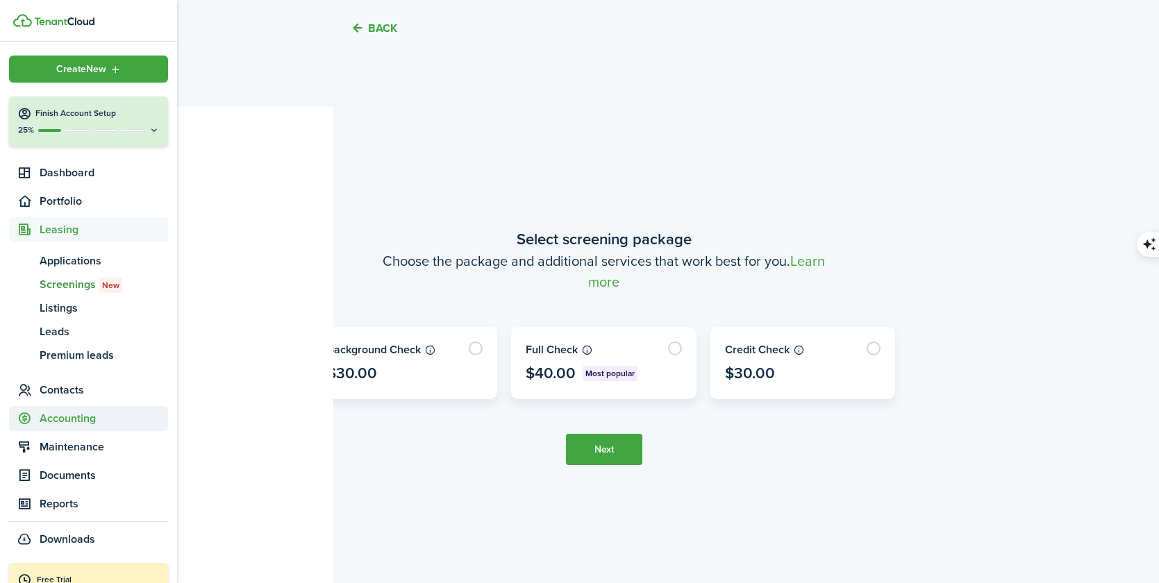
click at [69, 419] on span "Accounting" at bounding box center [104, 418] width 128 height 17
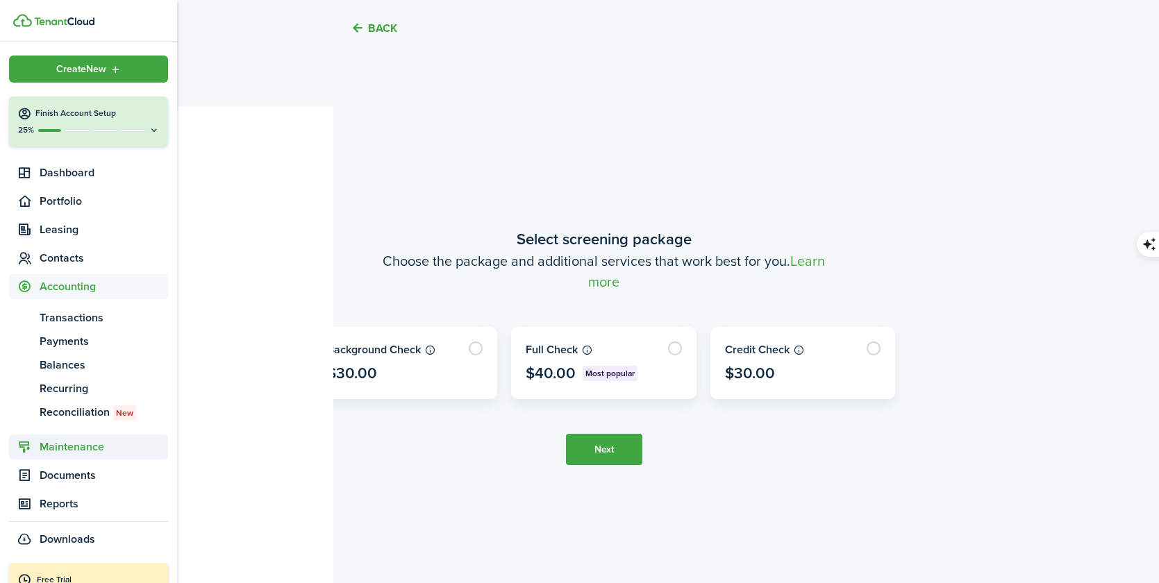
click at [63, 448] on span "Maintenance" at bounding box center [104, 447] width 128 height 17
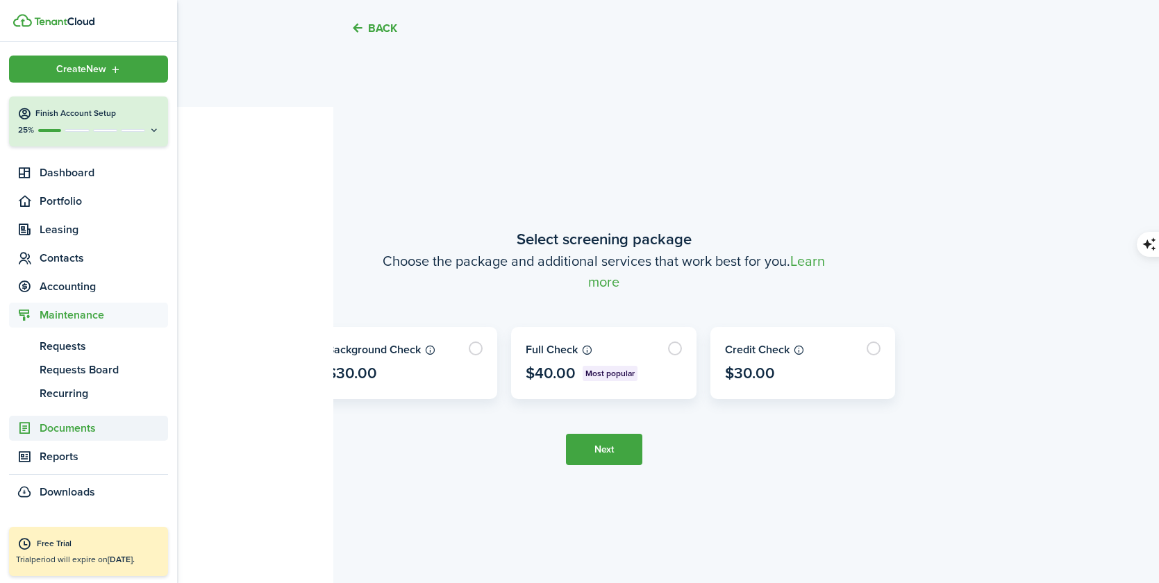
click at [67, 426] on span "Documents" at bounding box center [104, 428] width 128 height 17
click at [83, 375] on span "Landlord forms" at bounding box center [104, 375] width 128 height 17
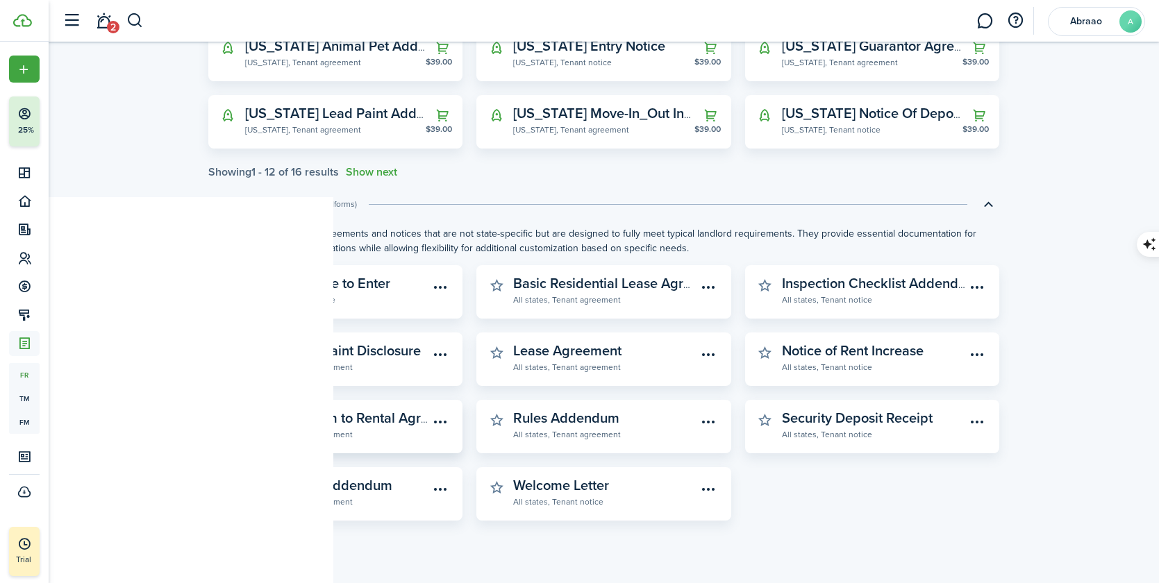
scroll to position [392, 0]
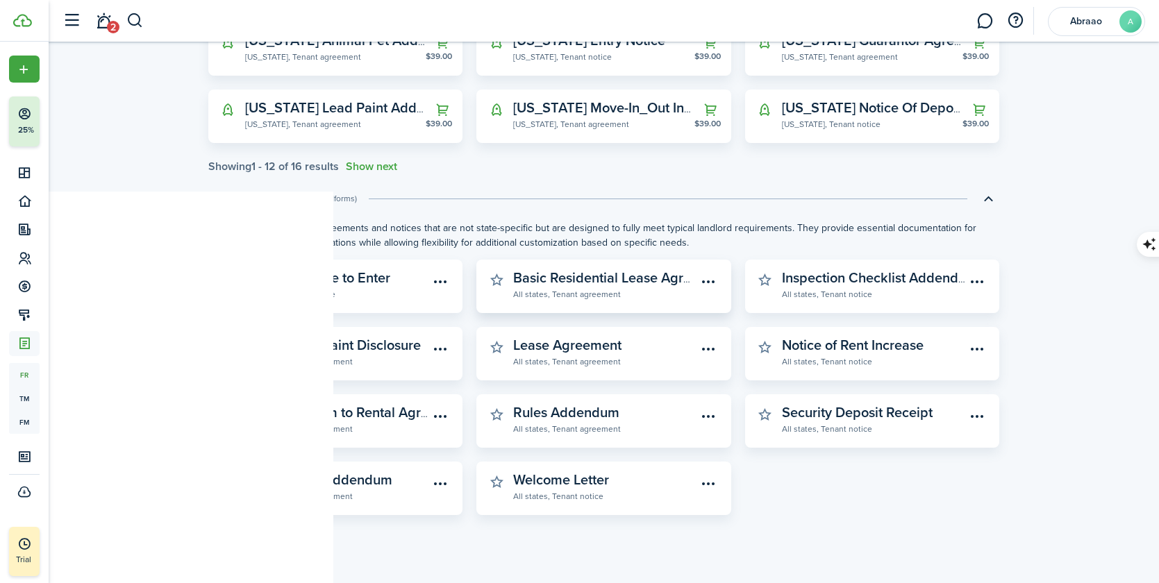
click at [570, 285] on widget-stats-description "Basic Residential Lease Agreement" at bounding box center [621, 277] width 217 height 21
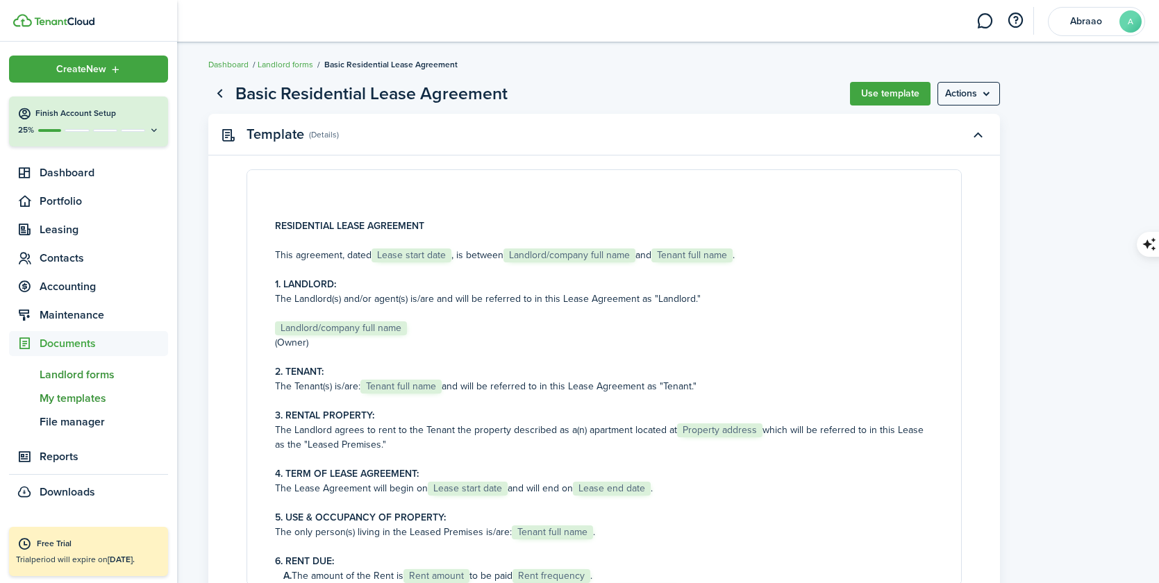
click at [73, 401] on span "My templates" at bounding box center [104, 398] width 128 height 17
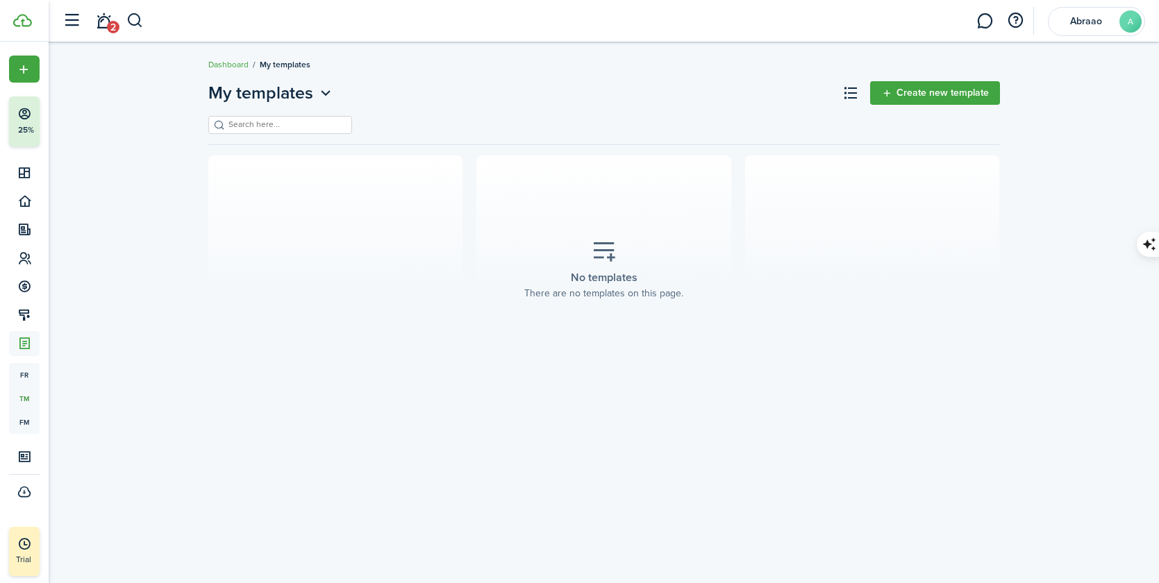
click at [971, 88] on link "Create new template" at bounding box center [935, 93] width 130 height 24
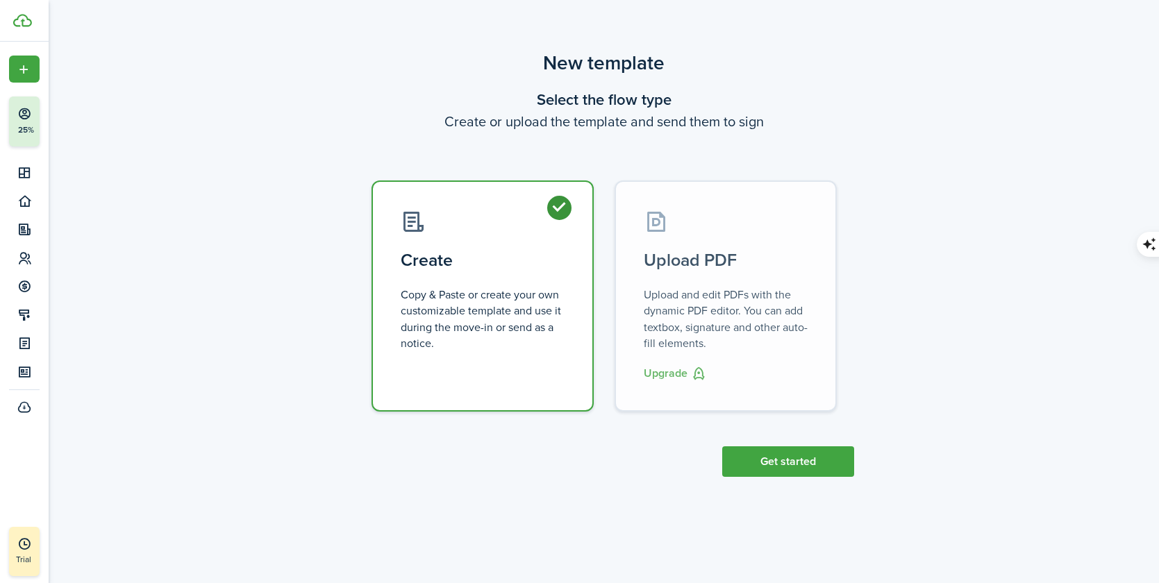
click at [818, 463] on button "Get started" at bounding box center [788, 461] width 132 height 31
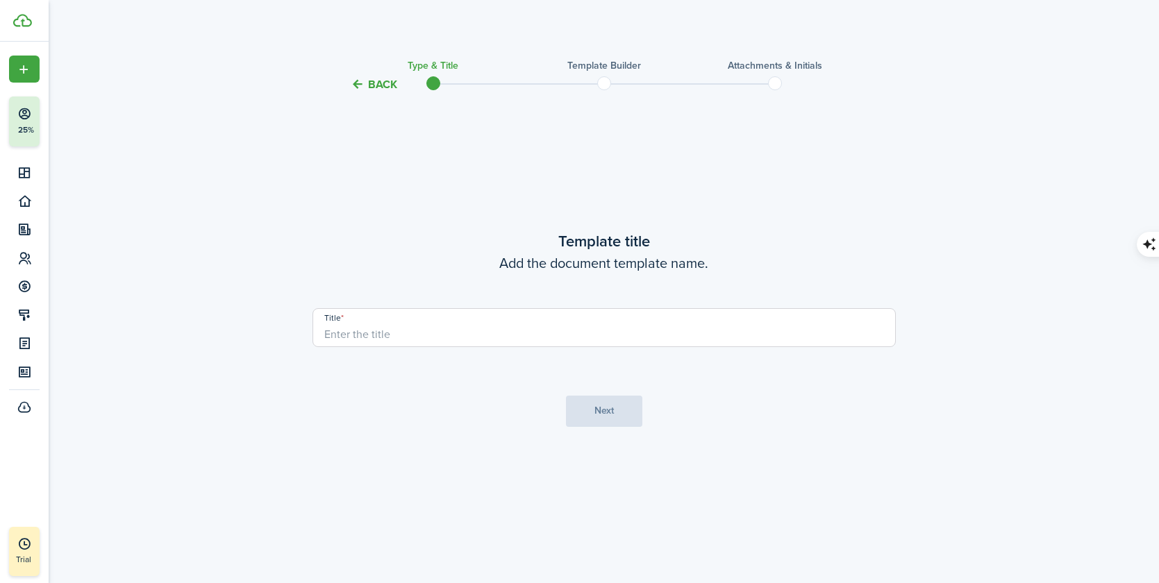
click at [482, 326] on input "Title" at bounding box center [603, 327] width 583 height 39
type input "Lease Contract"
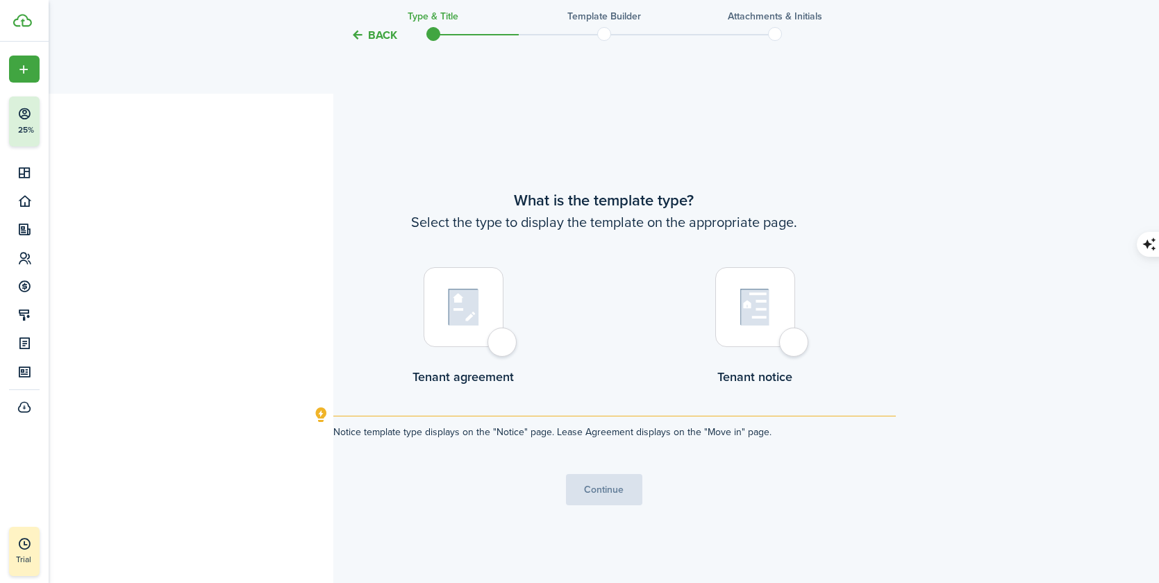
scroll to position [490, 0]
click at [460, 312] on img at bounding box center [463, 306] width 31 height 38
radio input "true"
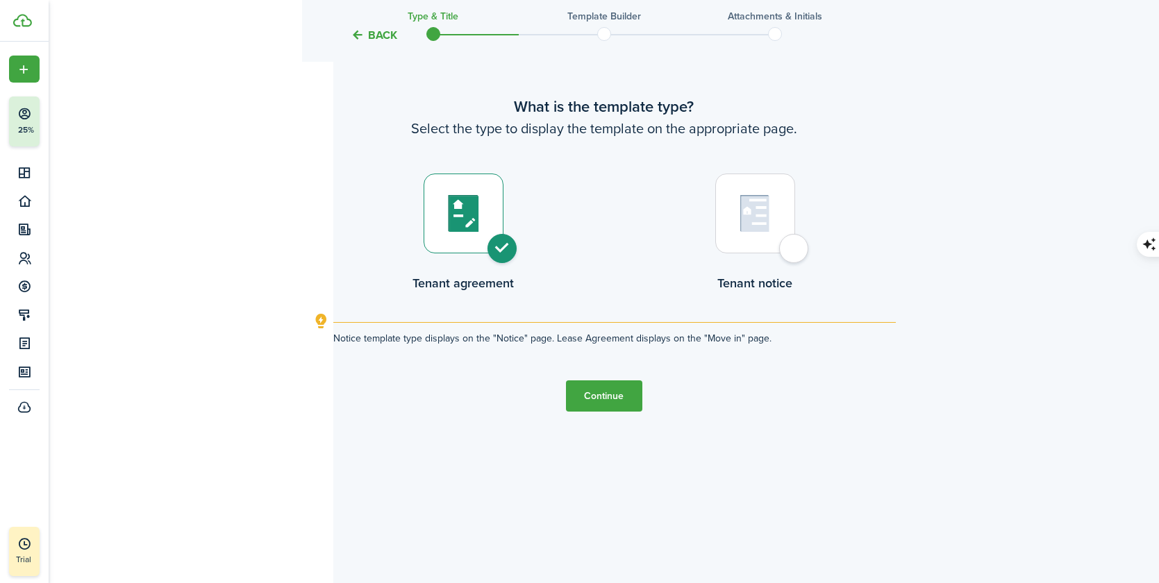
click at [606, 394] on button "Continue" at bounding box center [604, 395] width 76 height 31
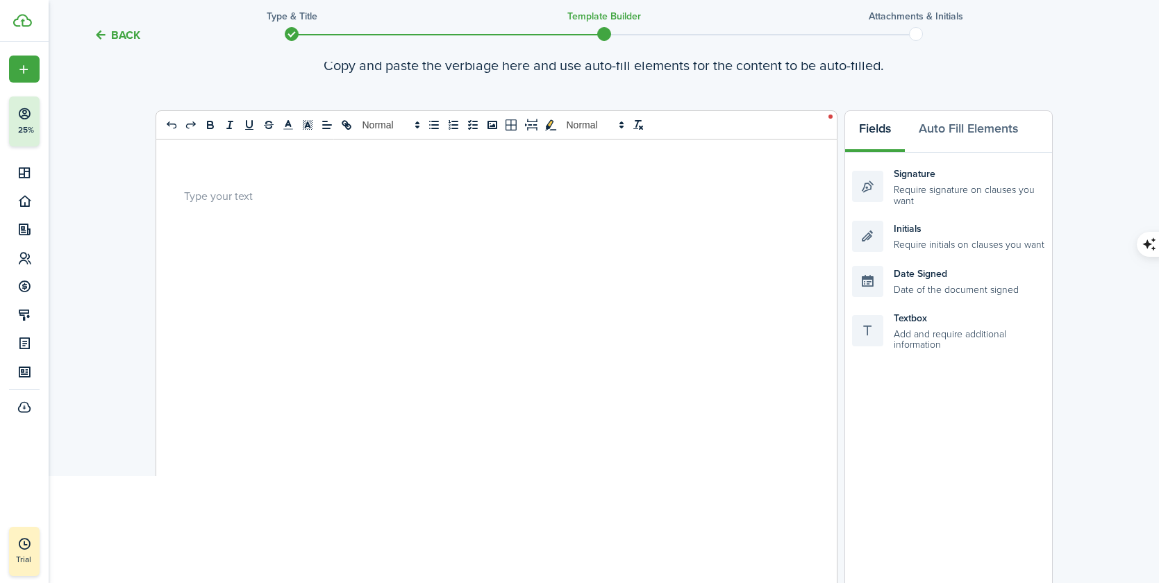
scroll to position [0, 0]
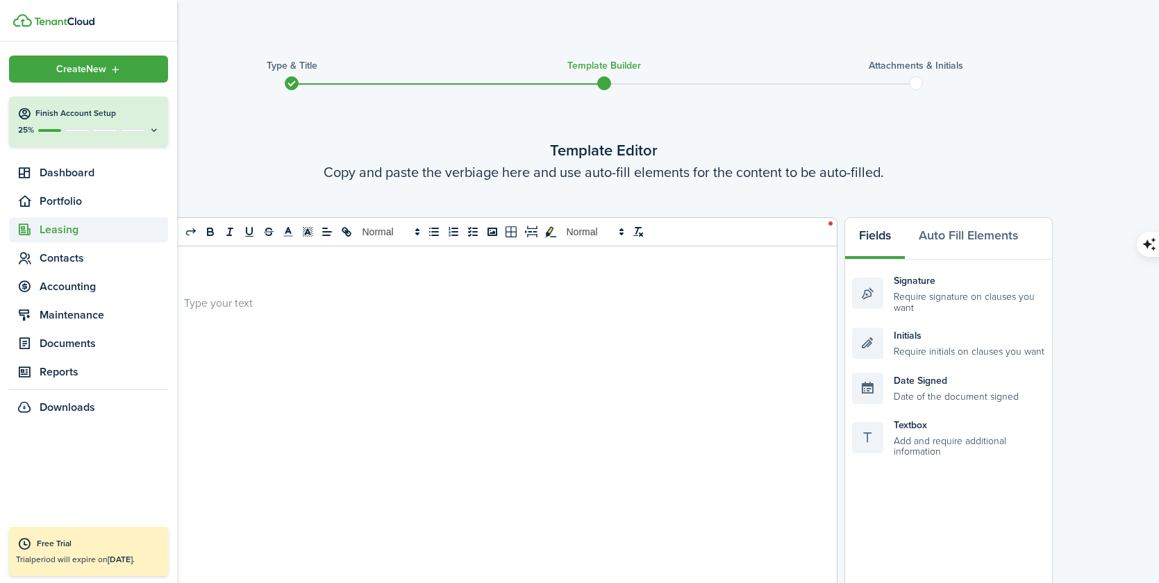
click at [53, 234] on span "Leasing" at bounding box center [104, 229] width 128 height 17
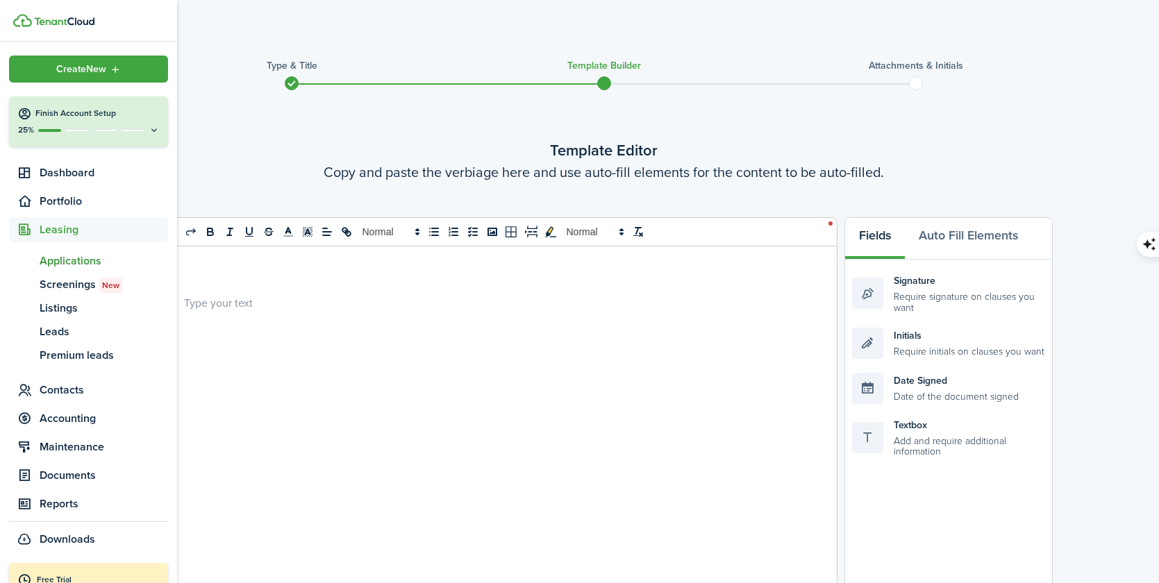
click at [55, 264] on span "Applications" at bounding box center [104, 261] width 128 height 17
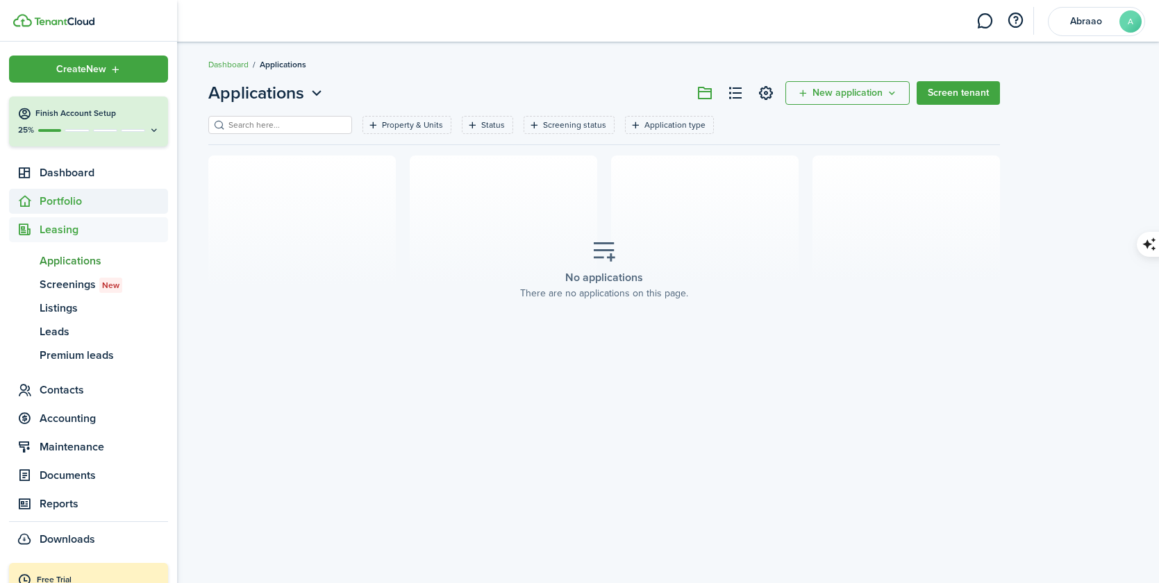
click at [52, 203] on span "Portfolio" at bounding box center [104, 201] width 128 height 17
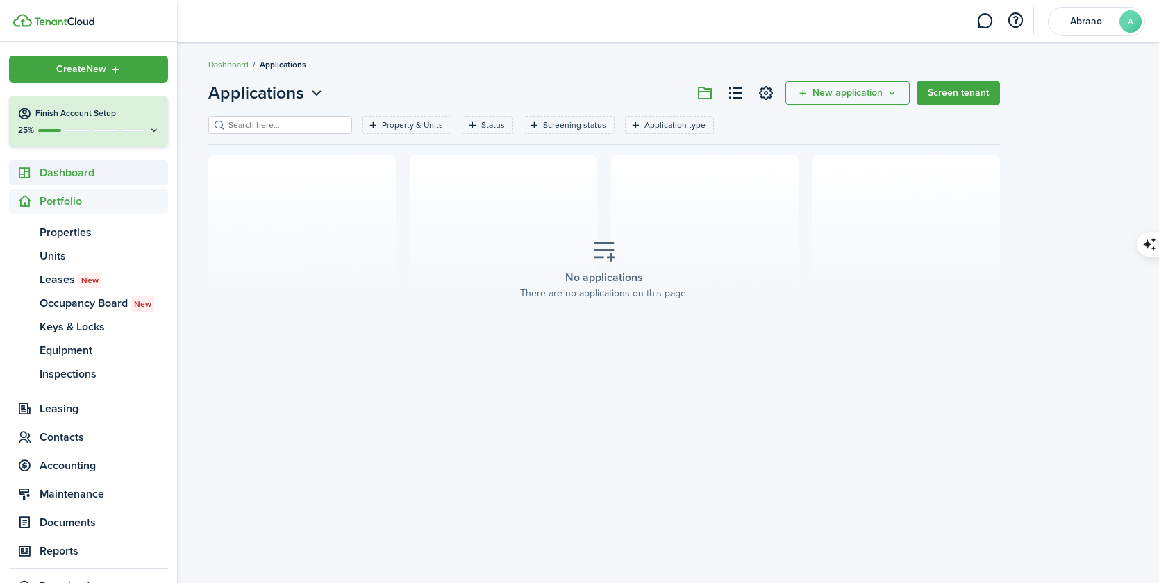
click at [46, 171] on span "Dashboard" at bounding box center [104, 173] width 128 height 17
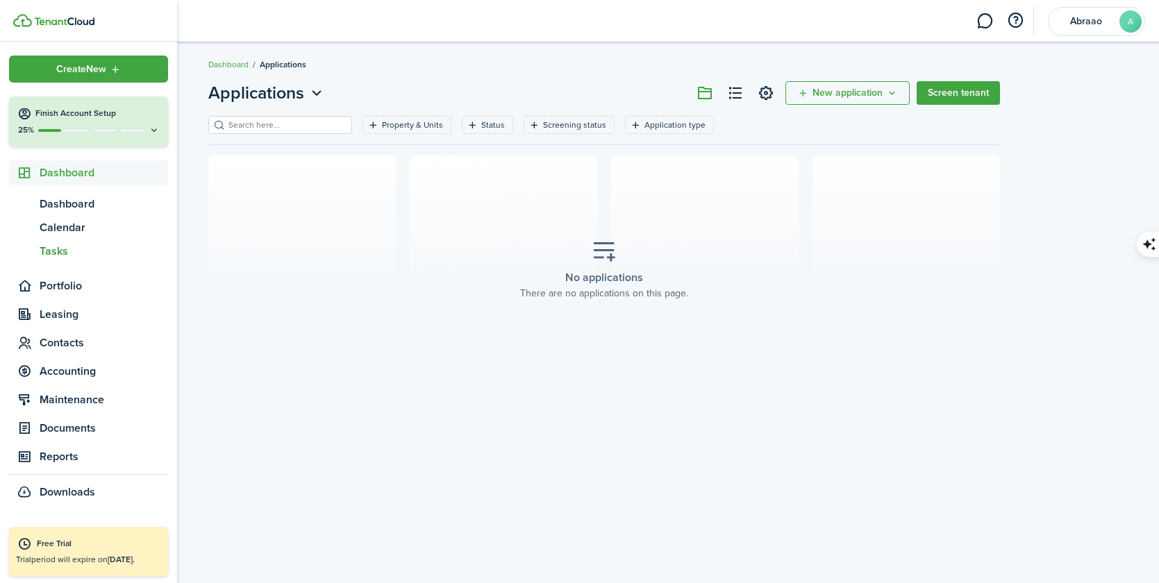
click at [56, 253] on span "Tasks" at bounding box center [104, 251] width 128 height 17
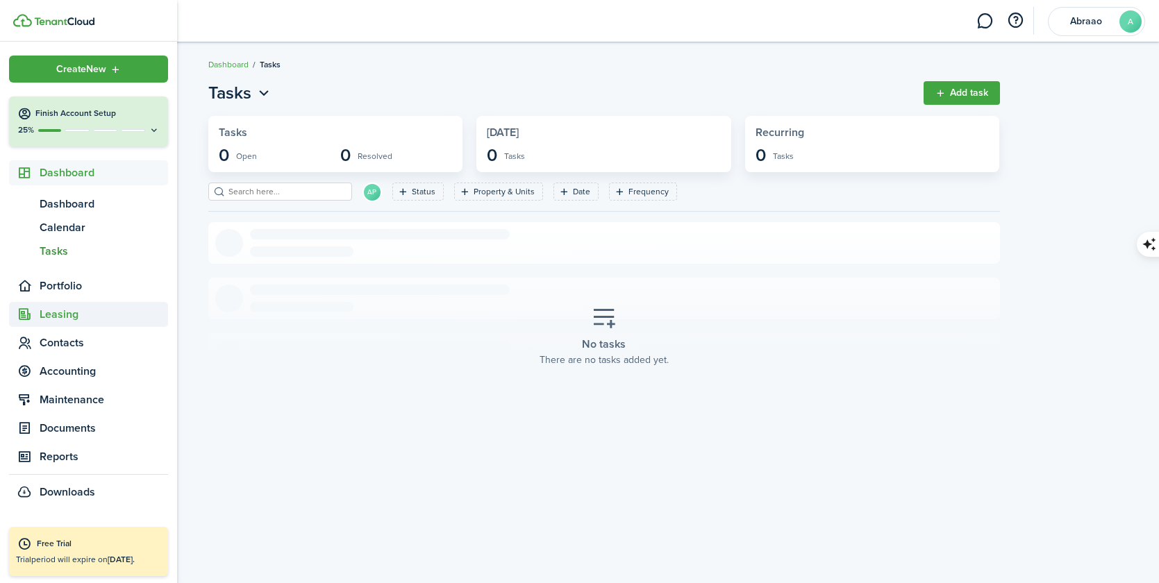
click at [63, 321] on span "Leasing" at bounding box center [104, 314] width 128 height 17
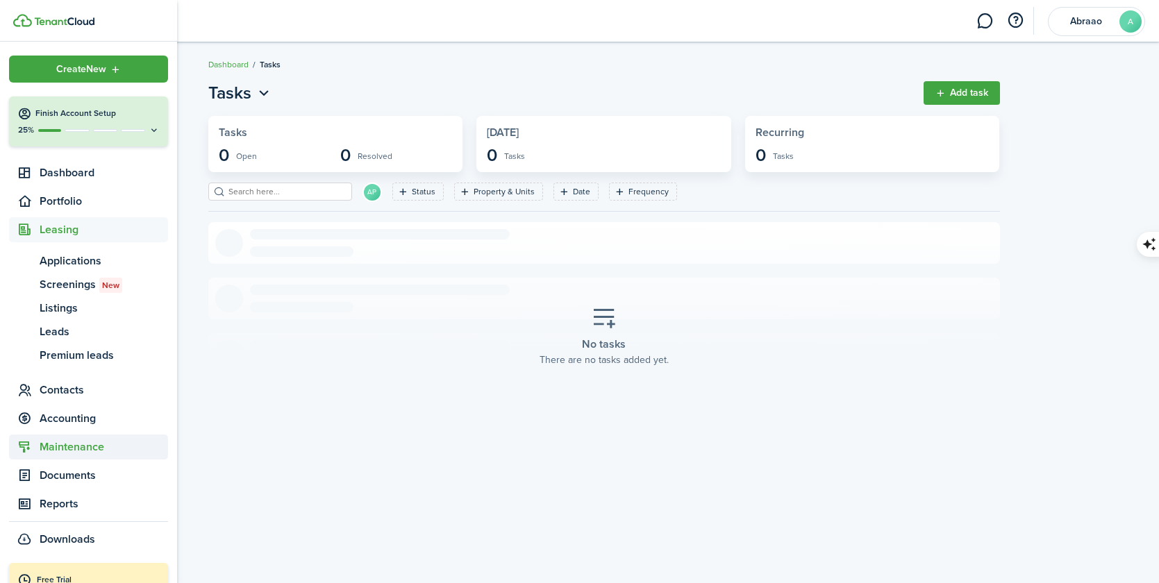
click at [78, 449] on span "Maintenance" at bounding box center [104, 447] width 128 height 17
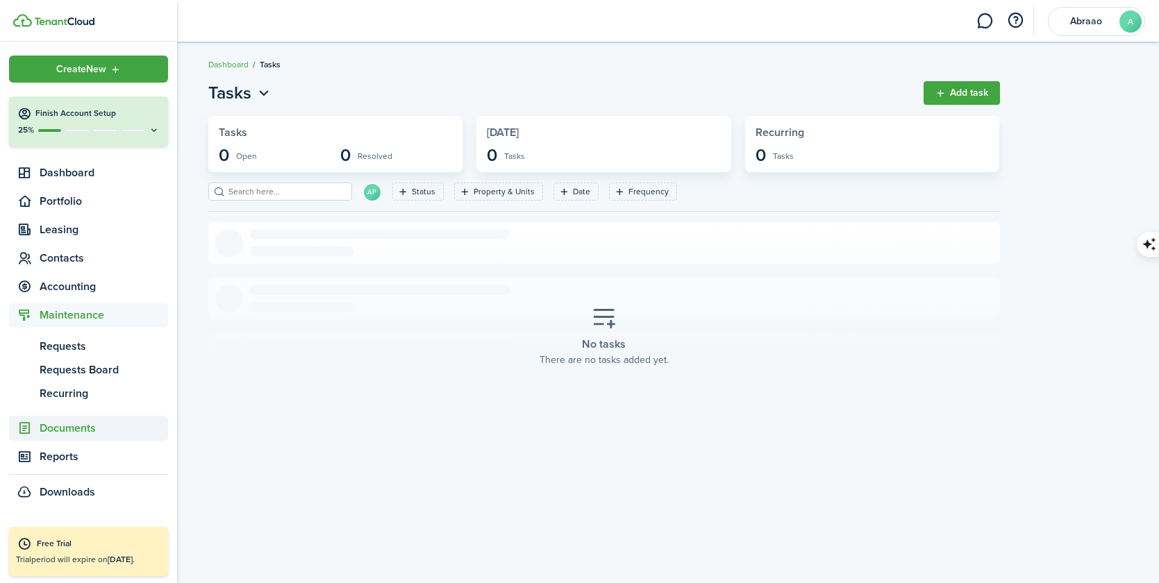
click at [77, 428] on span "Documents" at bounding box center [104, 428] width 128 height 17
click at [86, 378] on span "Landlord forms" at bounding box center [104, 375] width 128 height 17
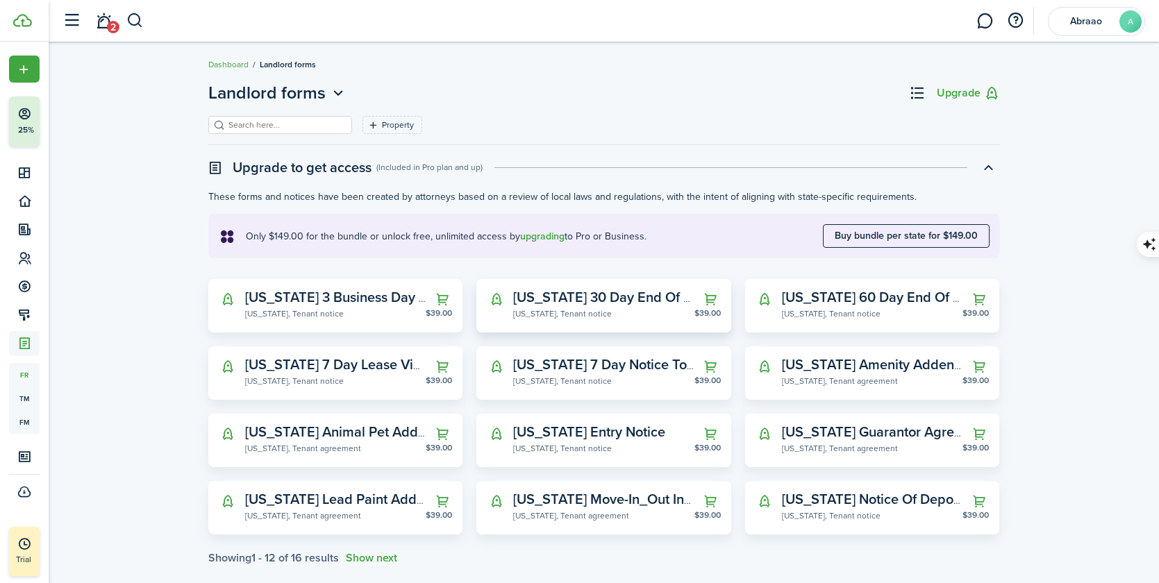
click at [599, 302] on widget-stats-description "[US_STATE] 30 Day End Of Term Notice To Vacate" at bounding box center [667, 297] width 308 height 21
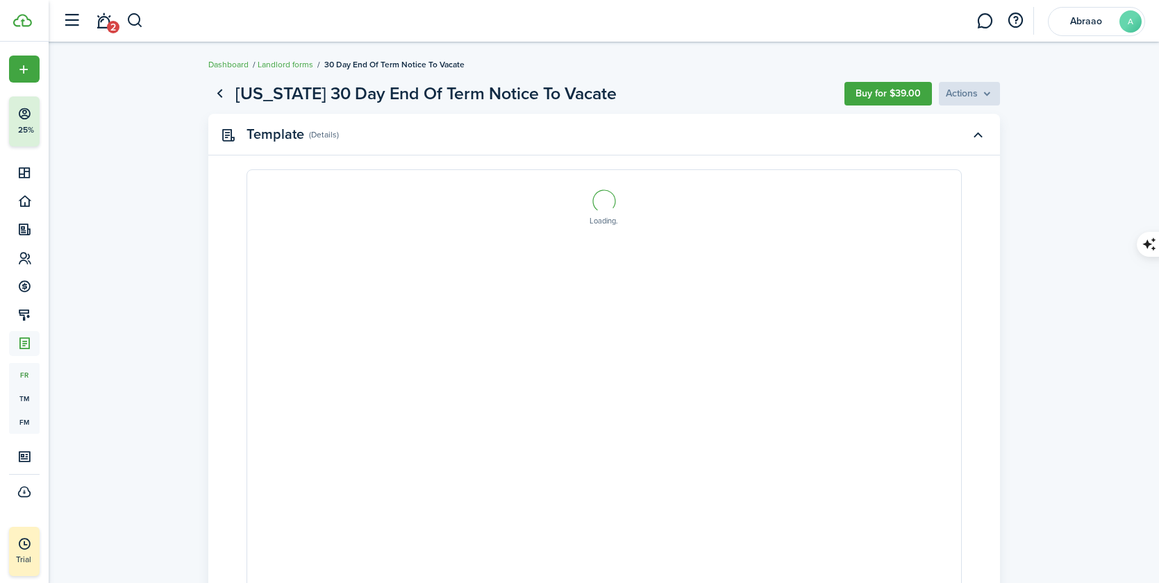
select select "fit"
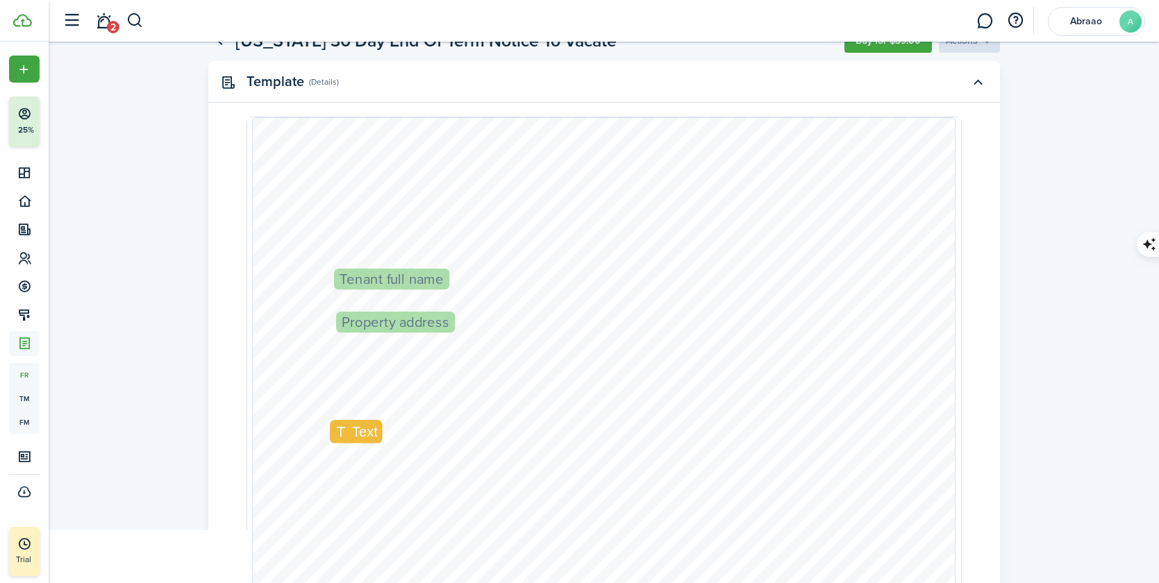
scroll to position [52, 0]
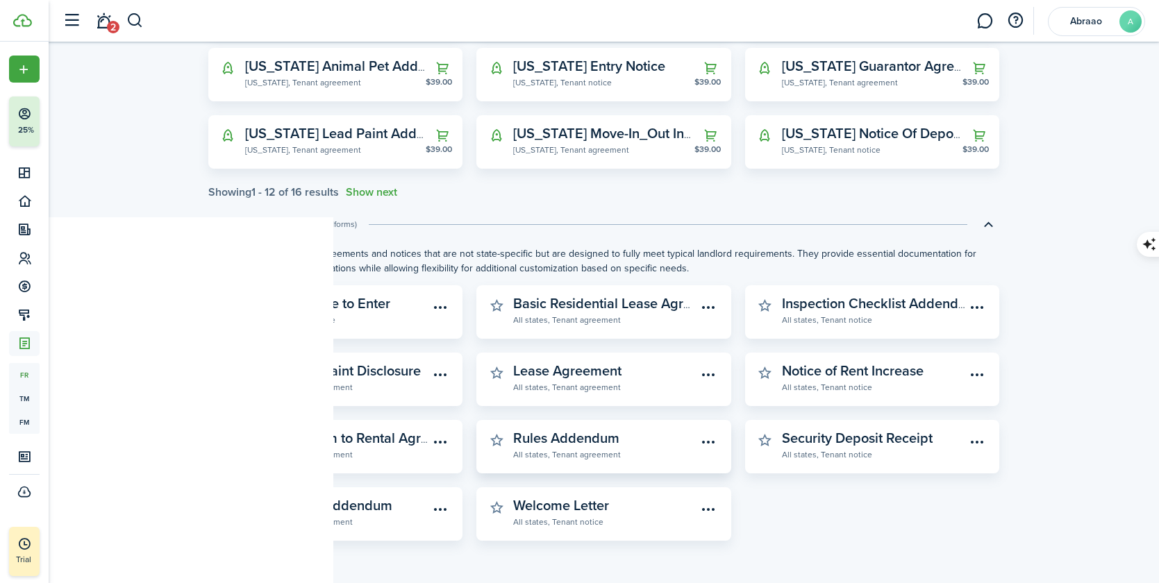
scroll to position [385, 0]
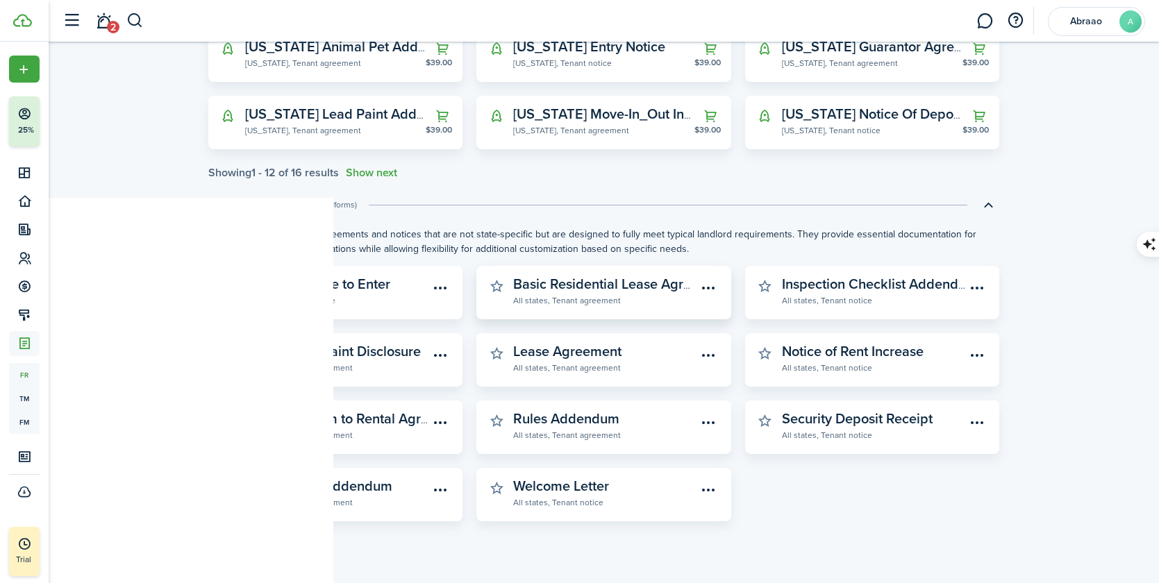
click at [711, 291] on menu-btn-icon "Open menu" at bounding box center [709, 288] width 24 height 24
click at [655, 342] on button "Preview" at bounding box center [659, 343] width 121 height 24
click at [110, 23] on span "2" at bounding box center [113, 27] width 12 height 12
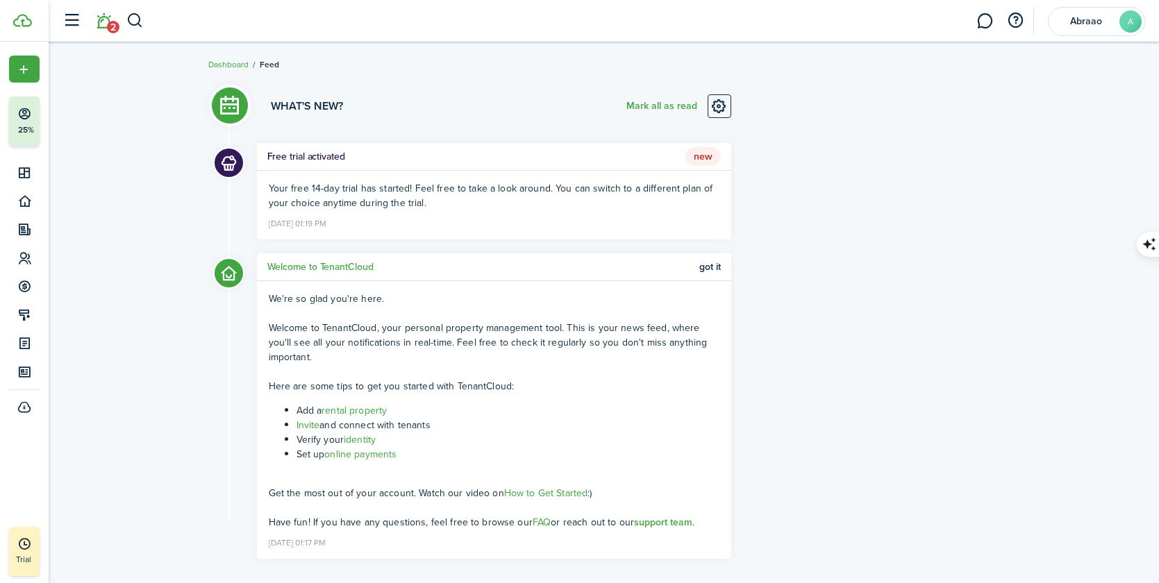
scroll to position [21, 0]
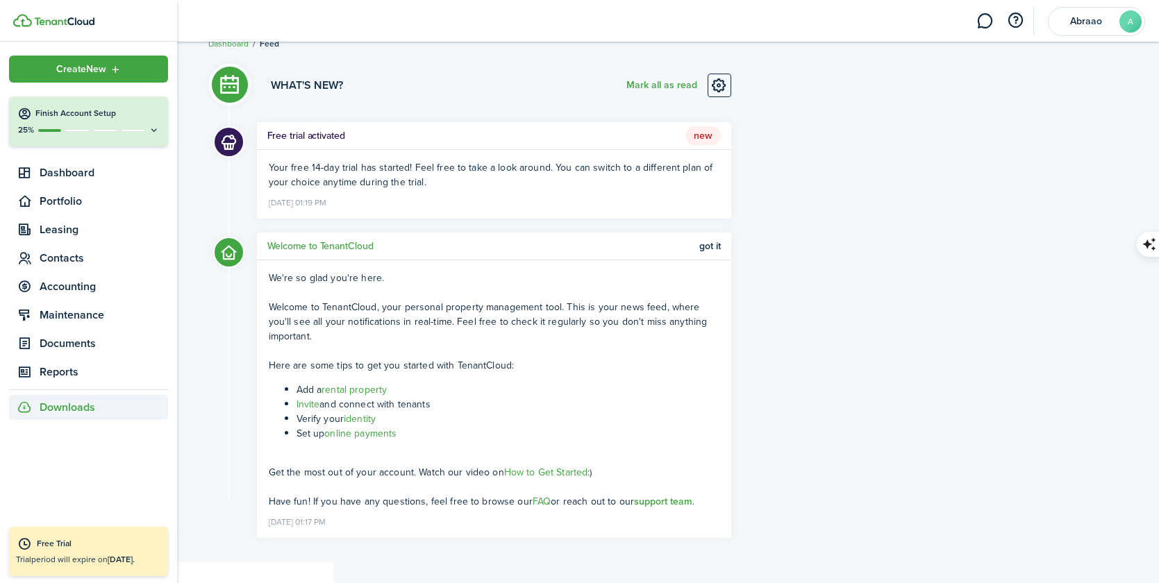
click at [72, 408] on span "Downloads" at bounding box center [68, 407] width 56 height 17
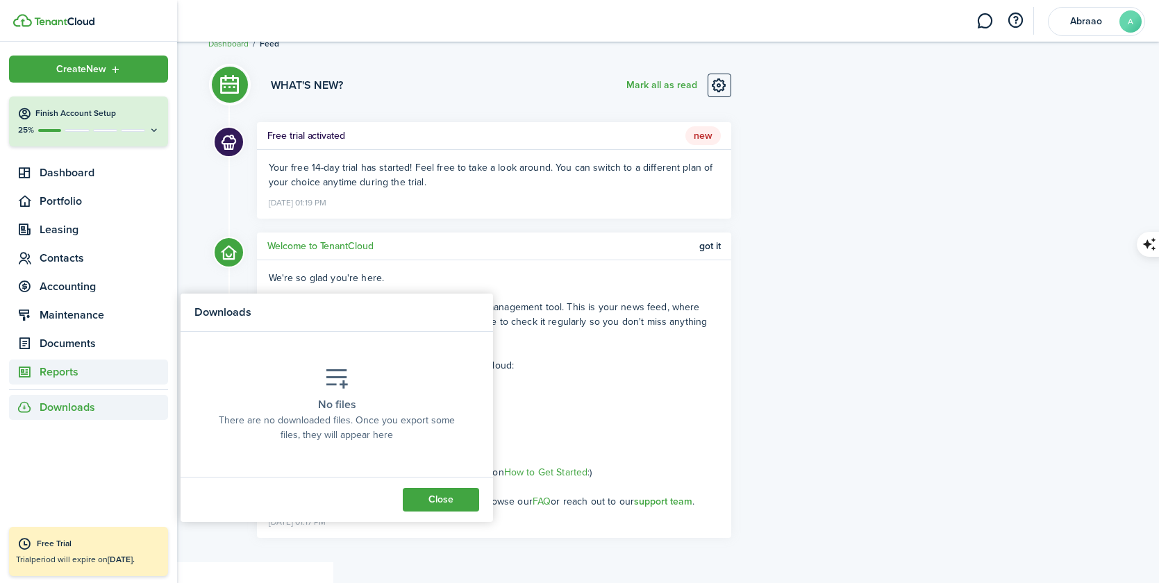
click at [58, 368] on span "Reports" at bounding box center [104, 372] width 128 height 17
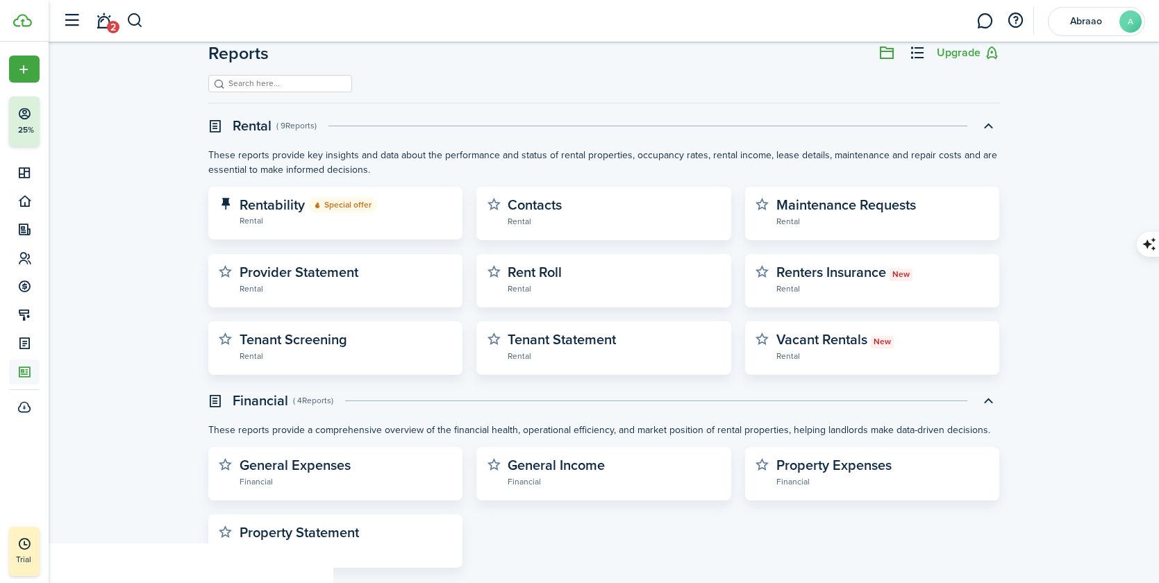
scroll to position [53, 0]
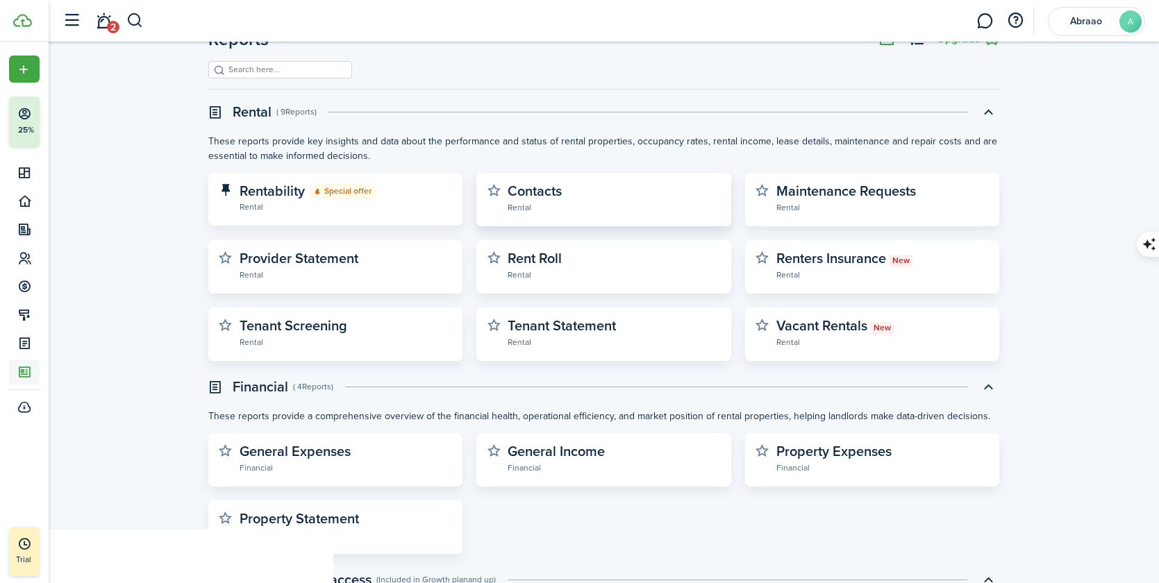
click at [556, 205] on widget-stats-subtitle "Rental" at bounding box center [613, 207] width 213 height 14
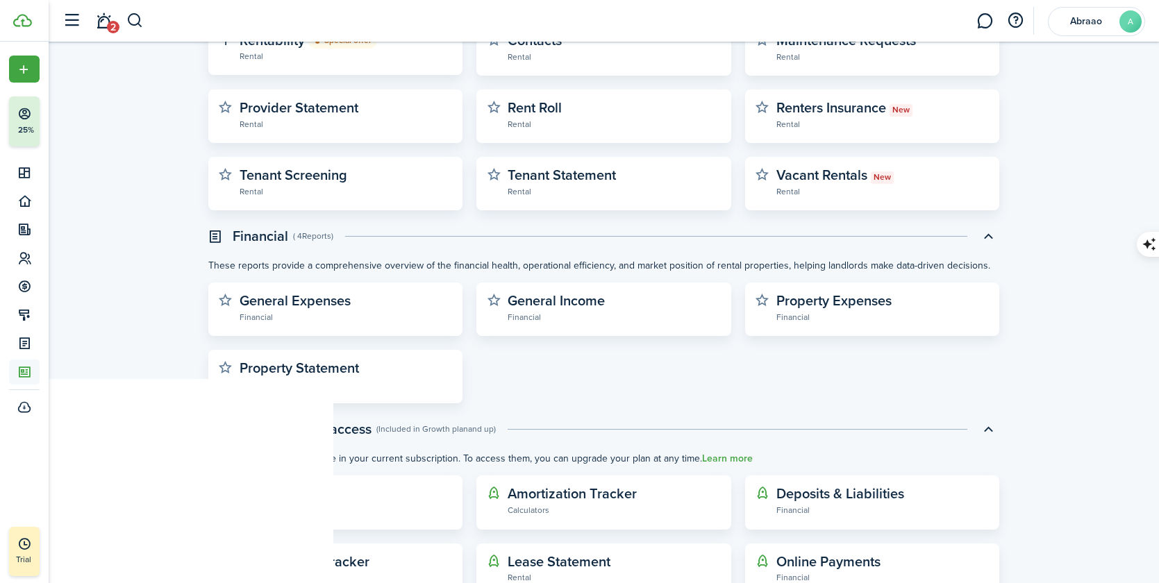
scroll to position [323, 0]
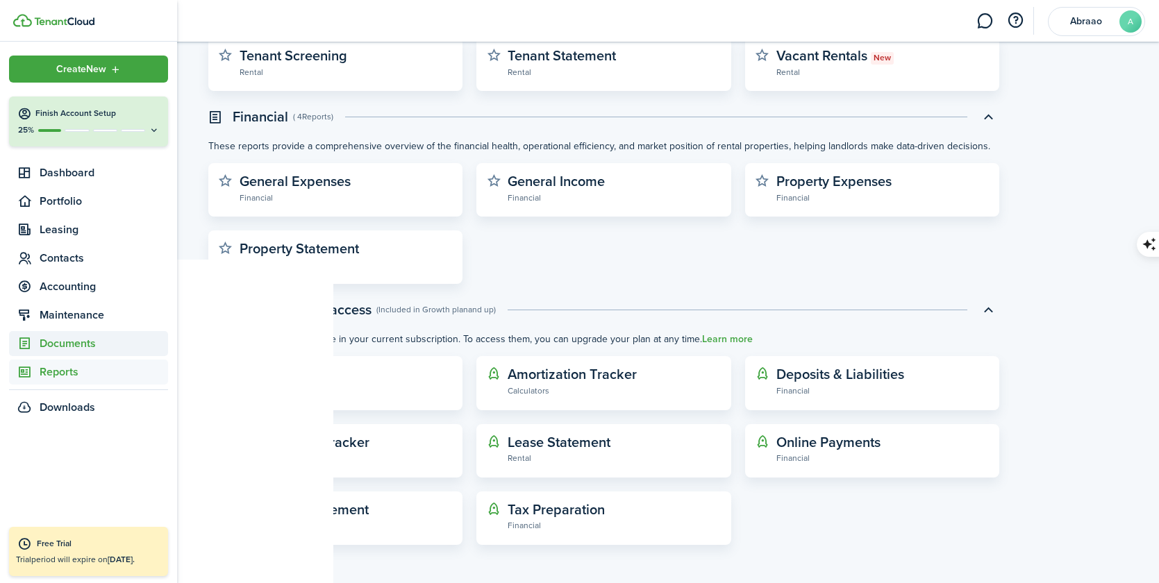
click at [62, 343] on span "Documents" at bounding box center [104, 343] width 128 height 17
click at [65, 400] on span "My templates" at bounding box center [104, 398] width 128 height 17
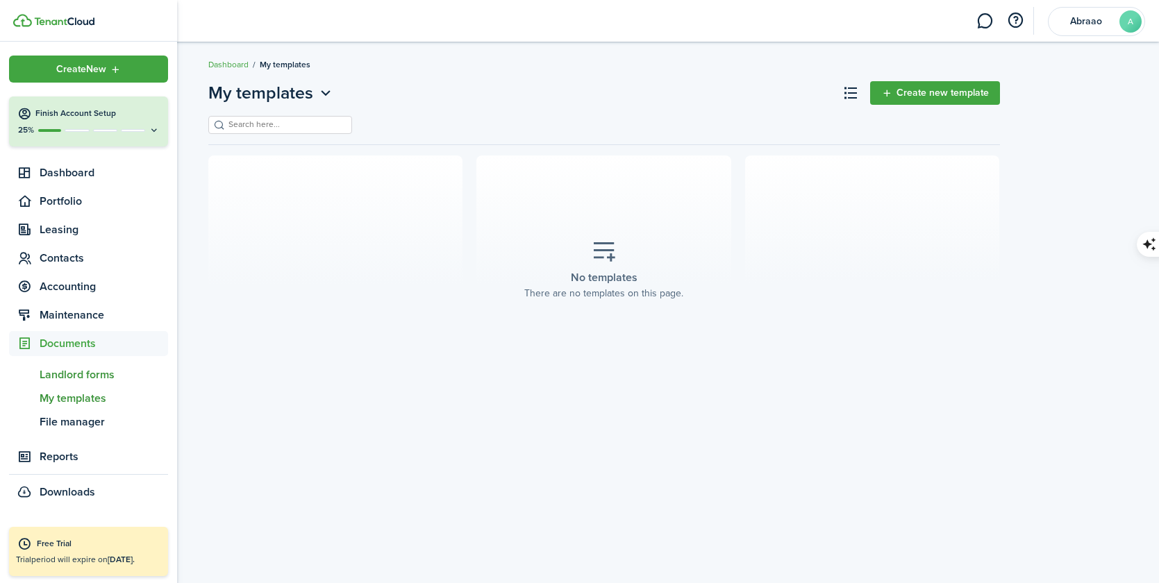
click at [66, 376] on span "Landlord forms" at bounding box center [104, 375] width 128 height 17
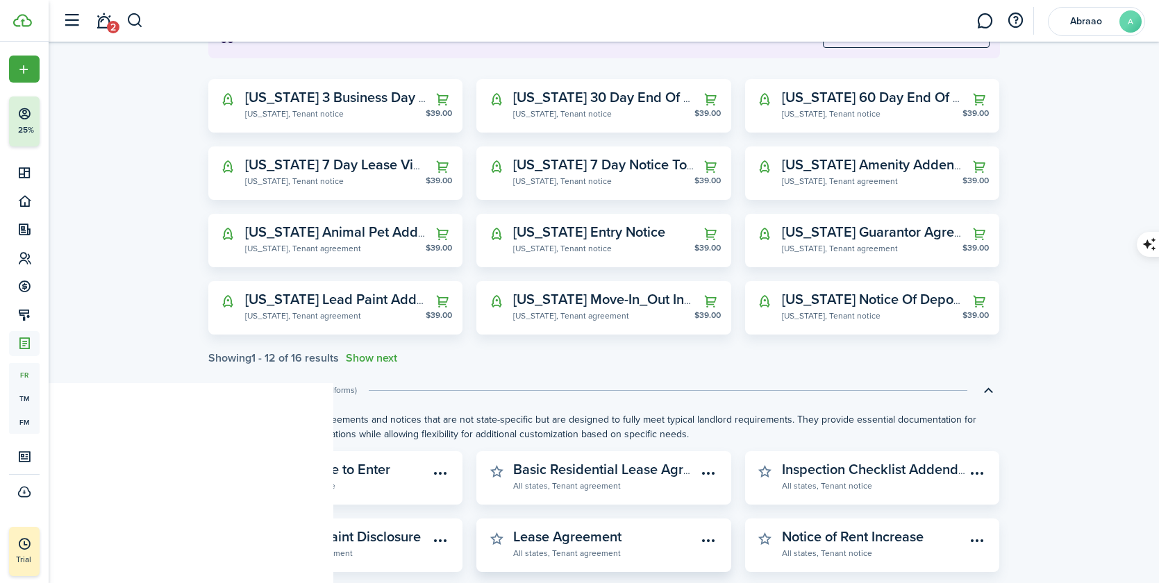
scroll to position [392, 0]
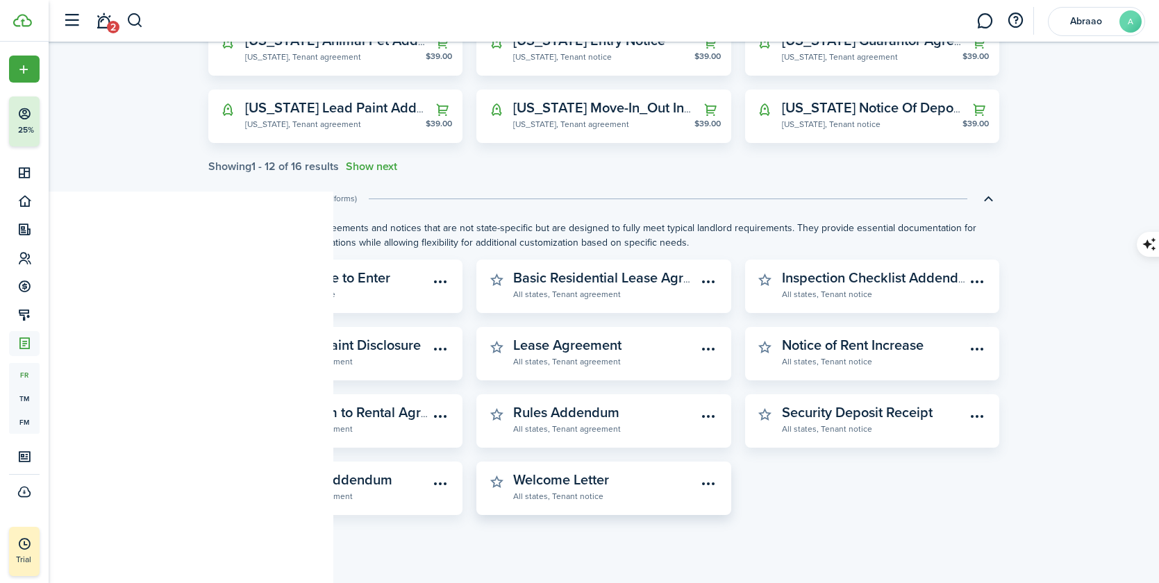
click at [591, 486] on widget-stats-description "Welcome Letter" at bounding box center [561, 479] width 96 height 21
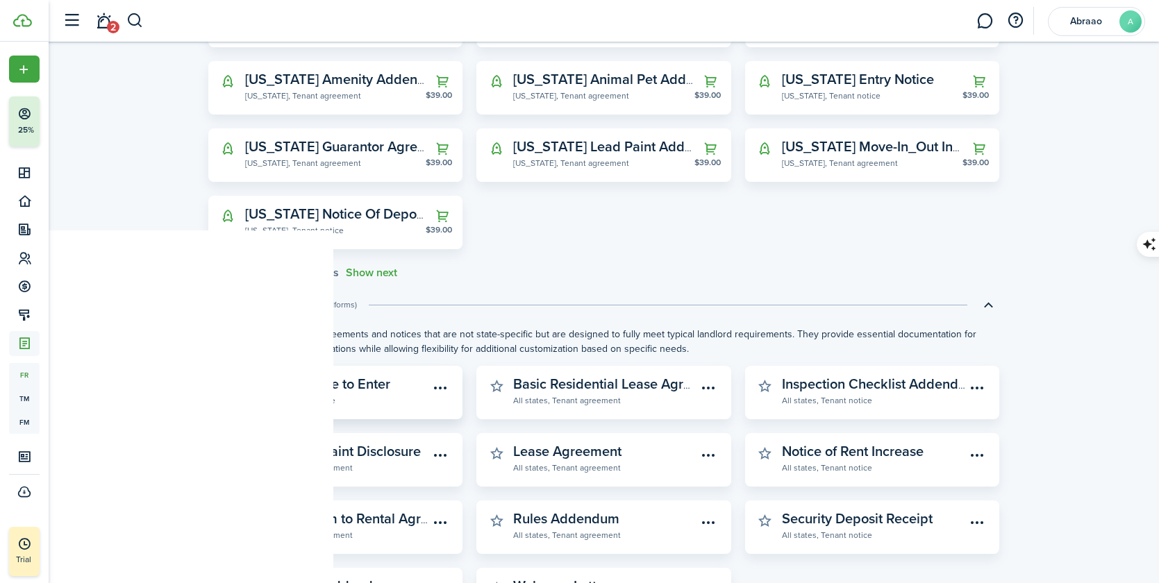
scroll to position [459, 0]
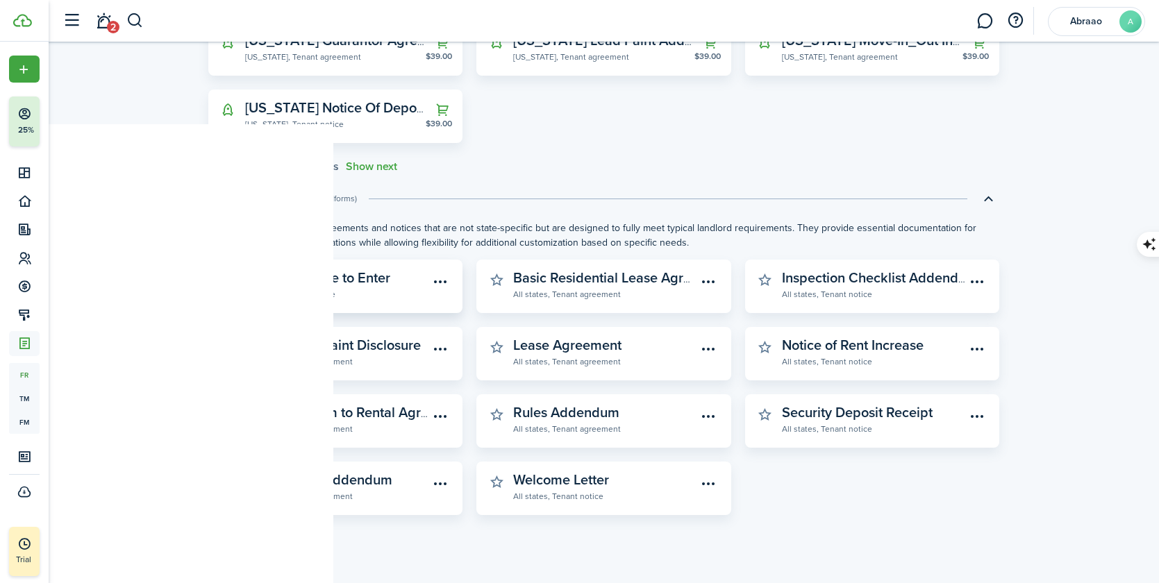
click at [362, 287] on widget-stats-description "24-Hour Notice to Enter" at bounding box center [317, 277] width 145 height 21
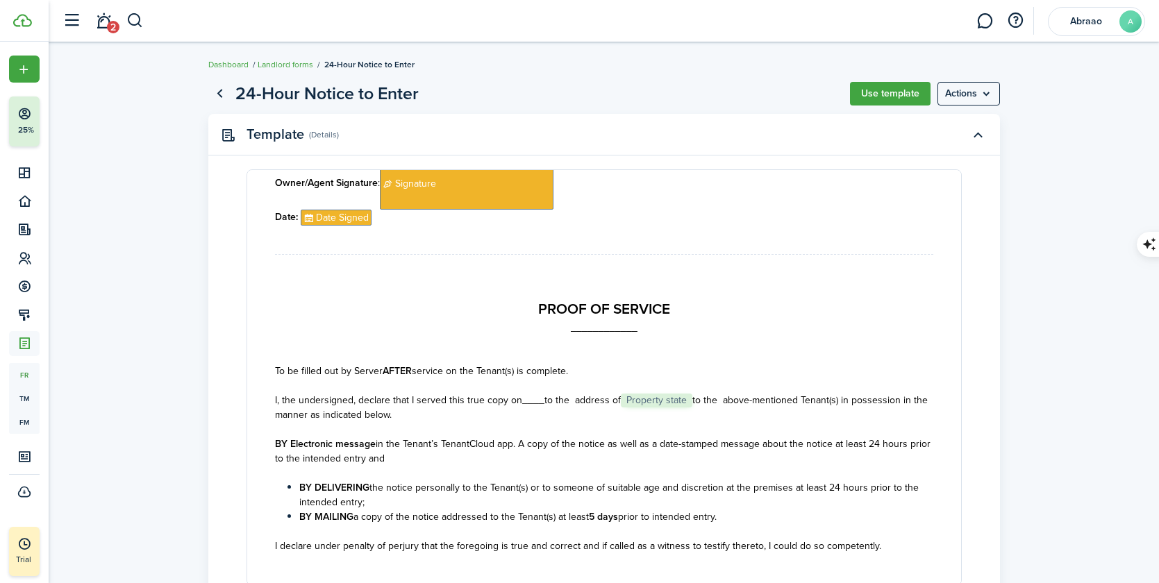
click at [222, 92] on link "Go back" at bounding box center [220, 94] width 24 height 24
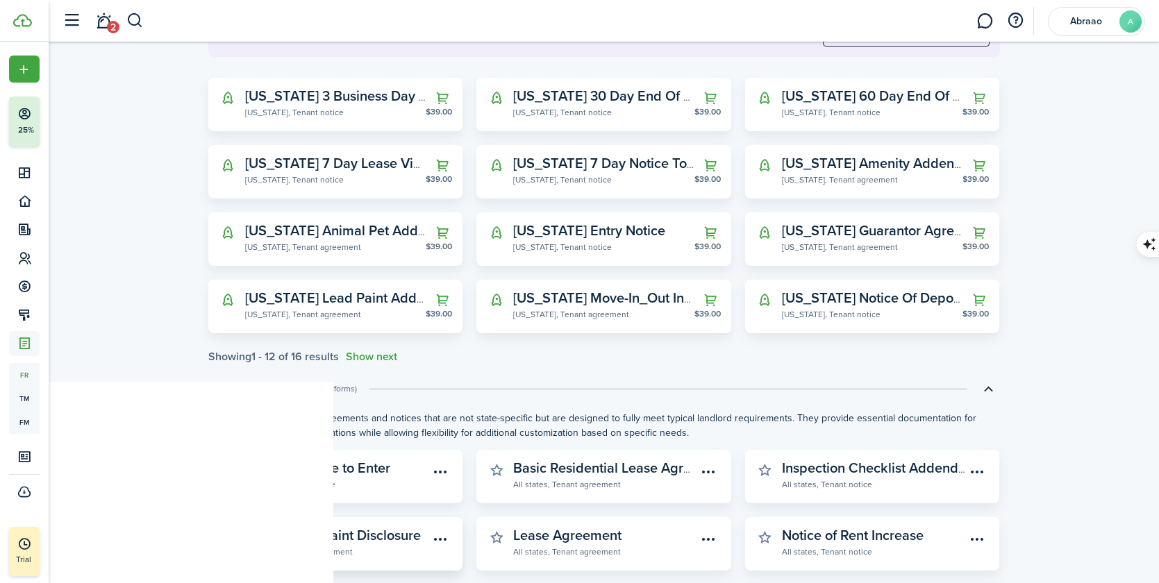
scroll to position [392, 0]
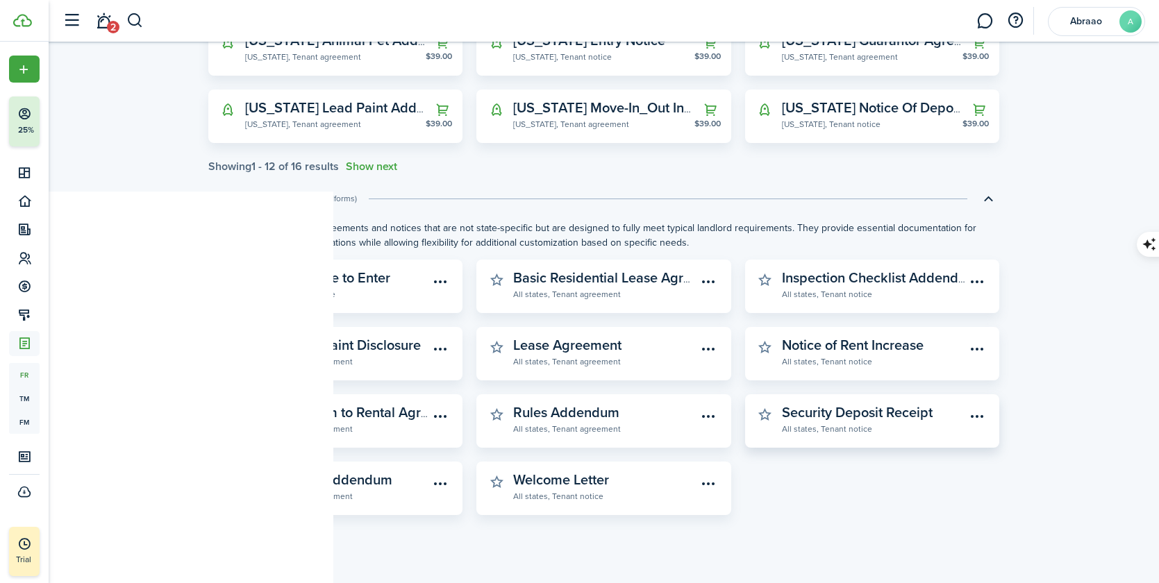
click at [826, 420] on widget-stats-description "Security Deposit Receipt" at bounding box center [857, 412] width 151 height 21
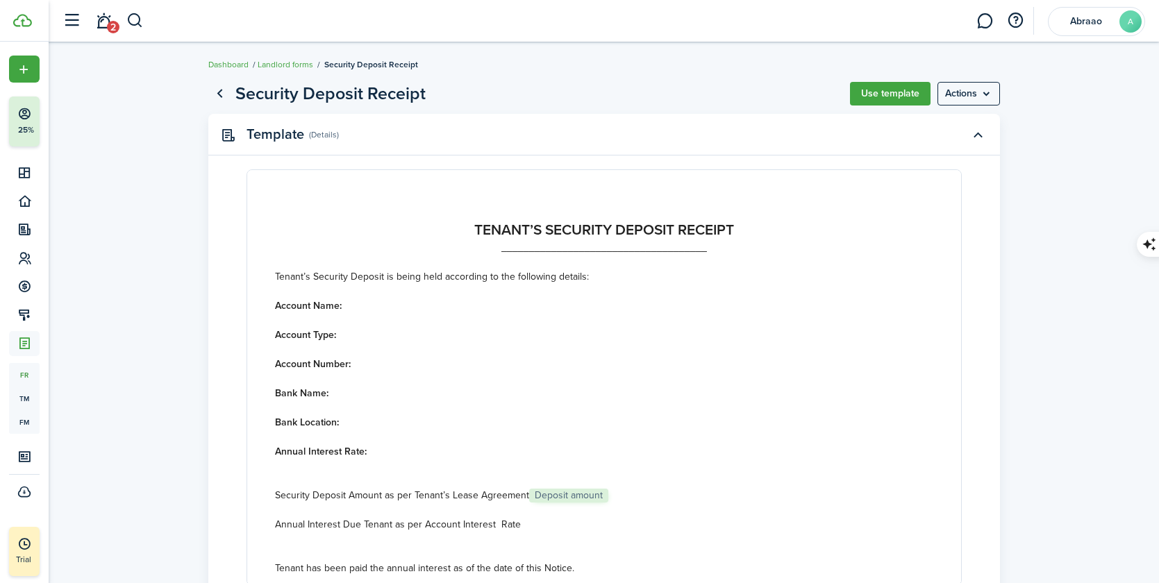
click at [219, 93] on link "Go back" at bounding box center [220, 94] width 24 height 24
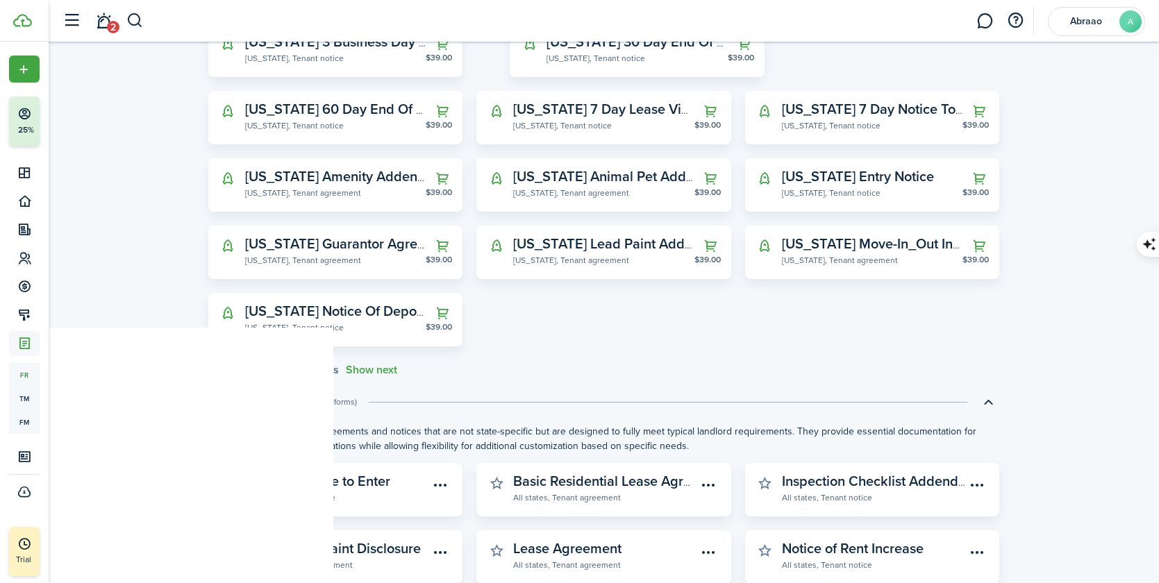
scroll to position [459, 0]
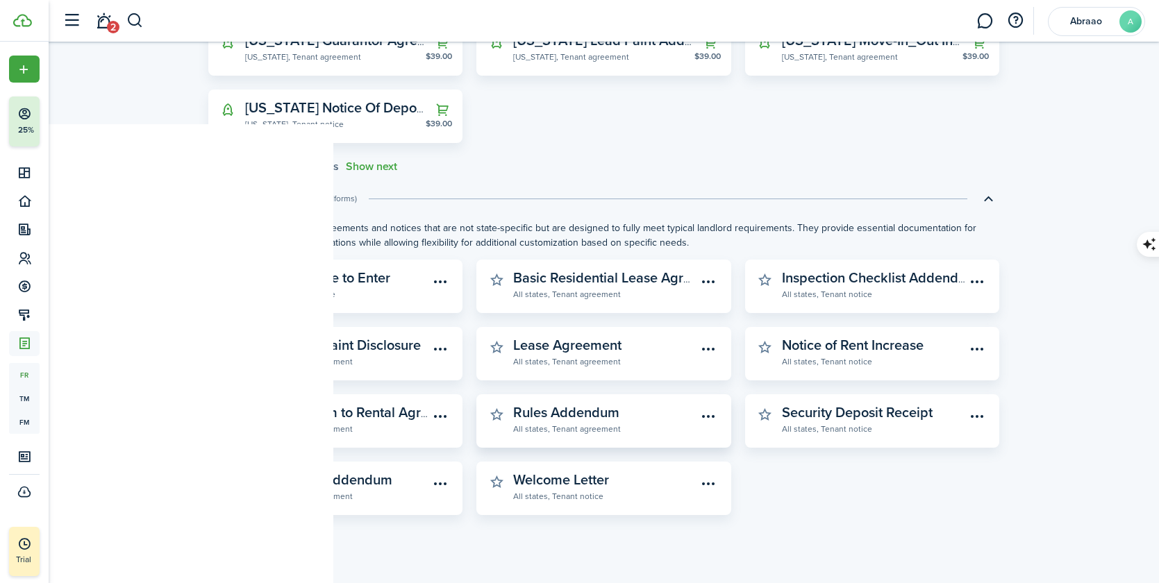
click at [556, 416] on widget-stats-description "Rules Addendum" at bounding box center [566, 412] width 106 height 21
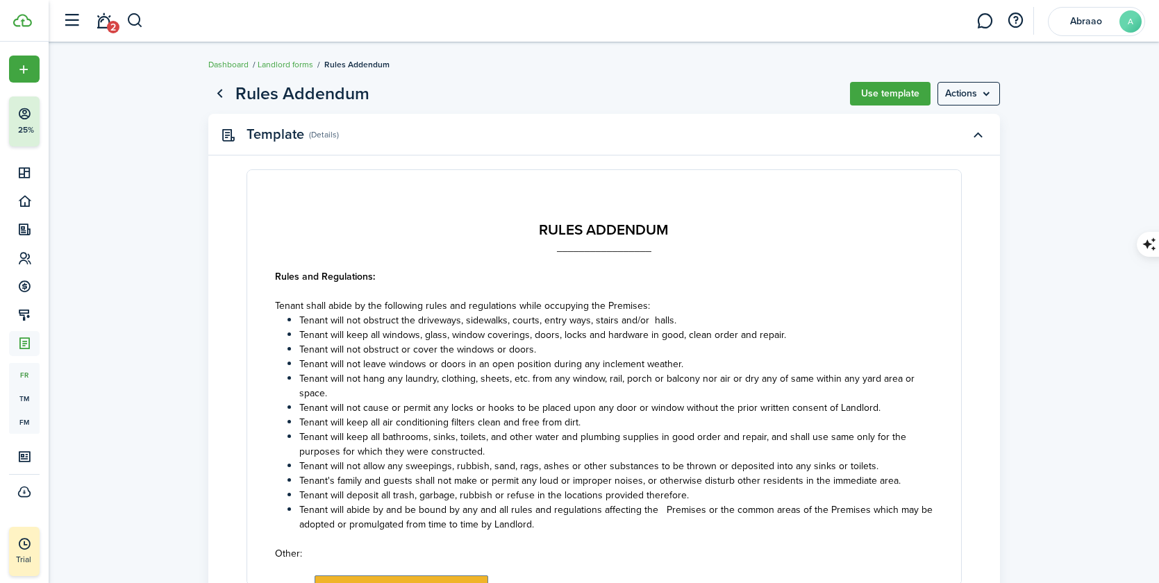
click at [980, 99] on menu-btn "Actions" at bounding box center [968, 94] width 62 height 24
click at [686, 90] on page-view-header "Rules Addendum Use template Actions" at bounding box center [603, 94] width 791 height 26
click at [879, 95] on button "Use template" at bounding box center [890, 94] width 81 height 24
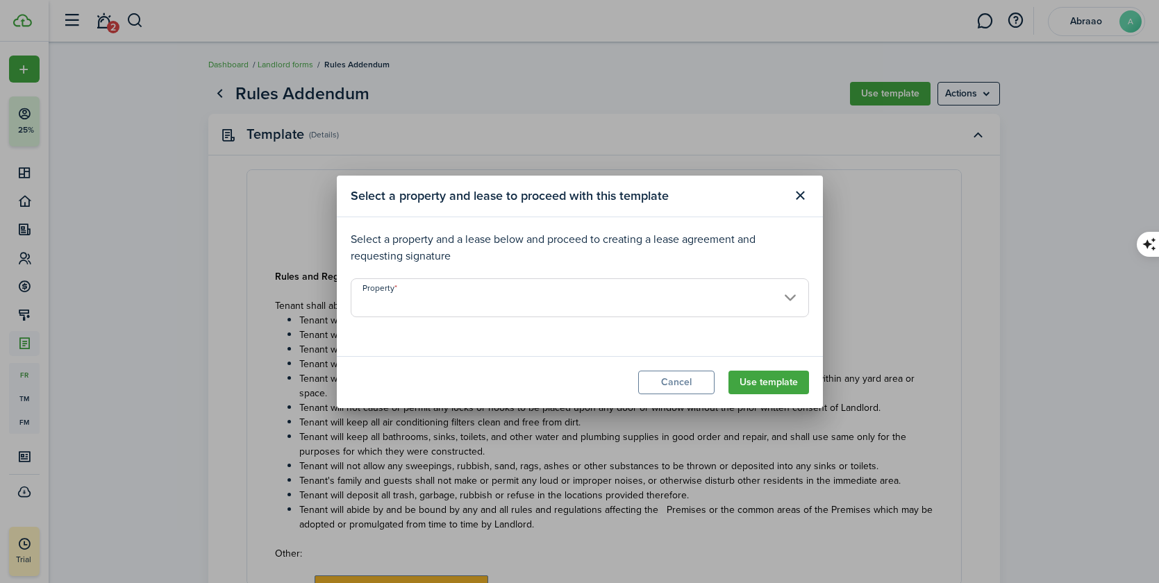
click at [462, 305] on input "Property" at bounding box center [580, 297] width 458 height 39
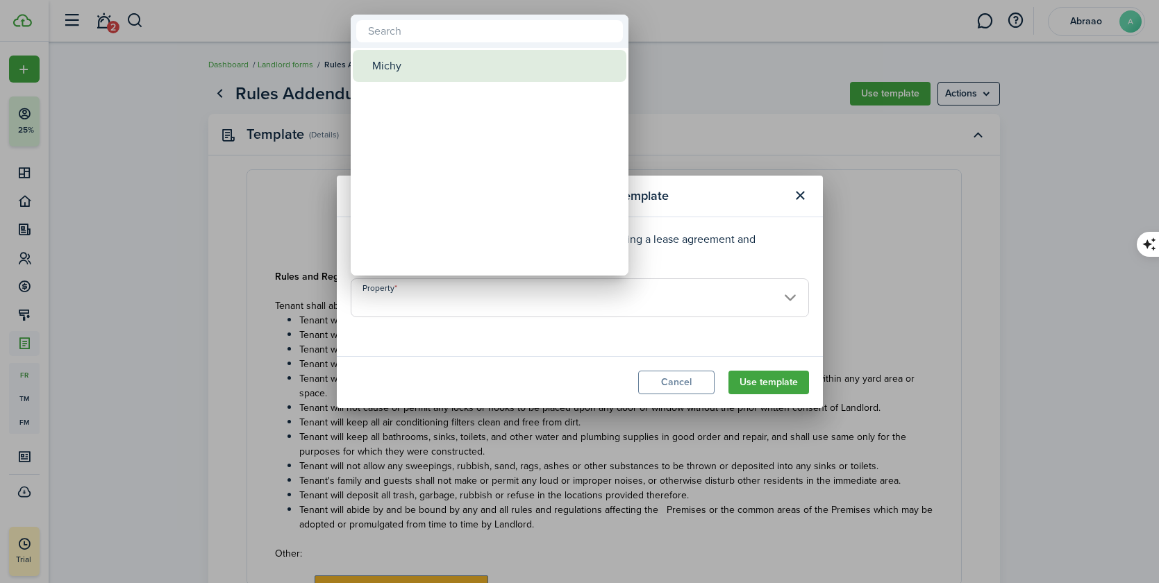
drag, startPoint x: 412, startPoint y: 66, endPoint x: 421, endPoint y: 66, distance: 8.3
click at [412, 66] on div "Michy" at bounding box center [495, 66] width 246 height 32
type input "Michy"
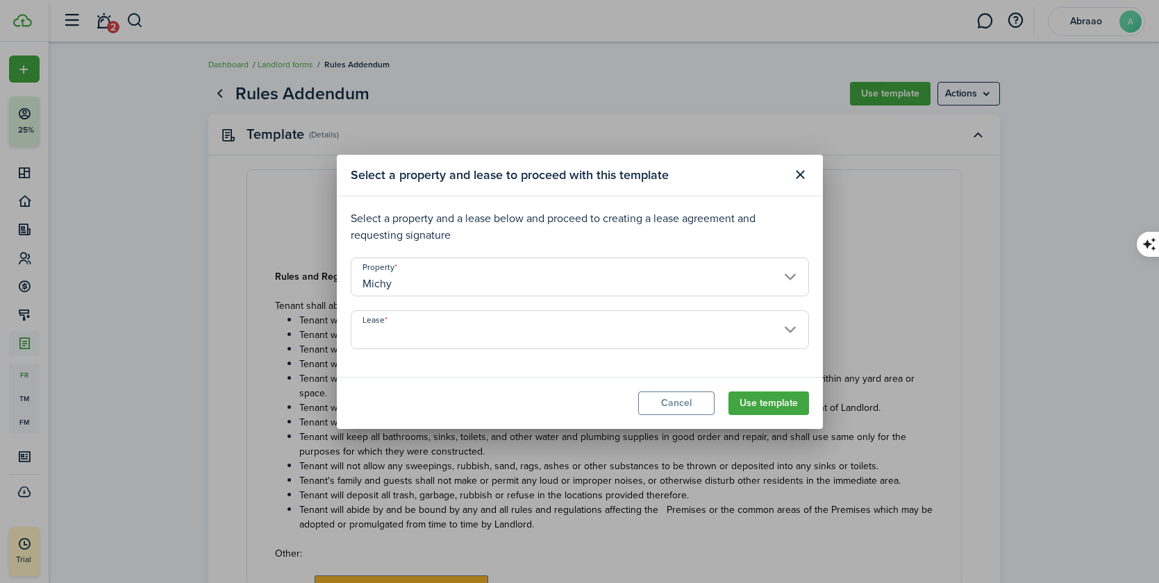
click at [485, 335] on input "Lease" at bounding box center [580, 329] width 458 height 39
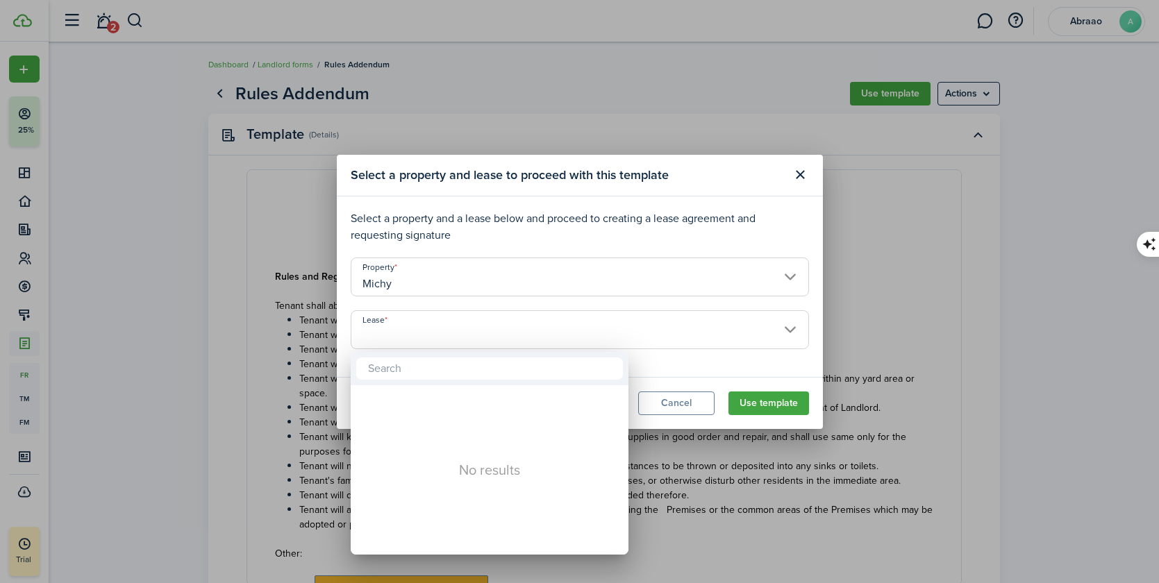
click at [792, 368] on div at bounding box center [579, 291] width 1381 height 805
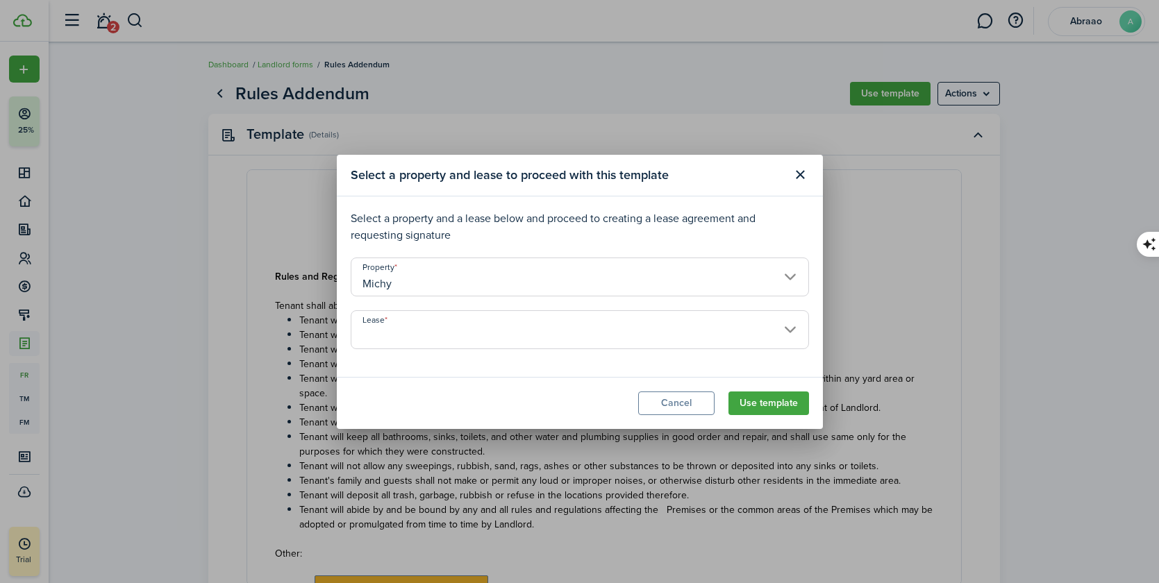
click at [509, 331] on input "Lease" at bounding box center [580, 329] width 458 height 39
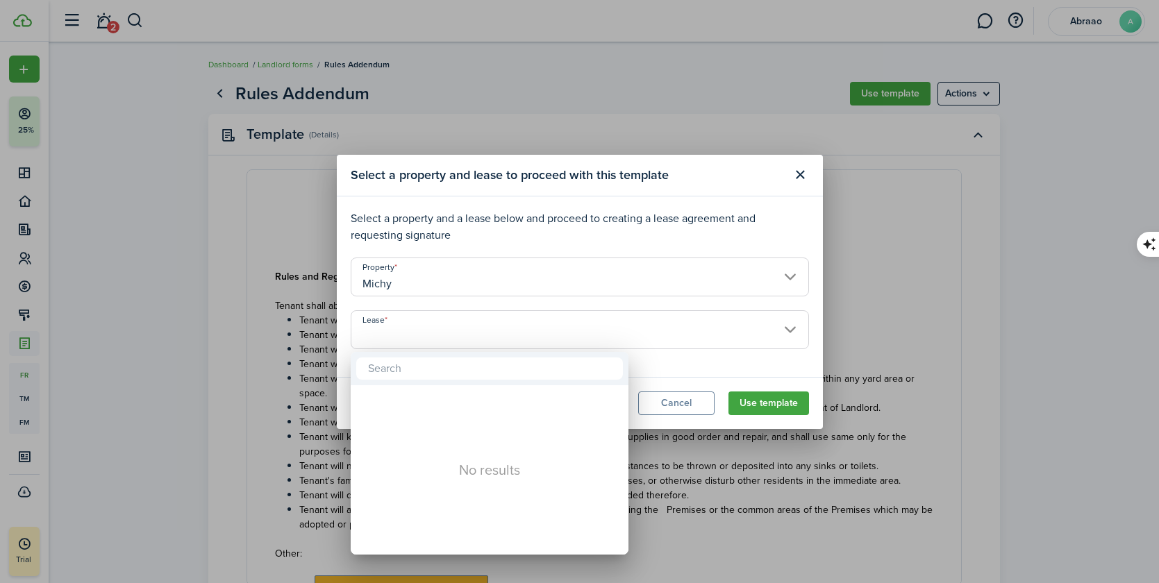
click at [762, 373] on div at bounding box center [579, 291] width 1381 height 805
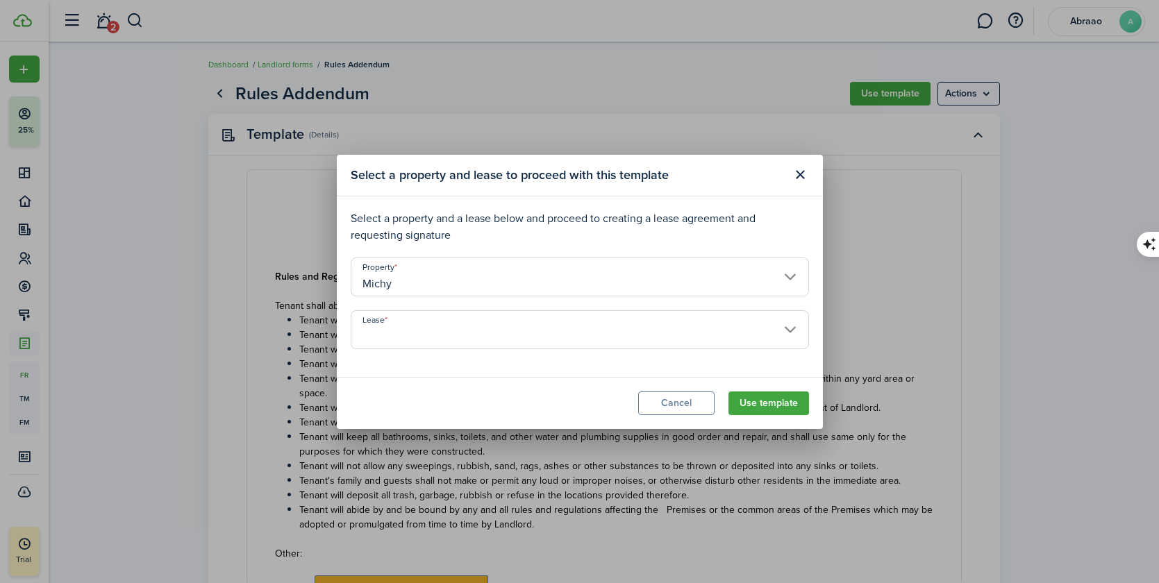
click at [766, 403] on button "Use template" at bounding box center [768, 404] width 81 height 24
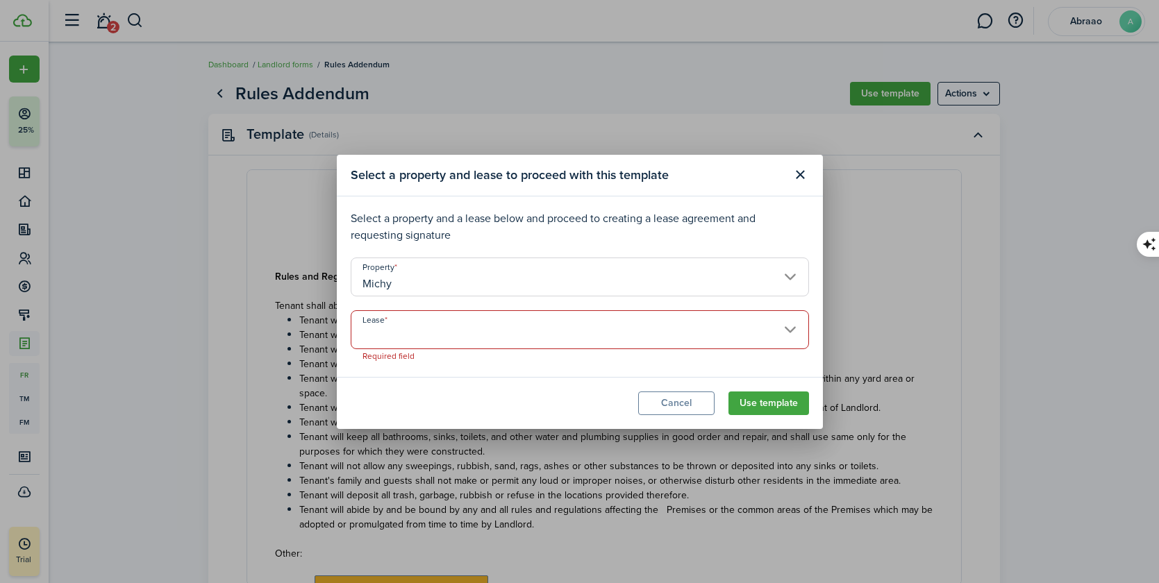
click at [541, 337] on input "Lease" at bounding box center [580, 329] width 458 height 39
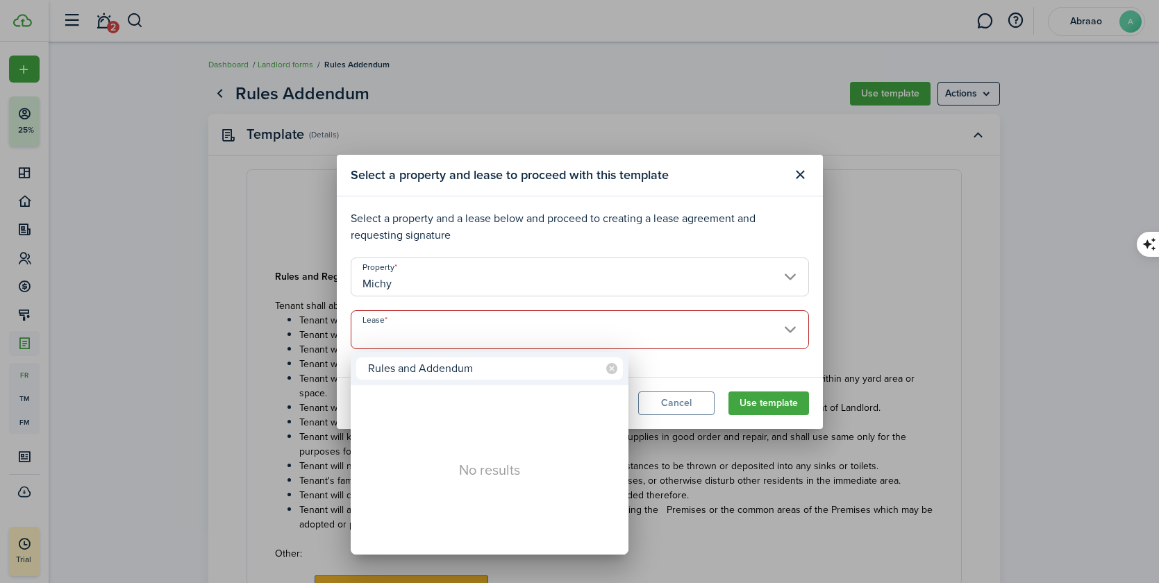
type input "Rules and Addendum"
click at [681, 368] on div at bounding box center [579, 291] width 1381 height 805
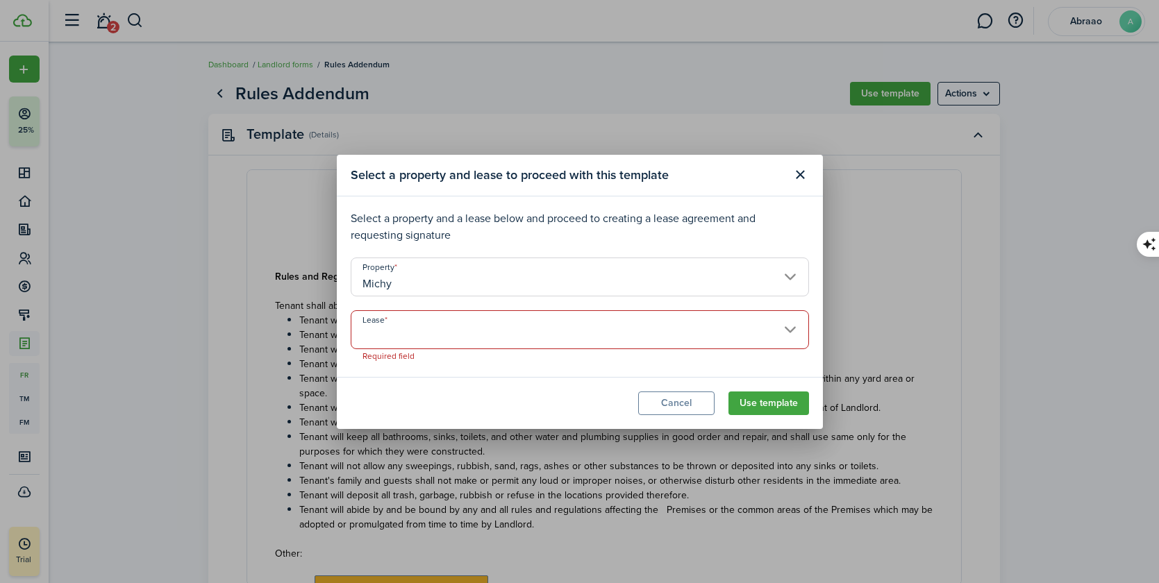
click at [507, 341] on input "Lease" at bounding box center [580, 329] width 458 height 39
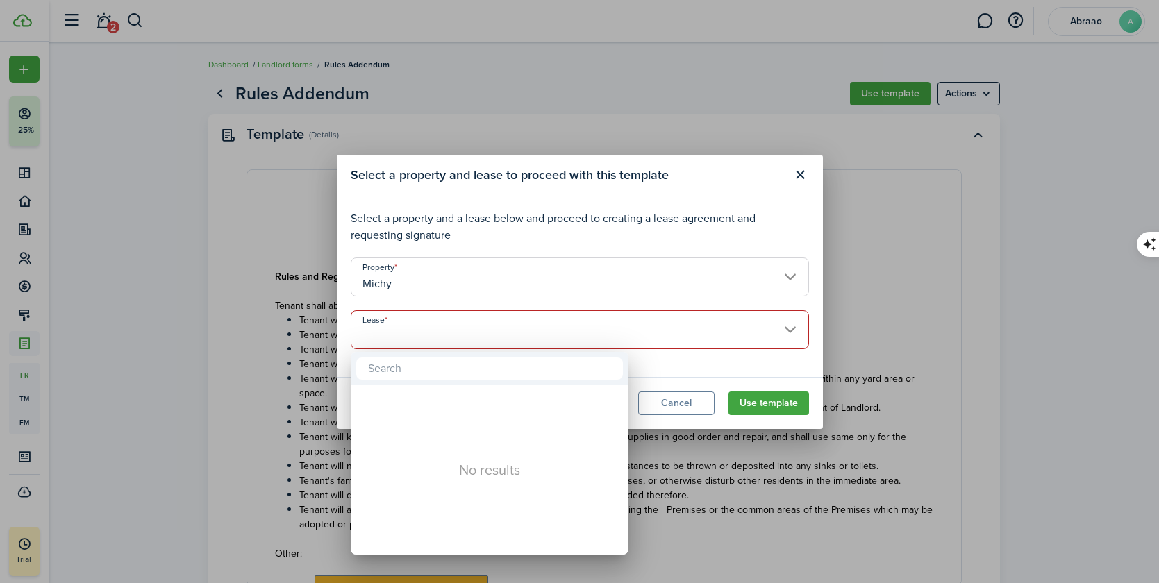
drag, startPoint x: 465, startPoint y: 453, endPoint x: 527, endPoint y: 425, distance: 67.7
click at [465, 452] on div "No results" at bounding box center [490, 469] width 278 height 169
drag, startPoint x: 696, startPoint y: 367, endPoint x: 793, endPoint y: 389, distance: 99.0
click at [696, 367] on div at bounding box center [579, 291] width 1381 height 805
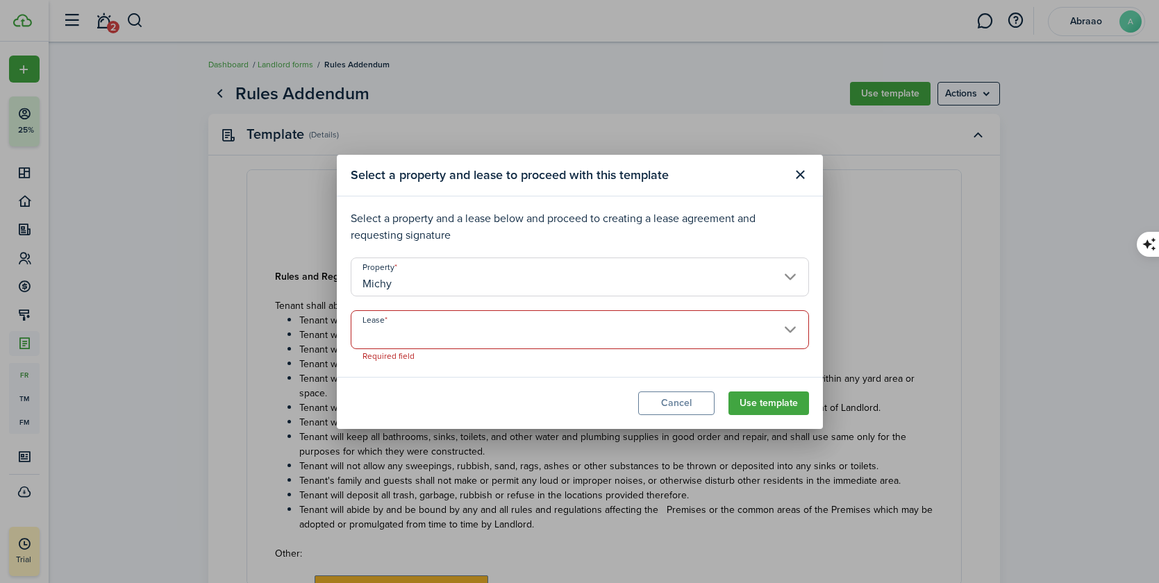
click at [786, 406] on button "Use template" at bounding box center [768, 404] width 81 height 24
click at [499, 332] on input "Lease" at bounding box center [580, 329] width 458 height 39
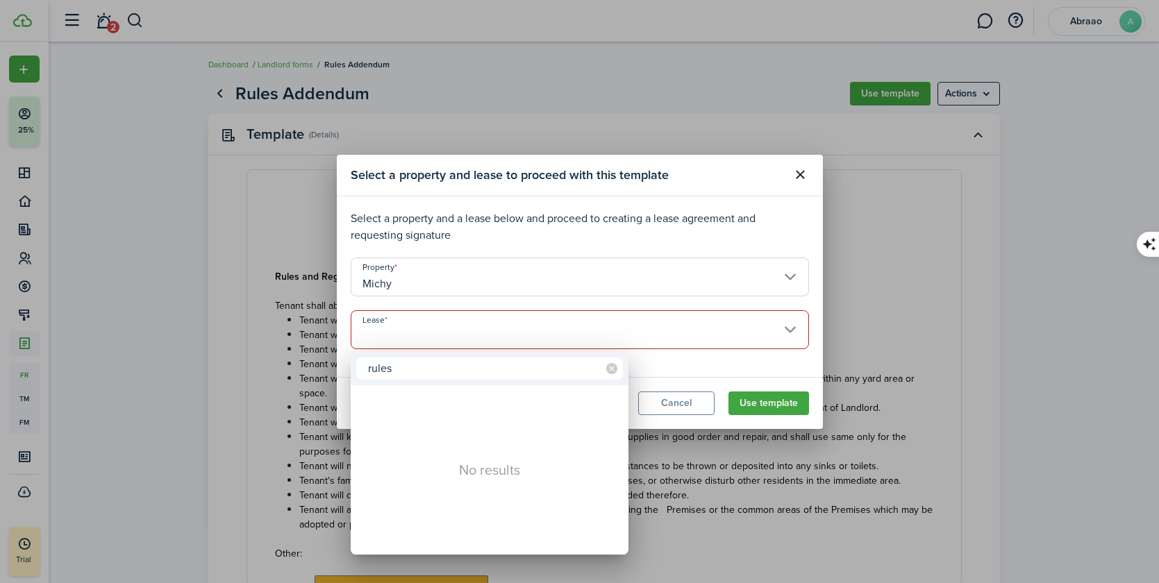
type input "rules"
drag, startPoint x: 496, startPoint y: 233, endPoint x: 635, endPoint y: 228, distance: 139.6
click at [496, 233] on div at bounding box center [579, 291] width 1381 height 805
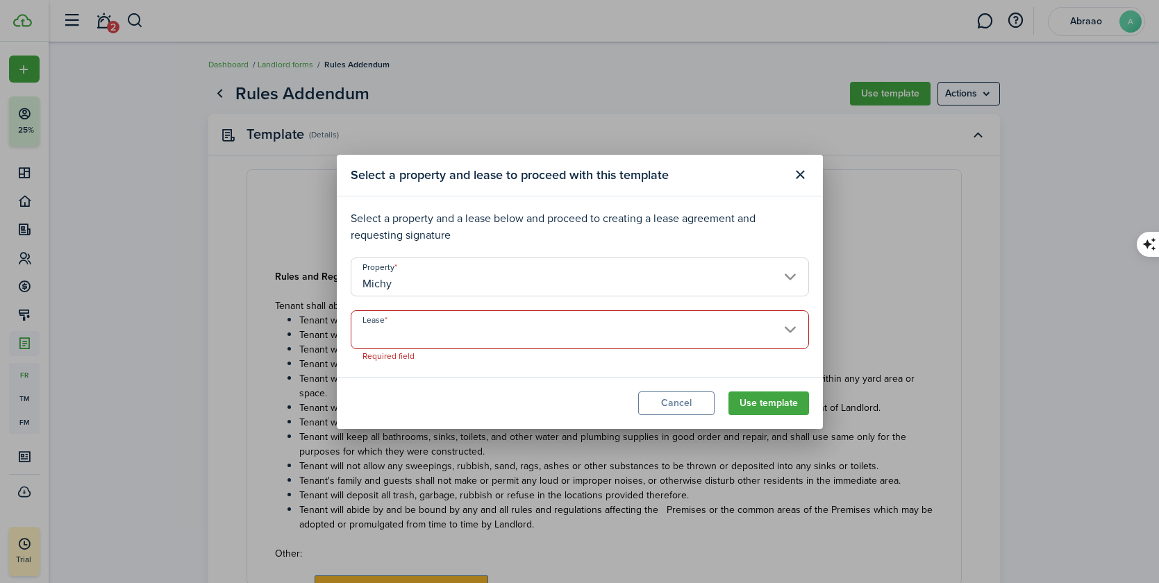
click at [804, 174] on button "Close modal" at bounding box center [801, 175] width 24 height 24
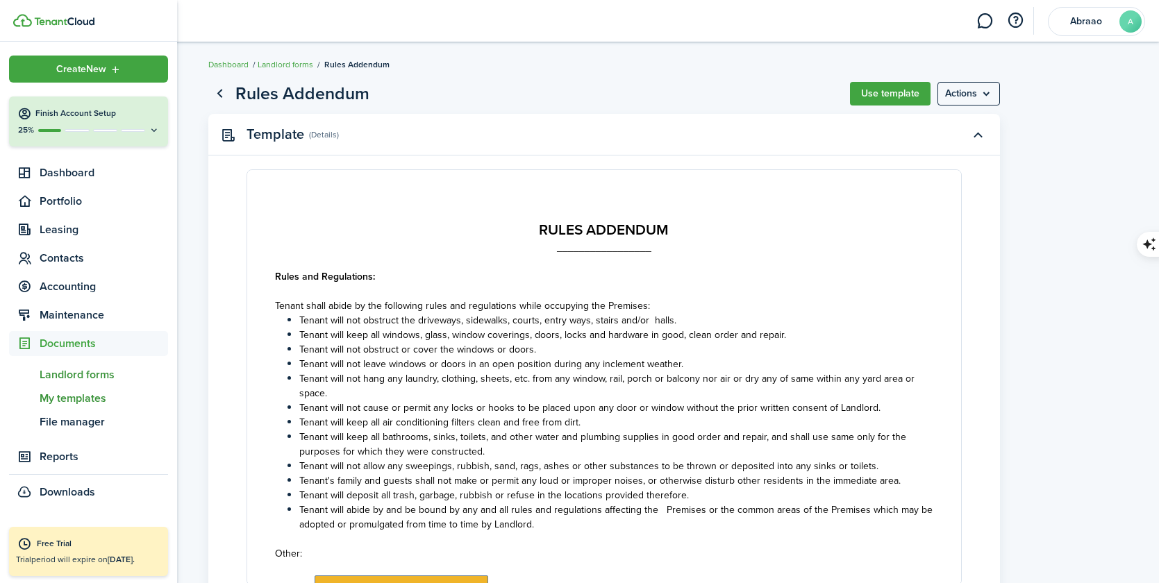
click at [74, 401] on span "My templates" at bounding box center [104, 398] width 128 height 17
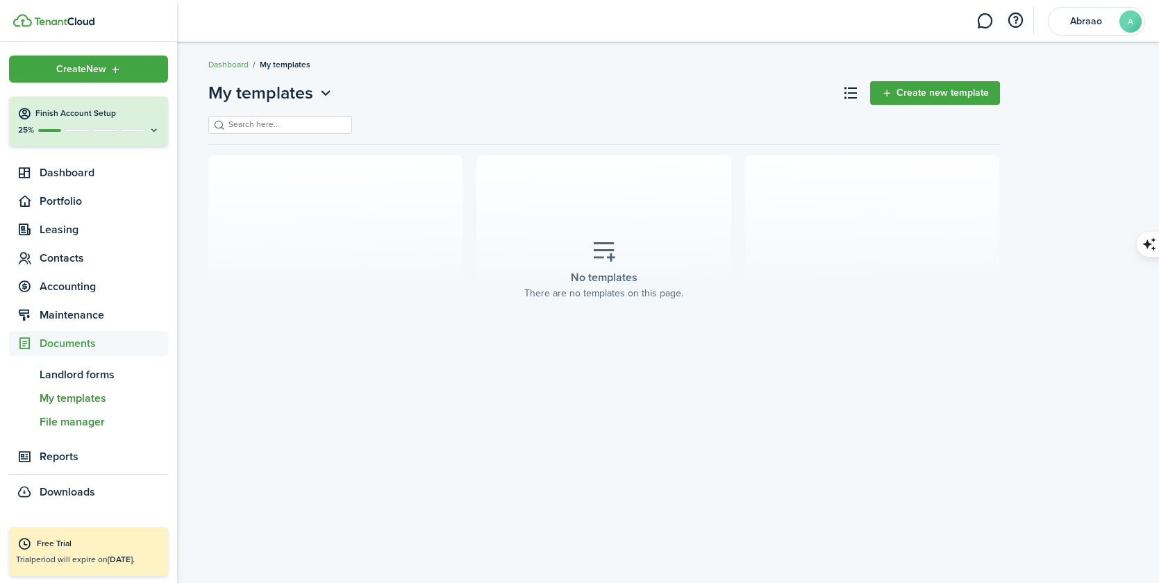
click at [71, 423] on span "File manager" at bounding box center [104, 422] width 128 height 17
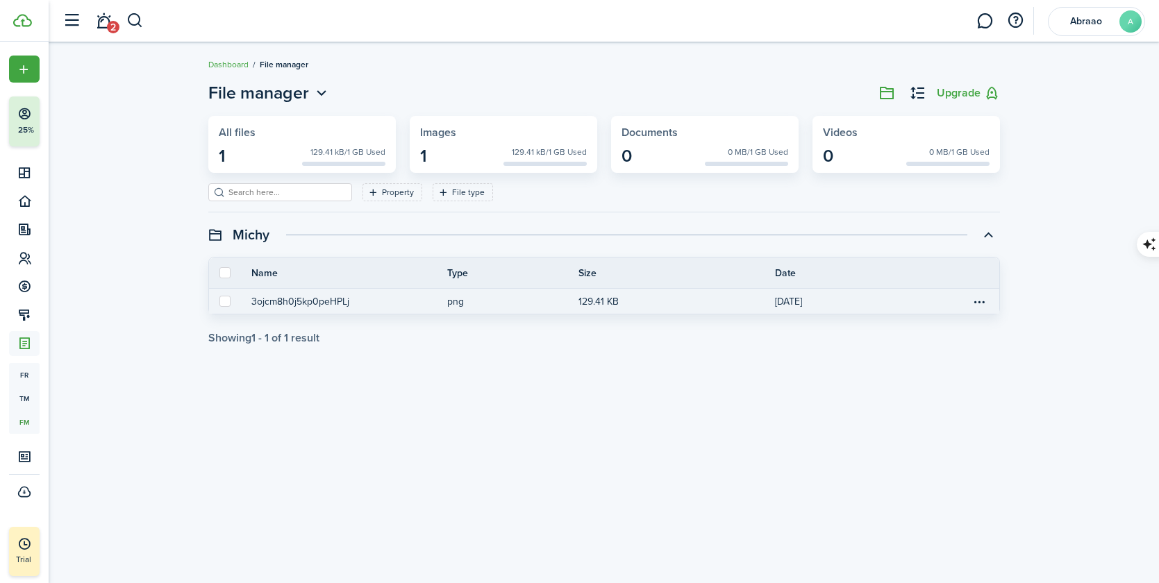
click at [326, 300] on button "3ojcm8h0j5kp0peHPLj" at bounding box center [300, 301] width 98 height 15
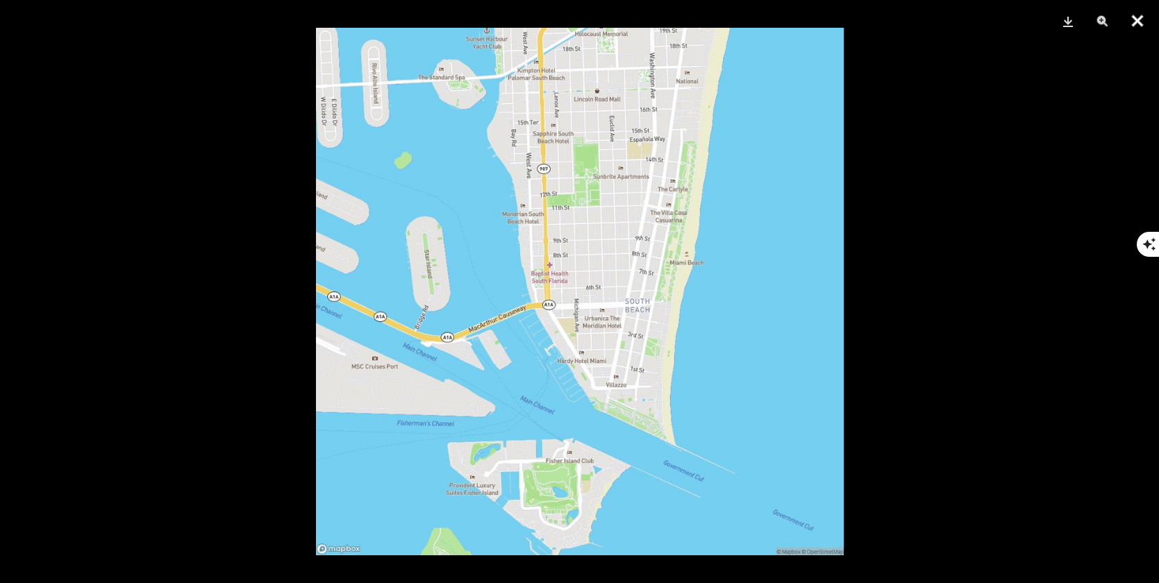
click at [1144, 26] on button "Close" at bounding box center [1137, 21] width 35 height 42
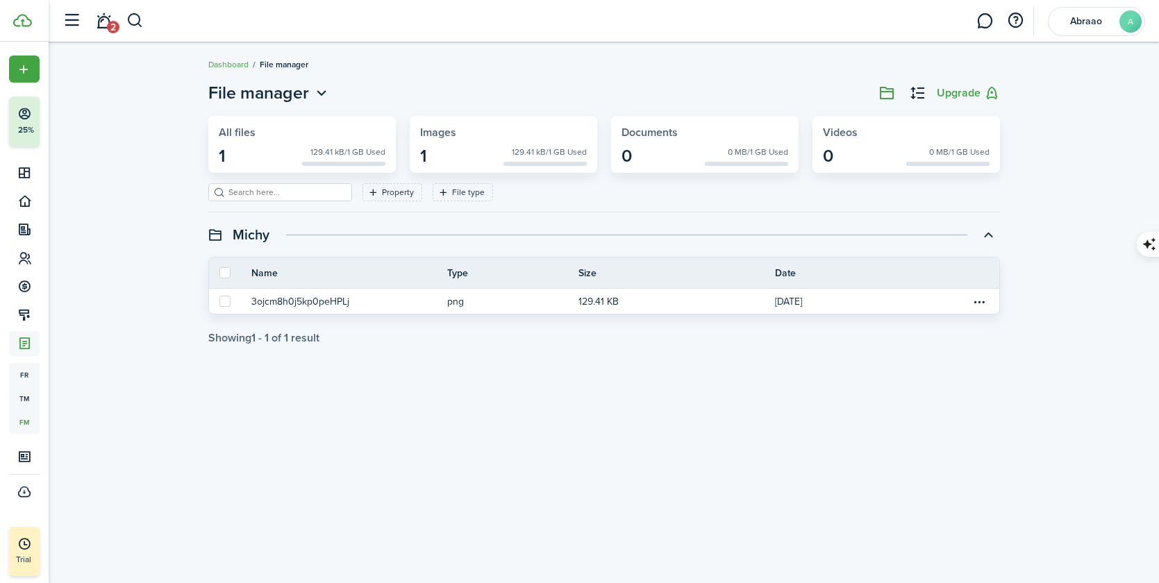
click at [113, 26] on span "2" at bounding box center [113, 27] width 12 height 12
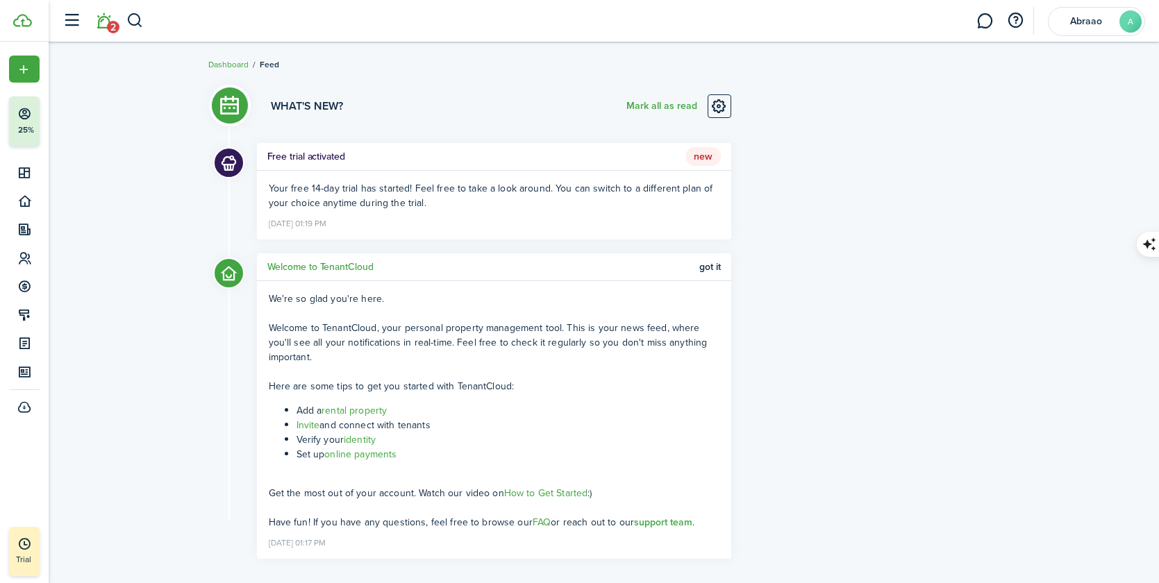
scroll to position [21, 0]
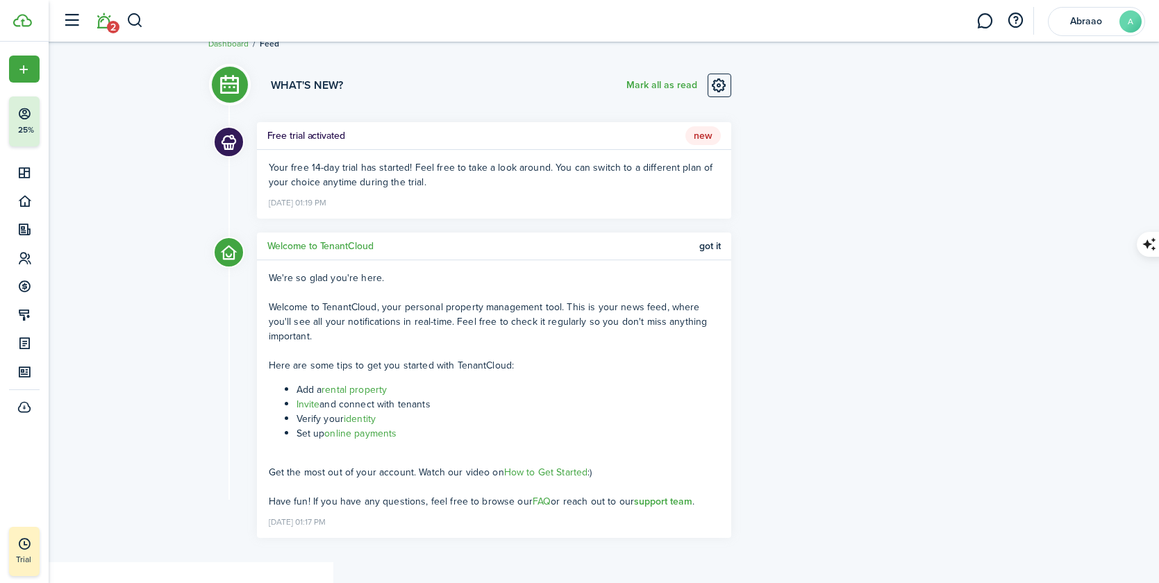
click at [658, 85] on button "Mark all as read" at bounding box center [661, 86] width 71 height 24
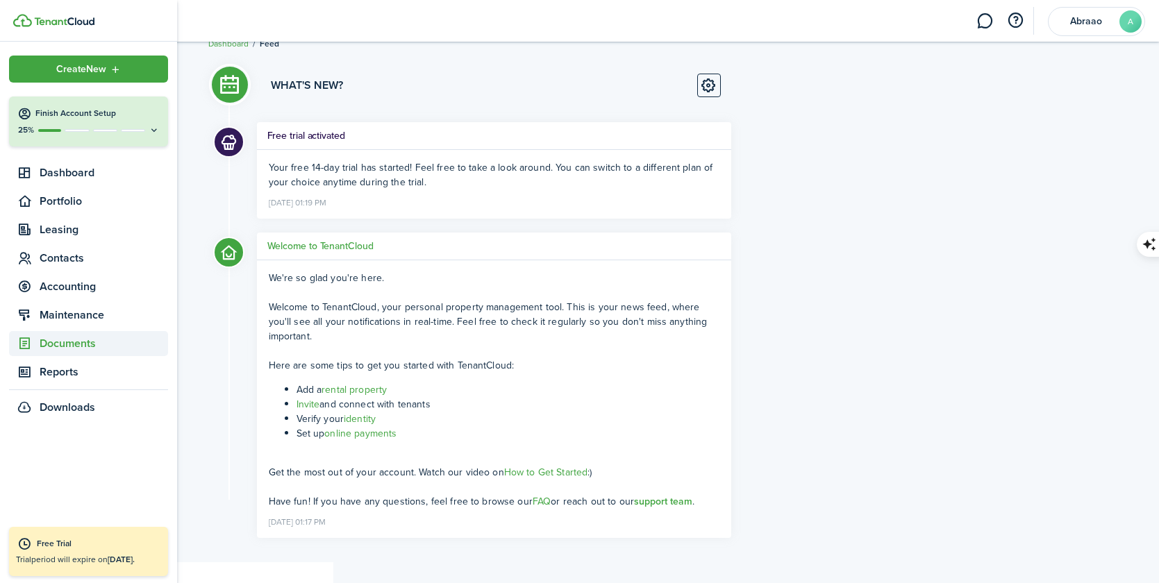
click at [60, 346] on span "Documents" at bounding box center [104, 343] width 128 height 17
click at [73, 404] on span "My templates" at bounding box center [104, 398] width 128 height 17
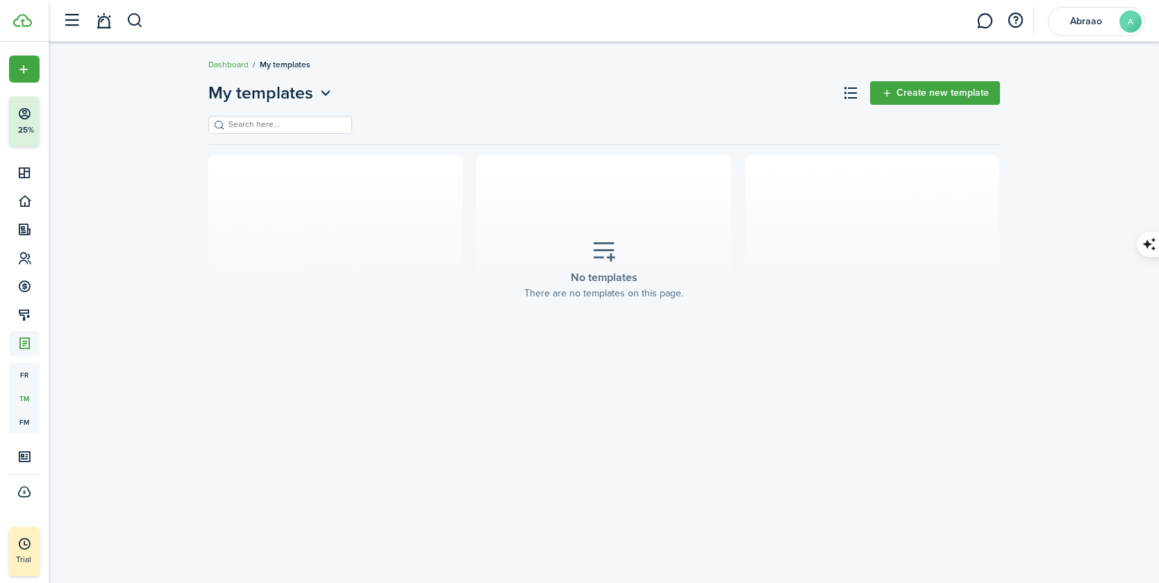
click at [914, 95] on link "Create new template" at bounding box center [935, 93] width 130 height 24
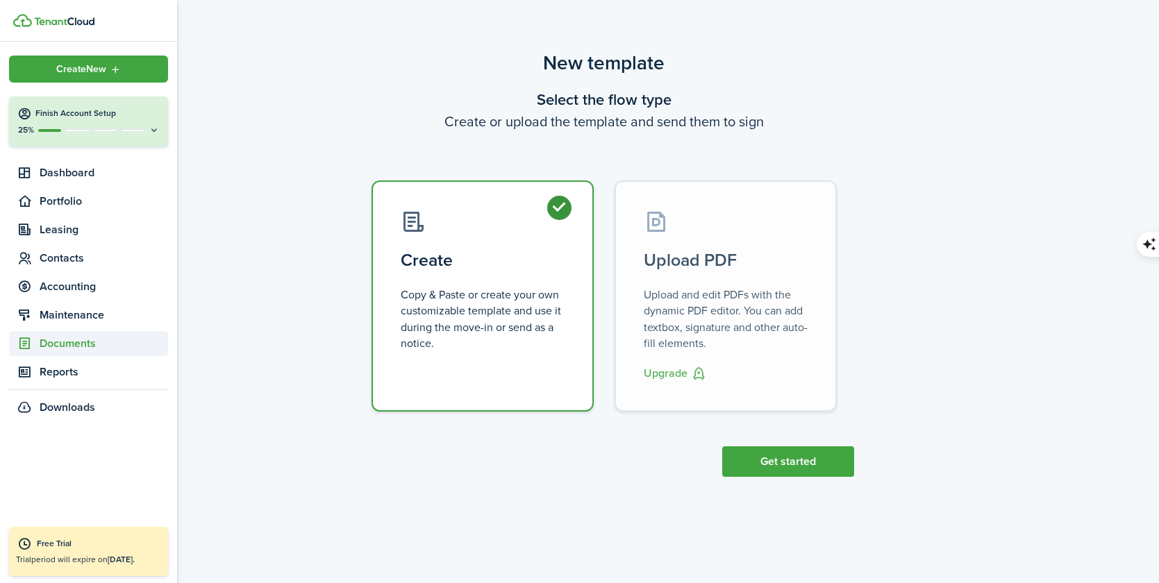
click at [57, 344] on span "Documents" at bounding box center [104, 343] width 128 height 17
click at [78, 379] on span "Landlord forms" at bounding box center [104, 375] width 128 height 17
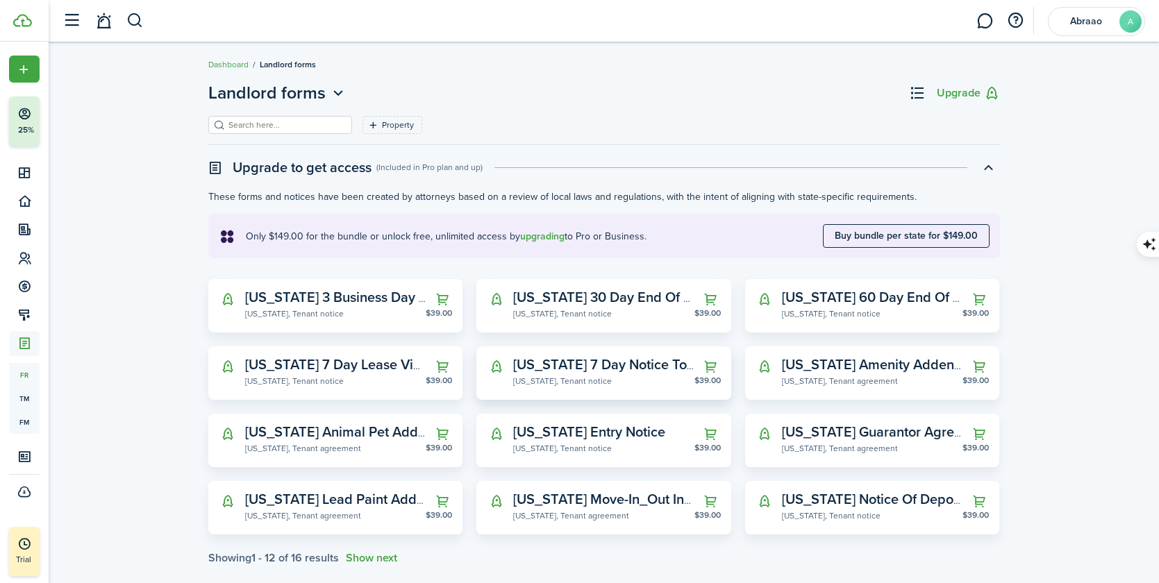
scroll to position [392, 0]
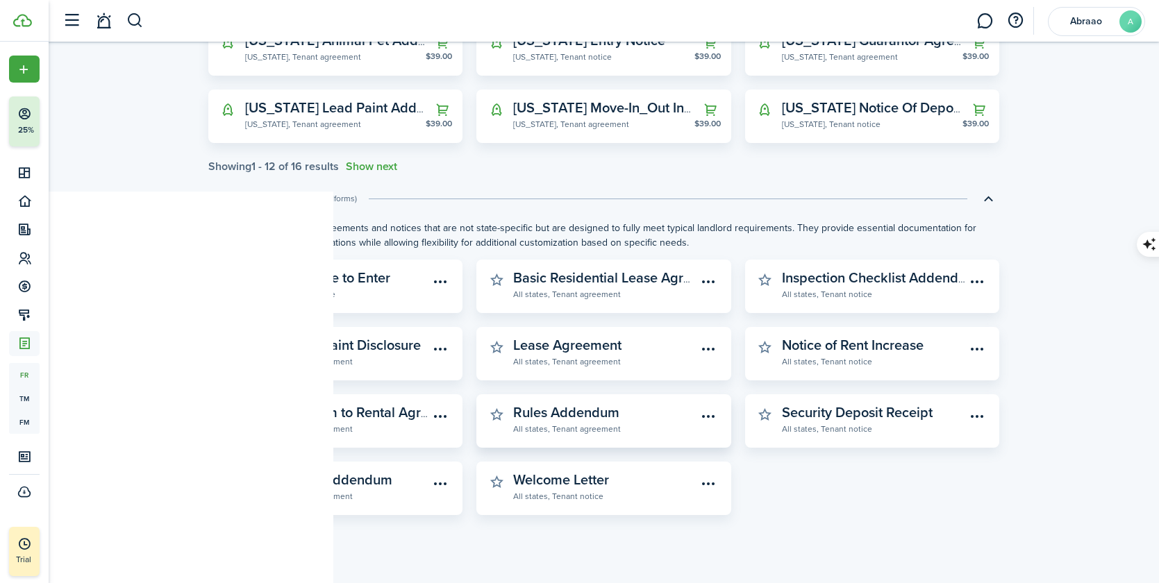
click at [712, 416] on menu-btn-icon "Open menu" at bounding box center [709, 417] width 24 height 24
click at [584, 413] on widget-stats-description "Rules Addendum" at bounding box center [566, 412] width 106 height 21
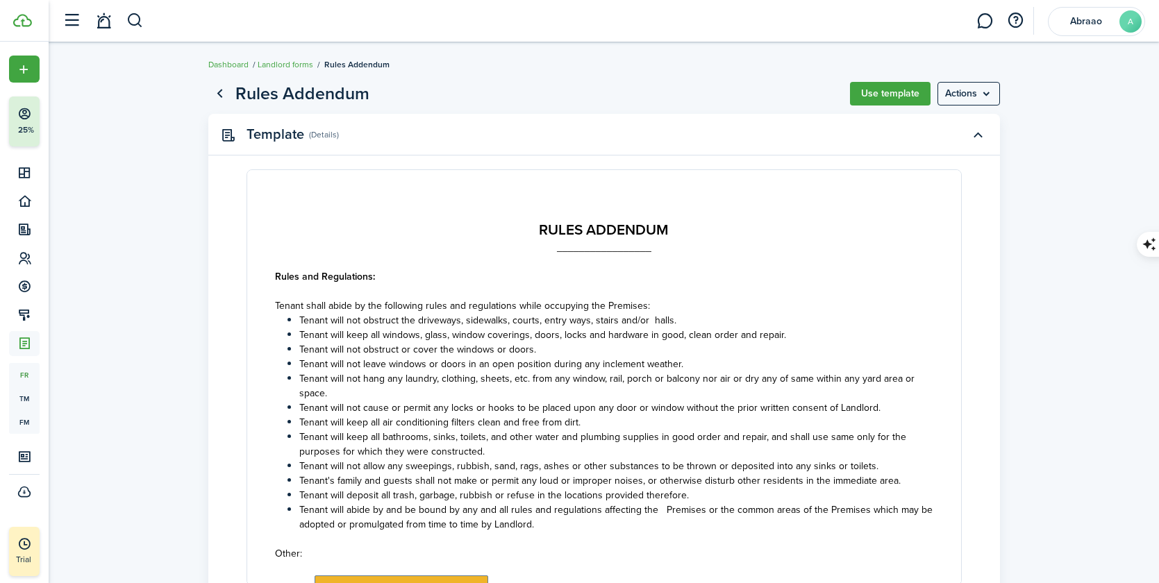
click at [901, 89] on button "Use template" at bounding box center [890, 94] width 81 height 24
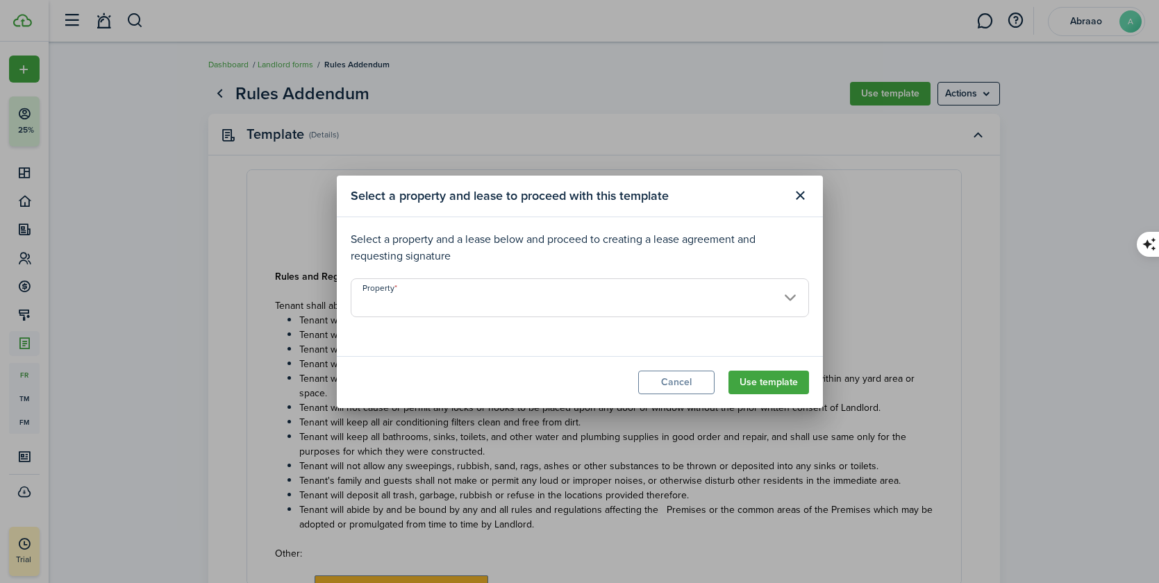
click at [485, 292] on input "Property" at bounding box center [580, 297] width 458 height 39
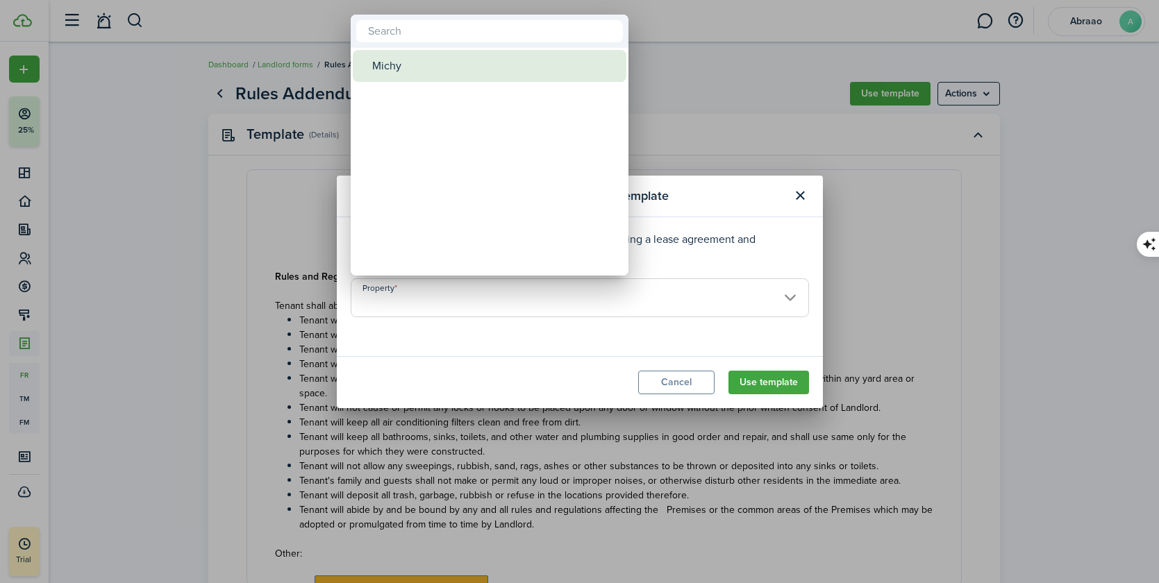
click at [405, 65] on div "Michy" at bounding box center [495, 66] width 246 height 32
type input "Michy"
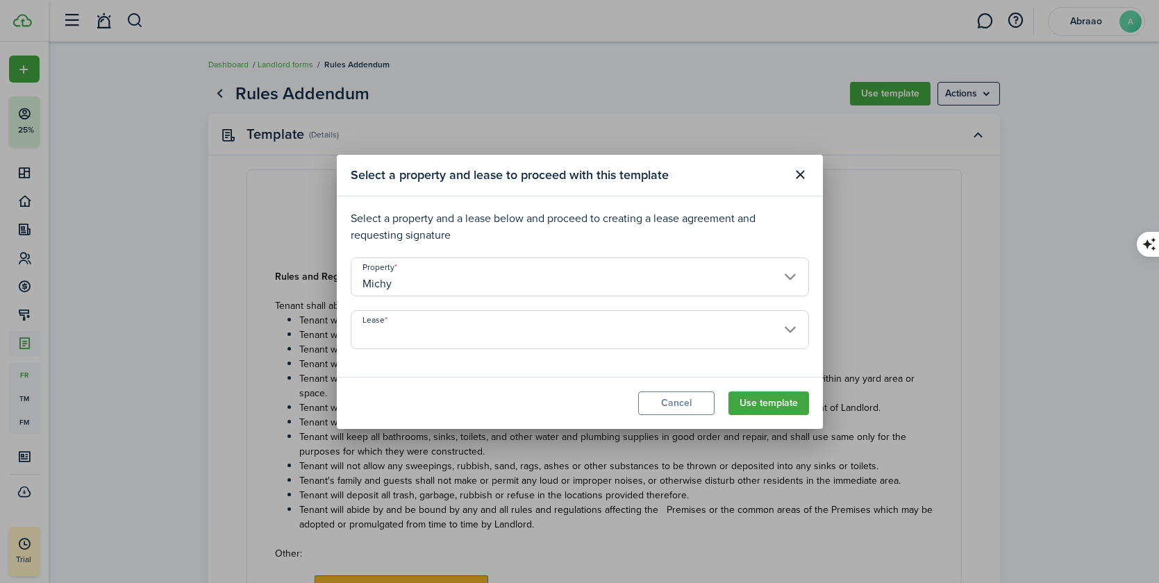
click at [777, 333] on input "Lease" at bounding box center [580, 329] width 458 height 39
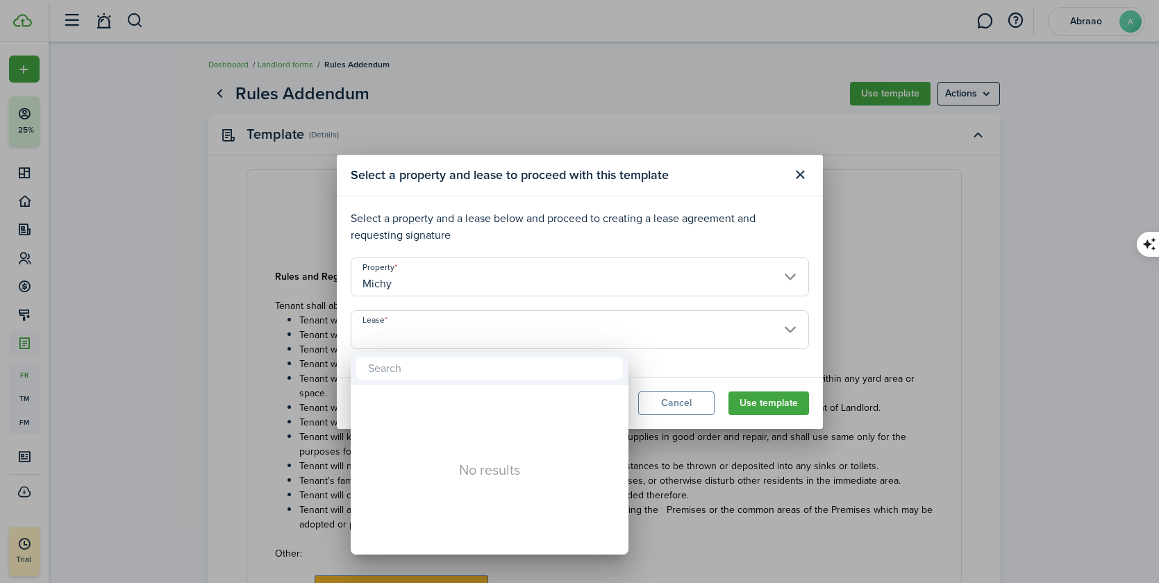
drag, startPoint x: 394, startPoint y: 435, endPoint x: 550, endPoint y: 448, distance: 156.7
click at [399, 434] on div "No results" at bounding box center [490, 469] width 278 height 169
click at [800, 173] on div at bounding box center [579, 291] width 1381 height 805
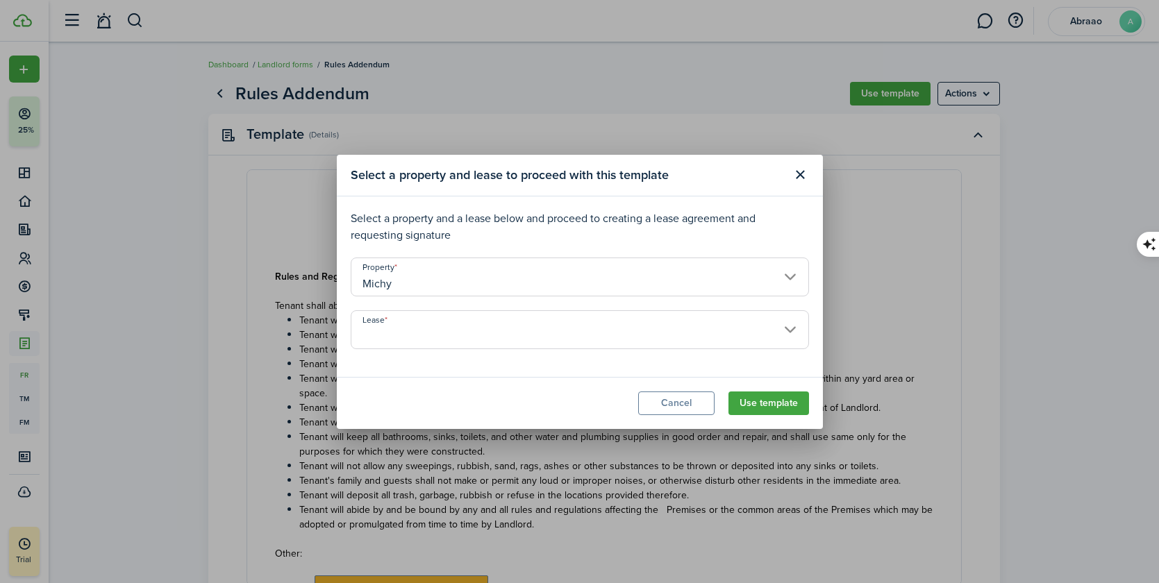
click at [799, 174] on button "Close modal" at bounding box center [801, 175] width 24 height 24
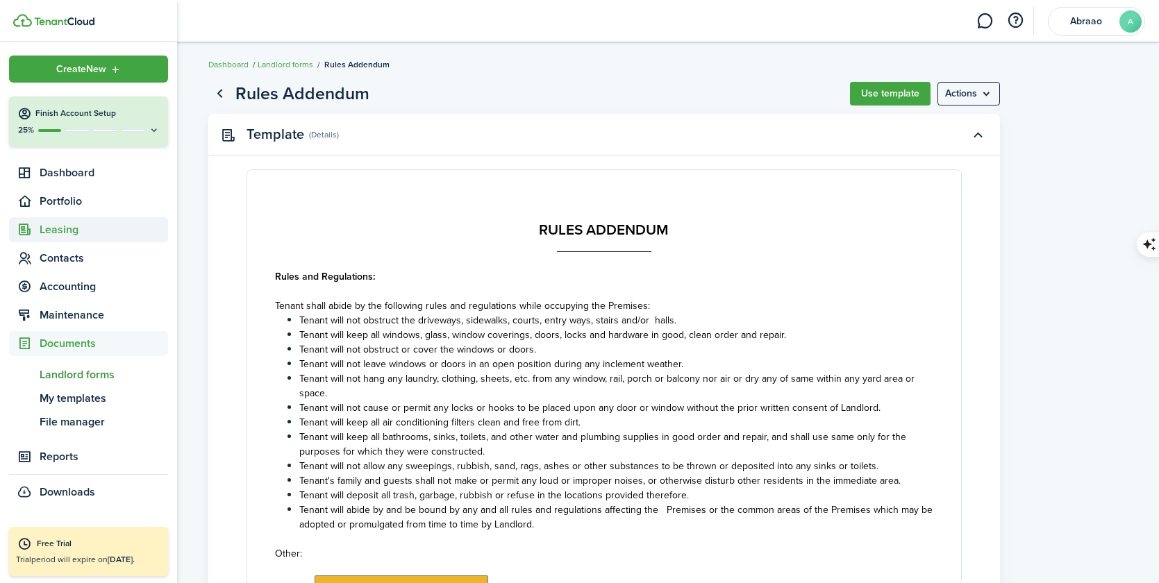
click at [64, 230] on span "Leasing" at bounding box center [104, 229] width 128 height 17
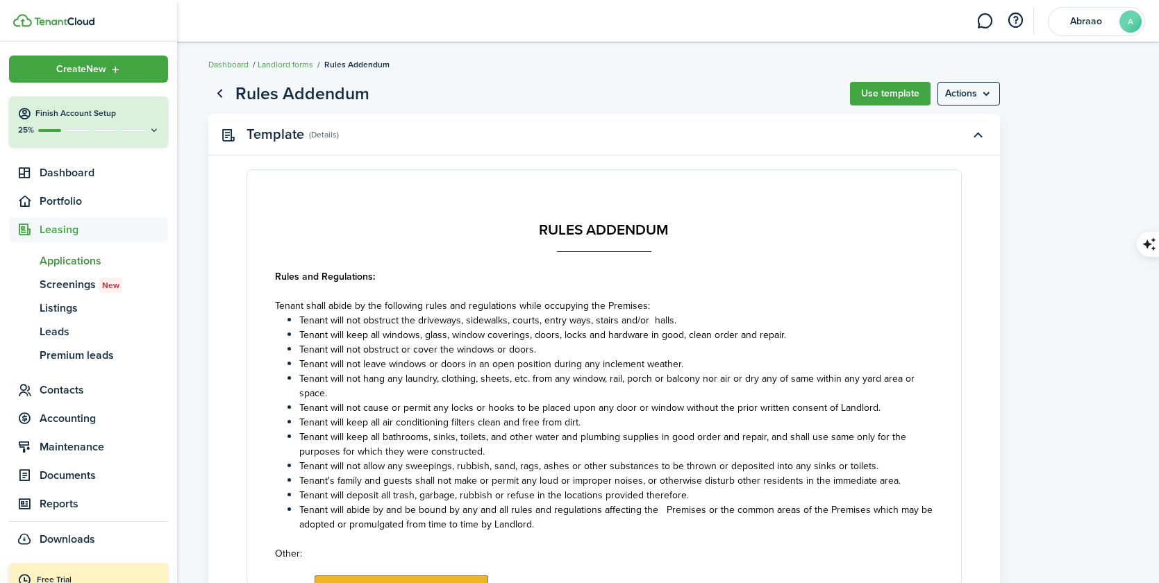
click at [68, 262] on span "Applications" at bounding box center [104, 261] width 128 height 17
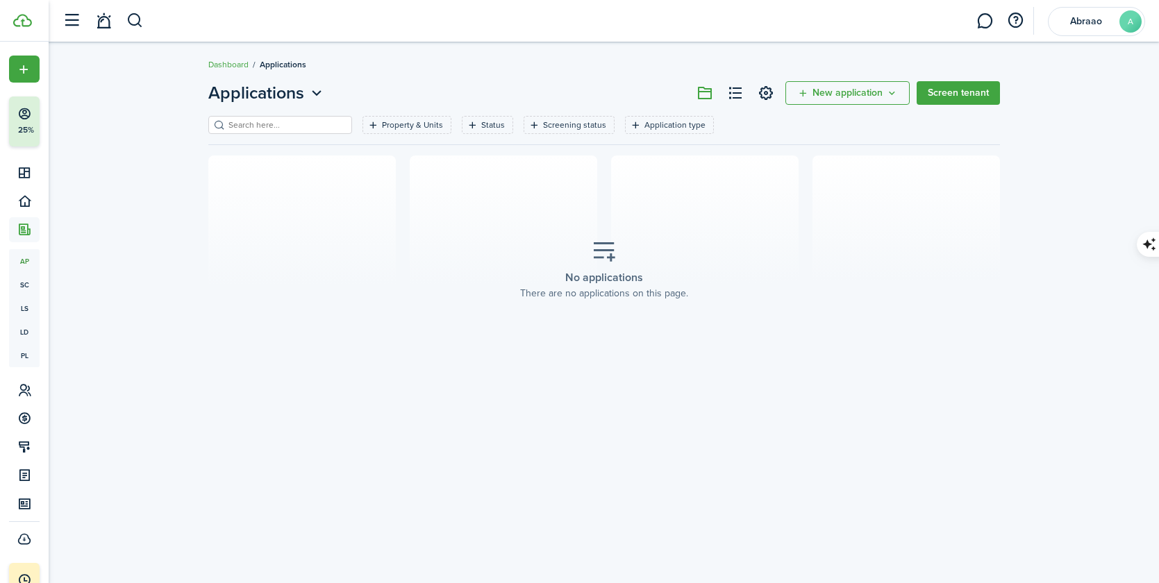
click at [814, 90] on span "New application" at bounding box center [847, 93] width 70 height 10
click at [818, 125] on link "Add application" at bounding box center [848, 124] width 121 height 24
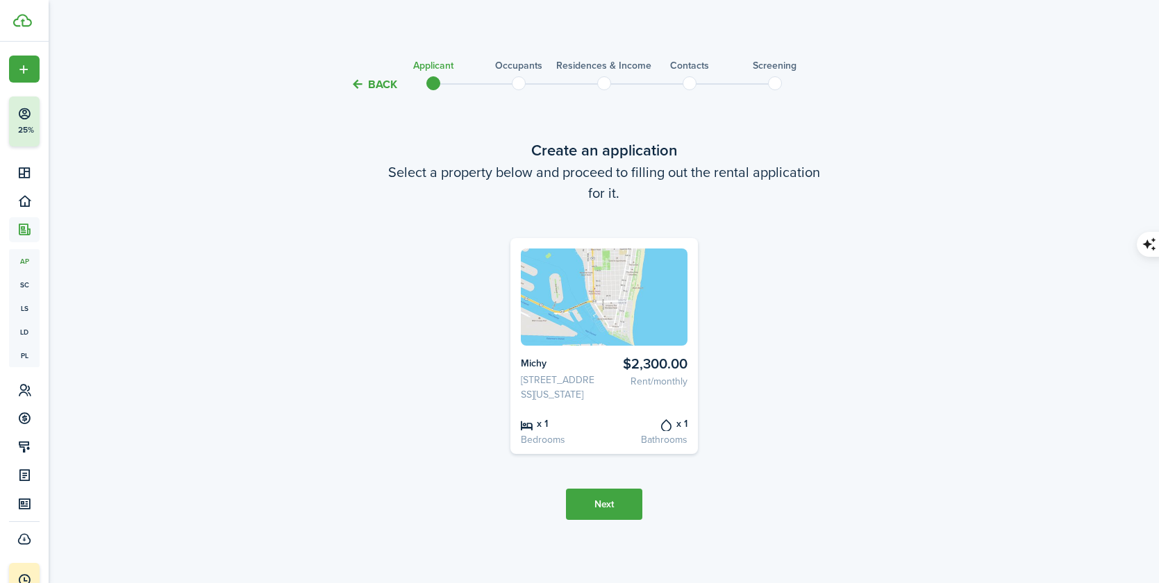
click at [611, 520] on button "Next" at bounding box center [604, 504] width 76 height 31
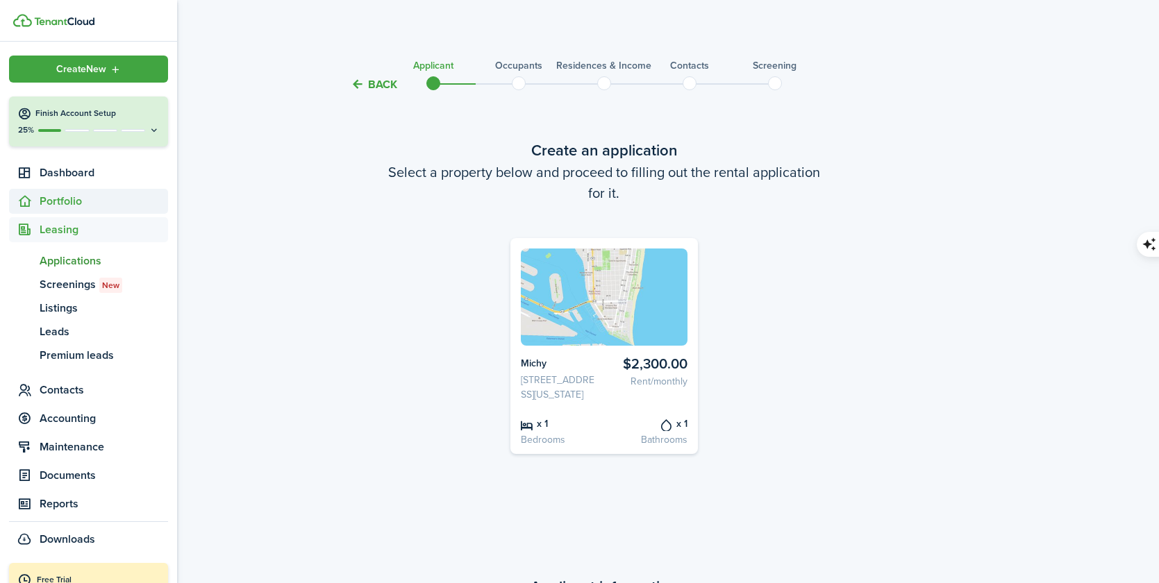
click at [65, 199] on span "Portfolio" at bounding box center [104, 201] width 128 height 17
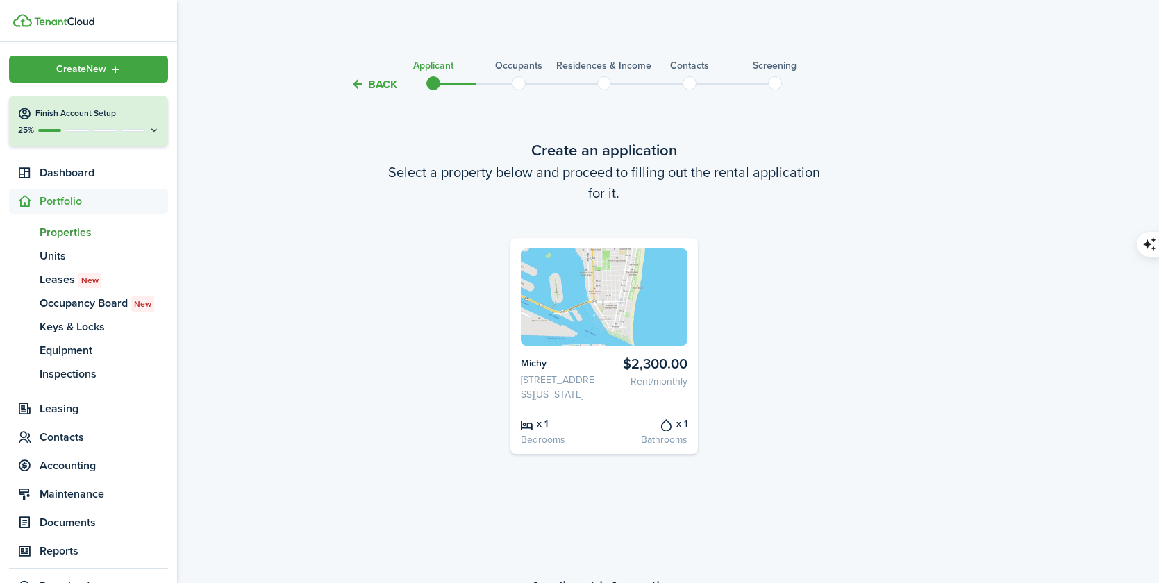
click at [69, 226] on span "Properties" at bounding box center [104, 232] width 128 height 17
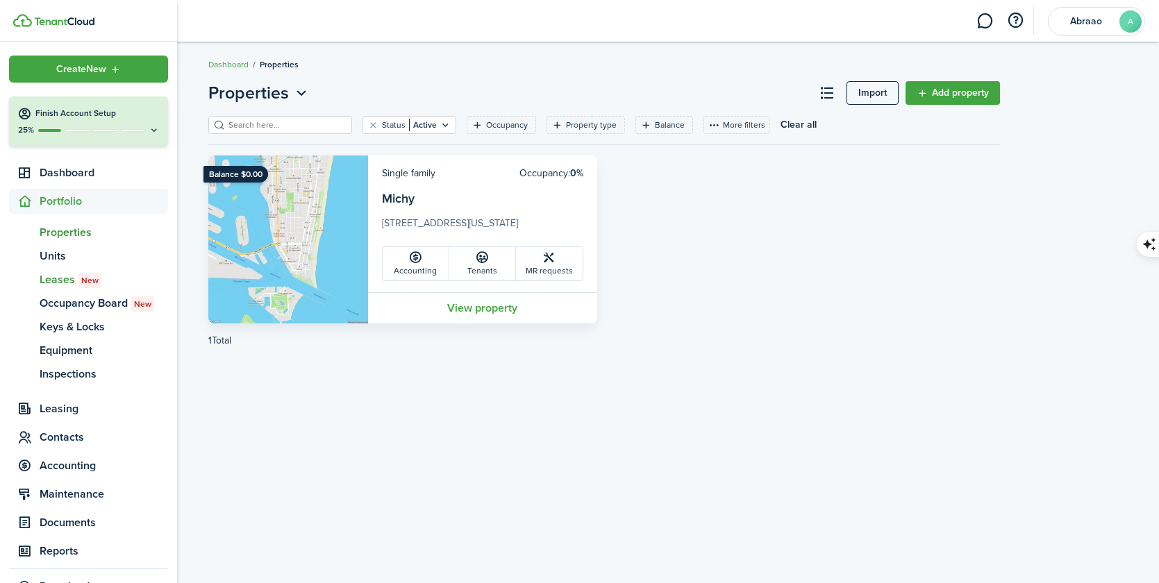
click at [58, 278] on span "Leases New" at bounding box center [104, 279] width 128 height 17
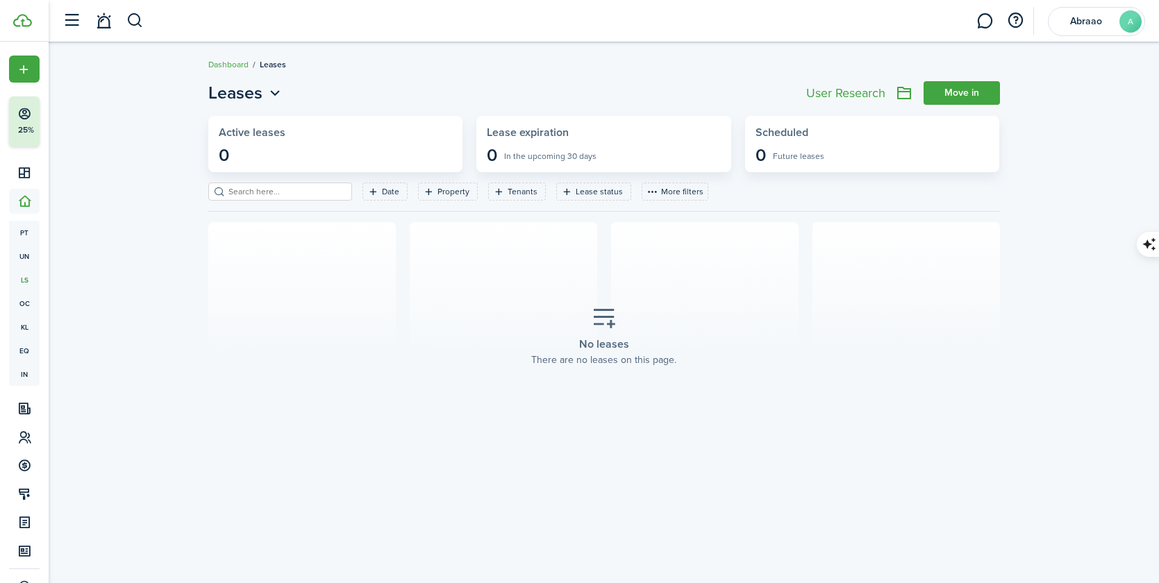
click at [959, 96] on link "Move in" at bounding box center [961, 93] width 76 height 24
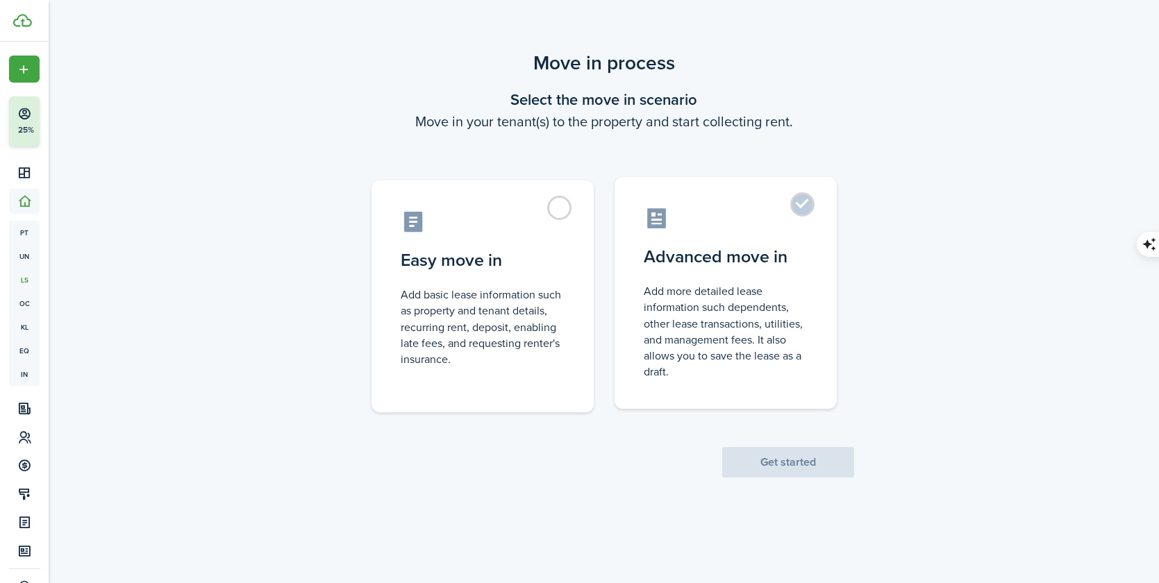
click at [785, 235] on label "Advanced move in Add more detailed lease information such dependents, other lea…" at bounding box center [725, 293] width 222 height 232
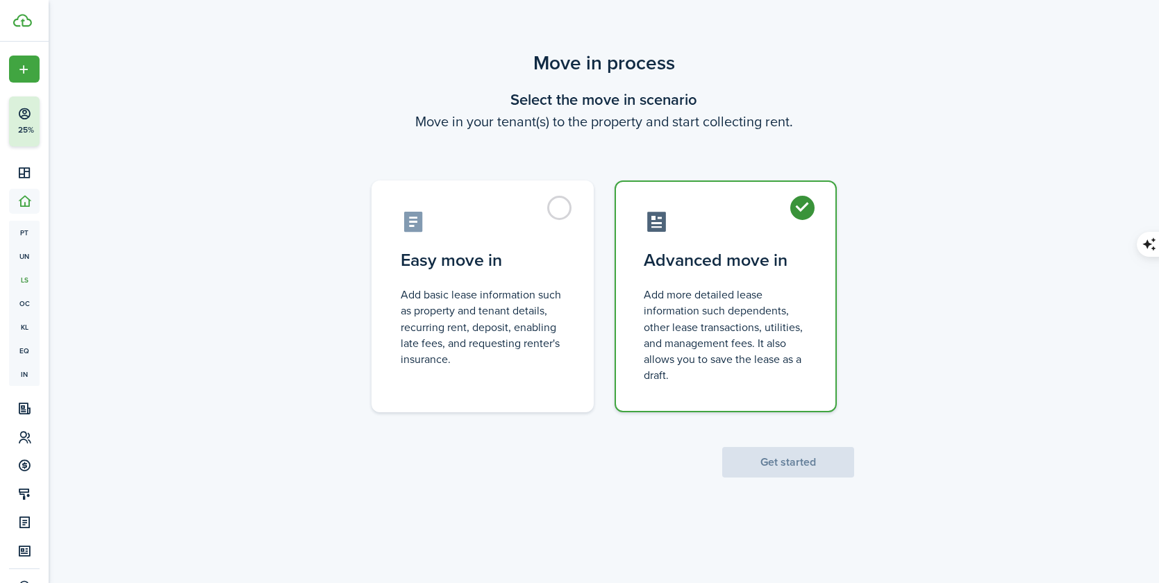
radio input "true"
click at [786, 469] on button "Get started" at bounding box center [788, 462] width 132 height 31
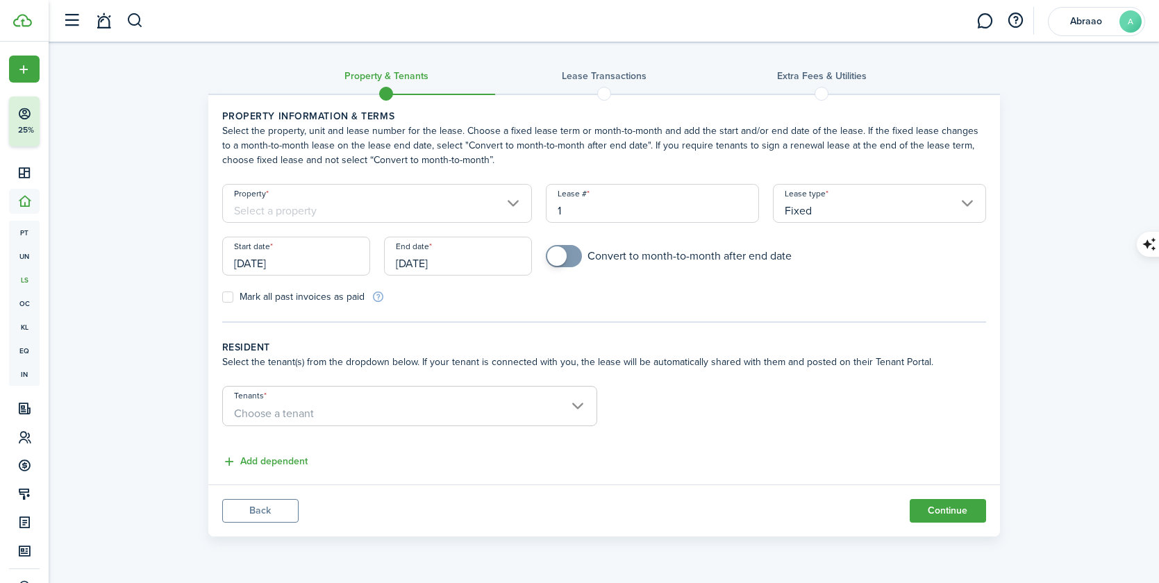
click at [353, 217] on input "Property" at bounding box center [377, 203] width 310 height 39
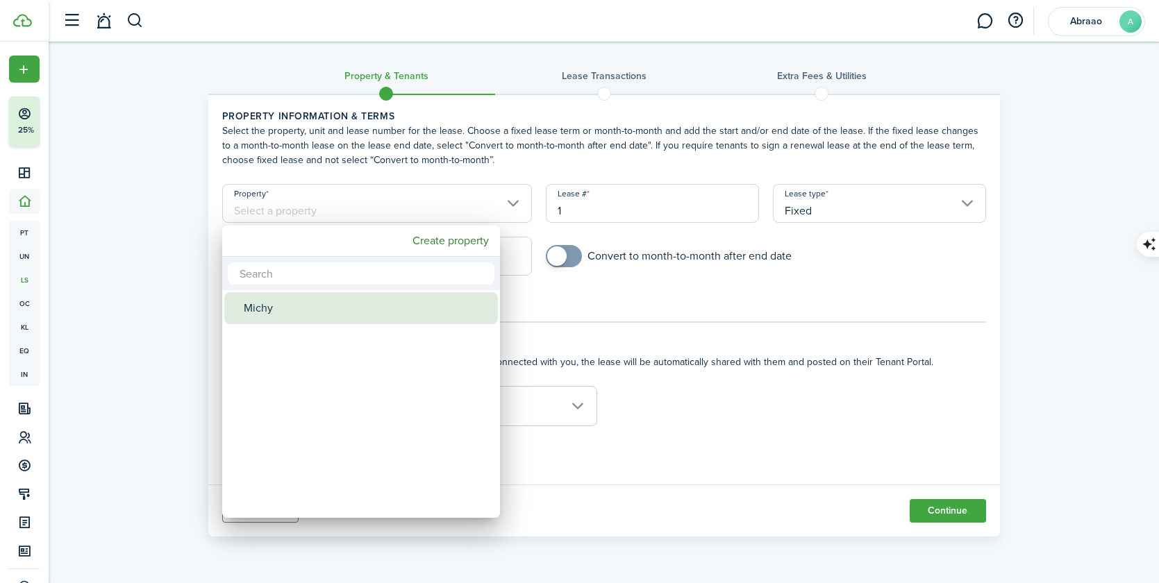
click at [323, 297] on div "Michy" at bounding box center [367, 308] width 246 height 32
type input "Michy"
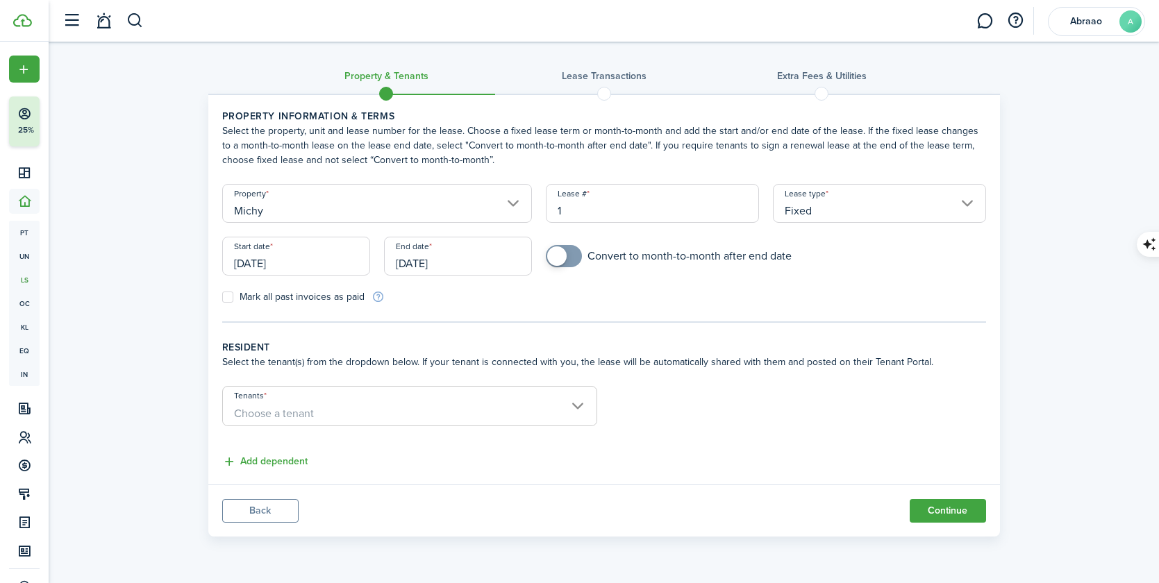
click at [831, 215] on input "Fixed" at bounding box center [879, 203] width 213 height 39
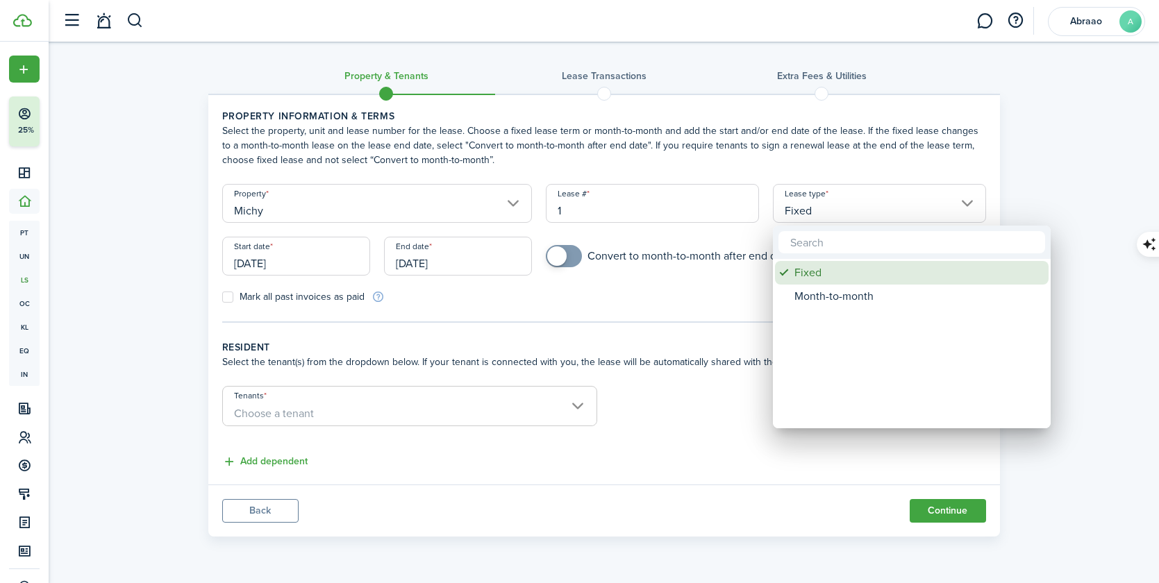
click at [812, 273] on div "Fixed" at bounding box center [917, 273] width 246 height 24
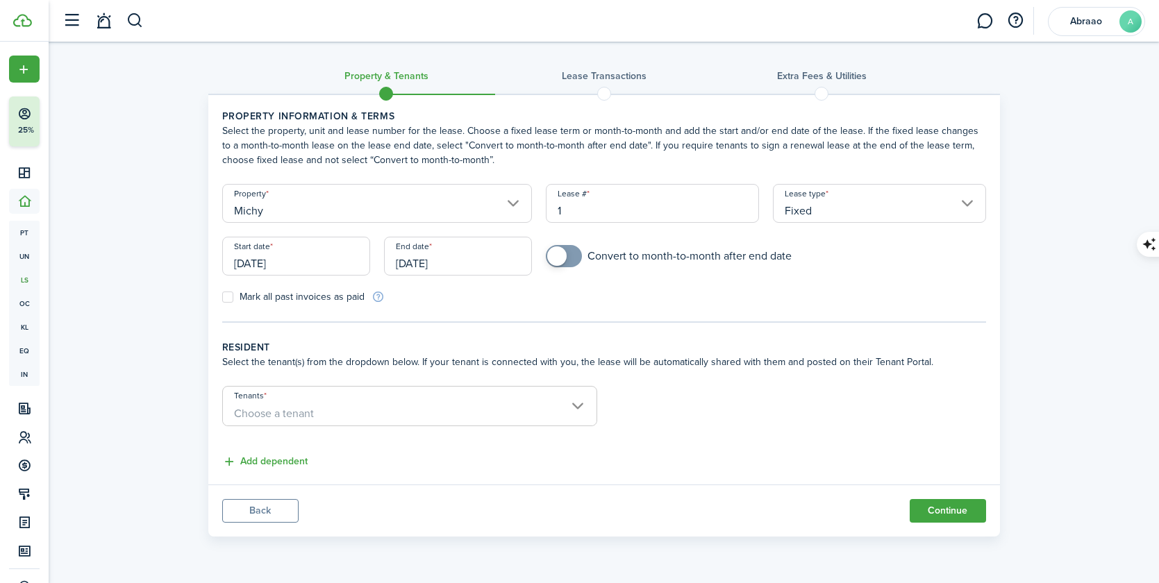
click at [276, 265] on input "[DATE]" at bounding box center [296, 256] width 148 height 39
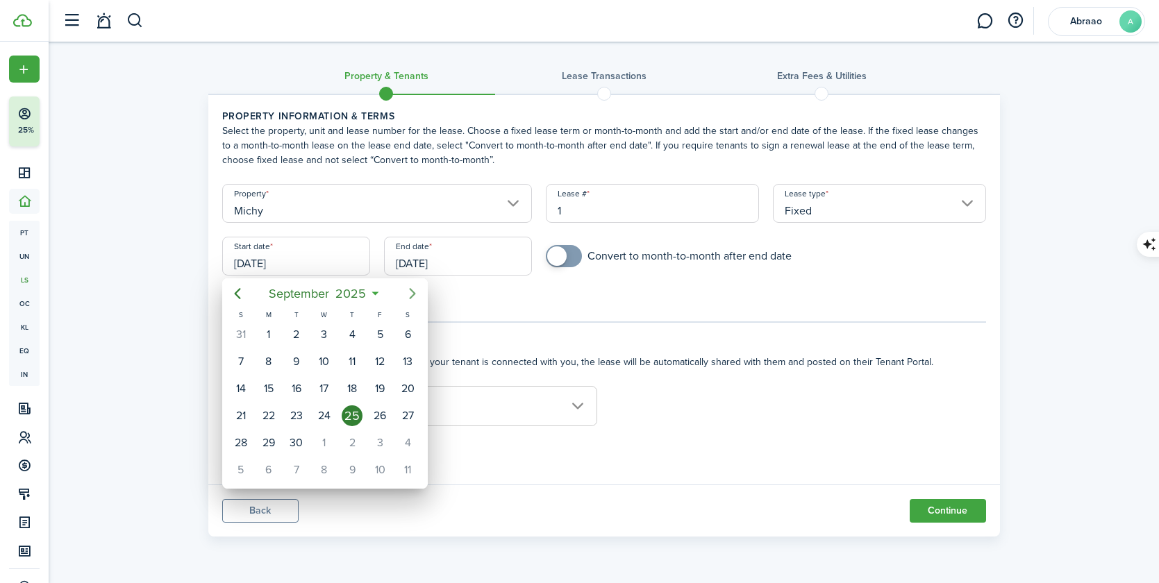
click at [413, 297] on icon "Next page" at bounding box center [412, 293] width 17 height 17
click at [328, 339] on div "1" at bounding box center [324, 334] width 21 height 21
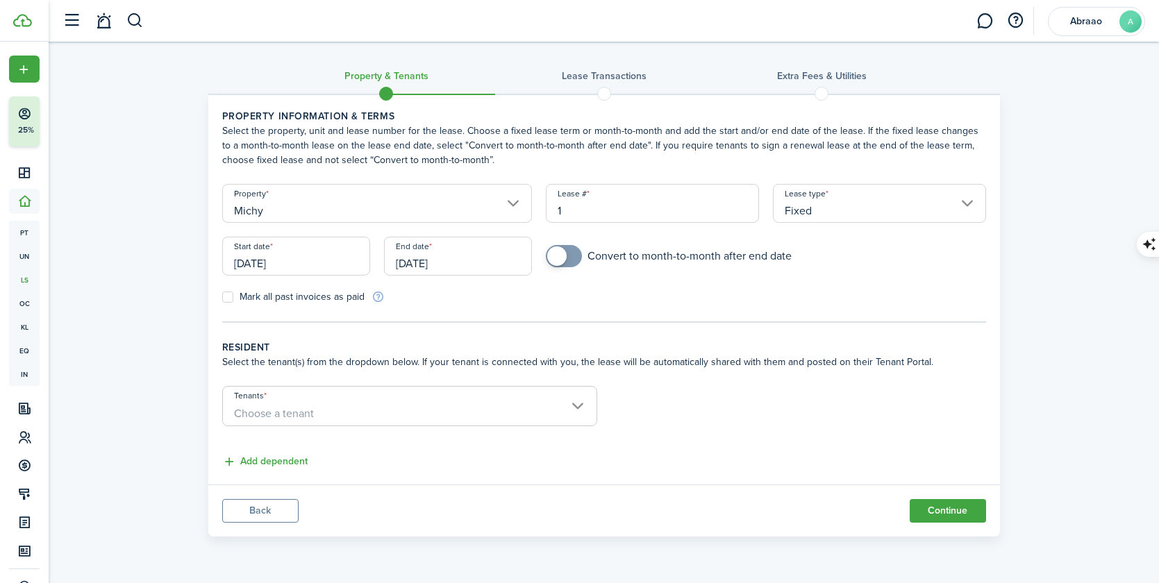
click at [296, 263] on input "[DATE]" at bounding box center [296, 256] width 148 height 39
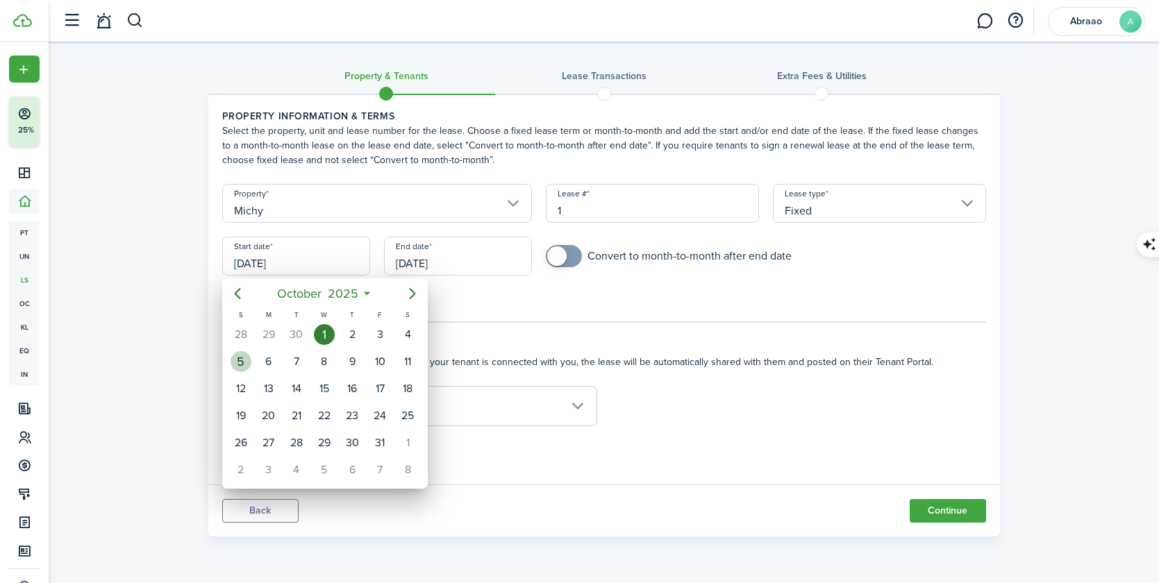
click at [242, 360] on div "5" at bounding box center [240, 361] width 21 height 21
type input "[DATE]"
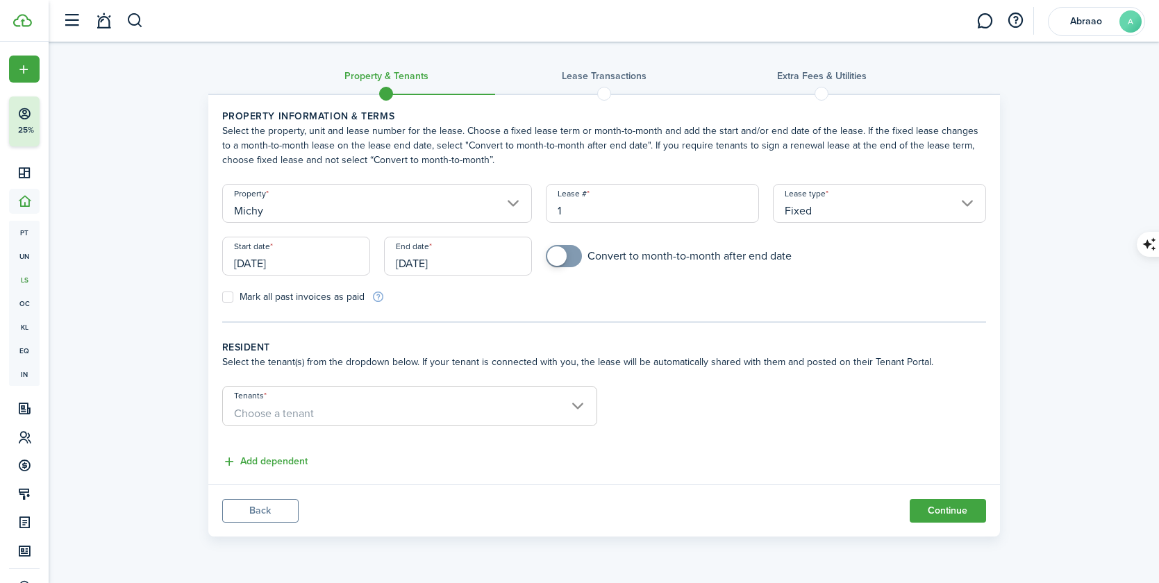
click at [405, 263] on input "[DATE]" at bounding box center [458, 256] width 148 height 39
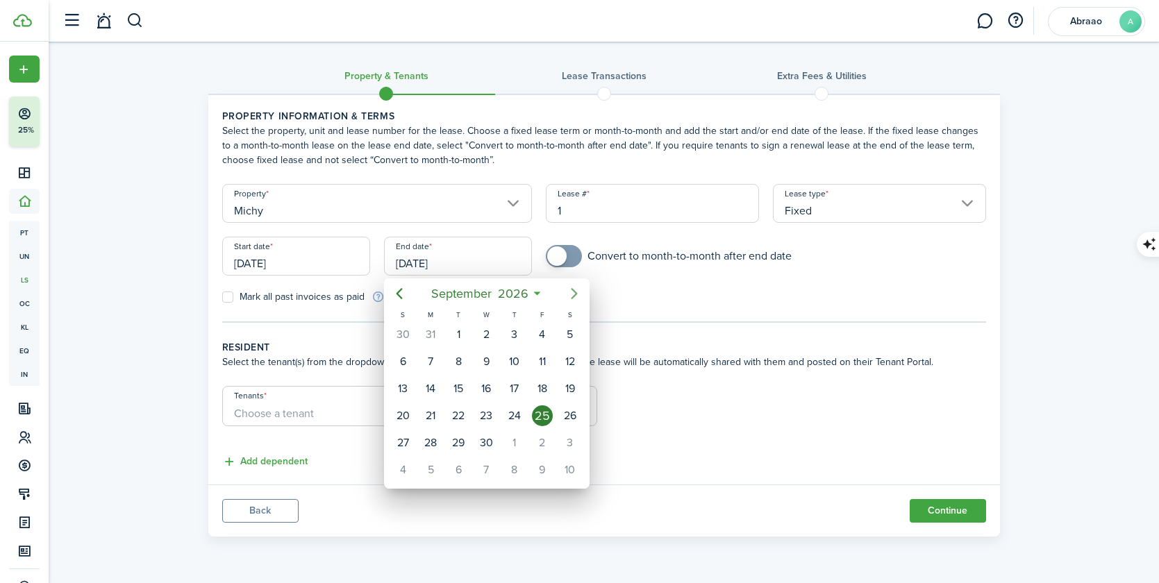
click at [574, 296] on icon "Next page" at bounding box center [574, 293] width 6 height 11
click at [573, 296] on icon "Next page" at bounding box center [574, 293] width 6 height 11
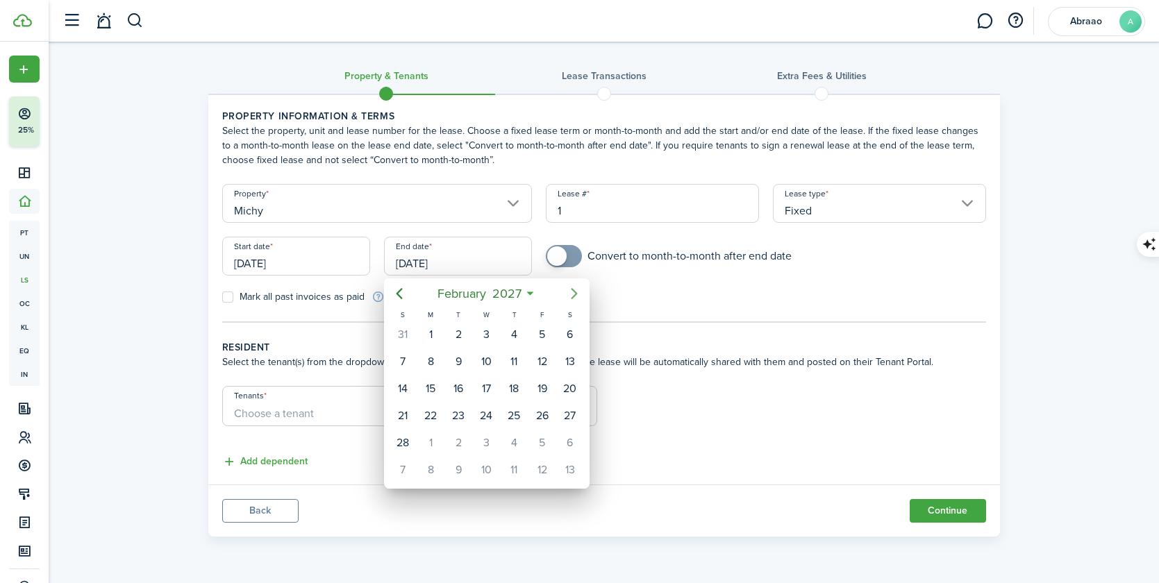
click at [573, 296] on icon "Next page" at bounding box center [574, 293] width 6 height 11
click at [570, 334] on div "5" at bounding box center [569, 334] width 21 height 21
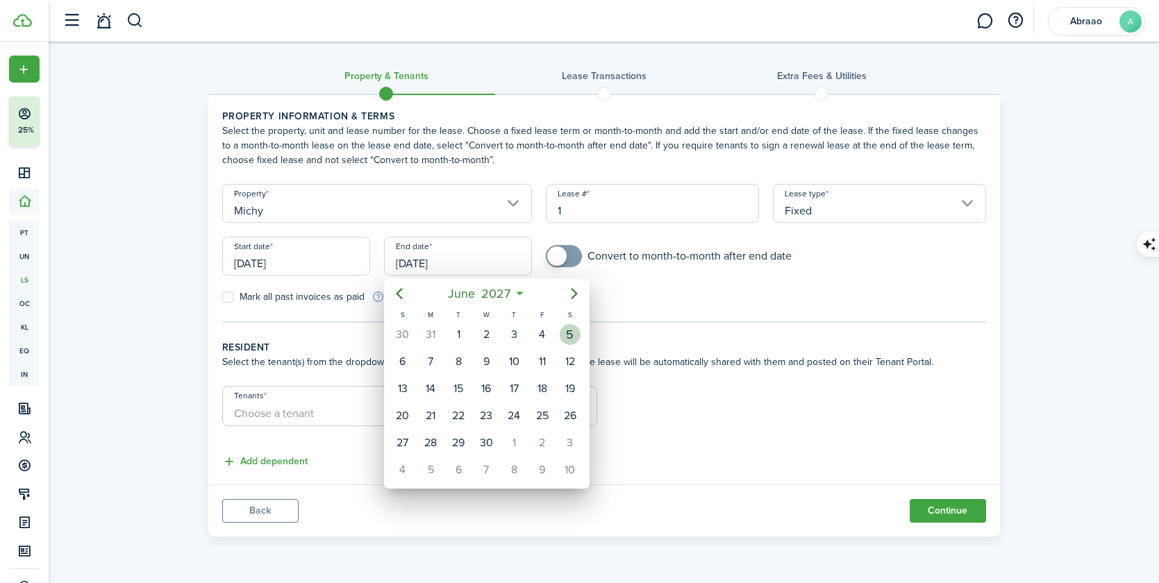
type input "[DATE]"
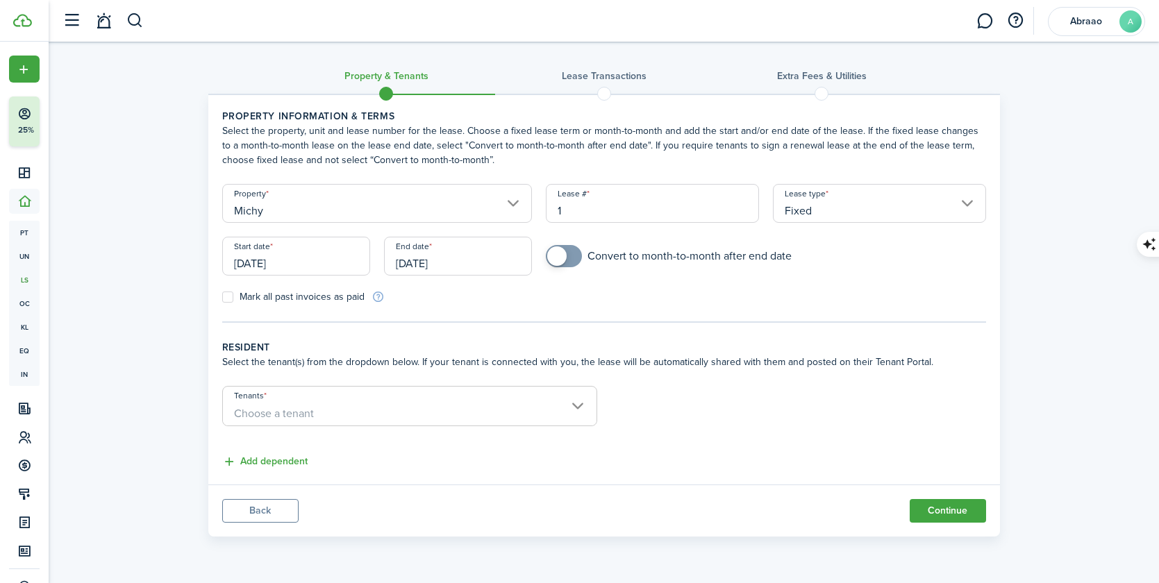
click at [332, 407] on span "Choose a tenant" at bounding box center [409, 414] width 373 height 24
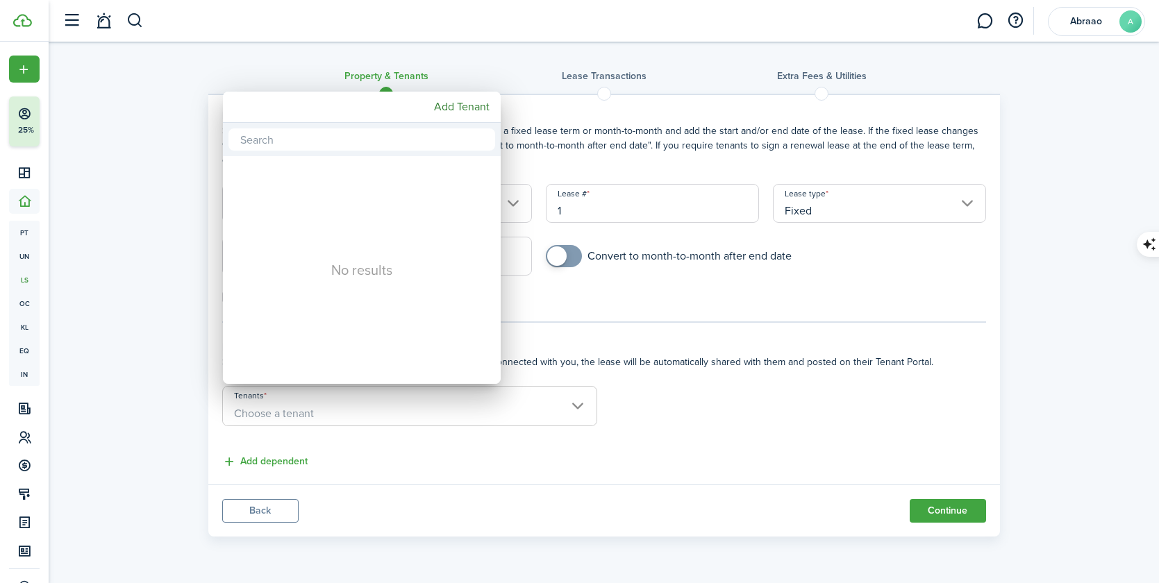
click at [600, 325] on div at bounding box center [579, 291] width 1381 height 805
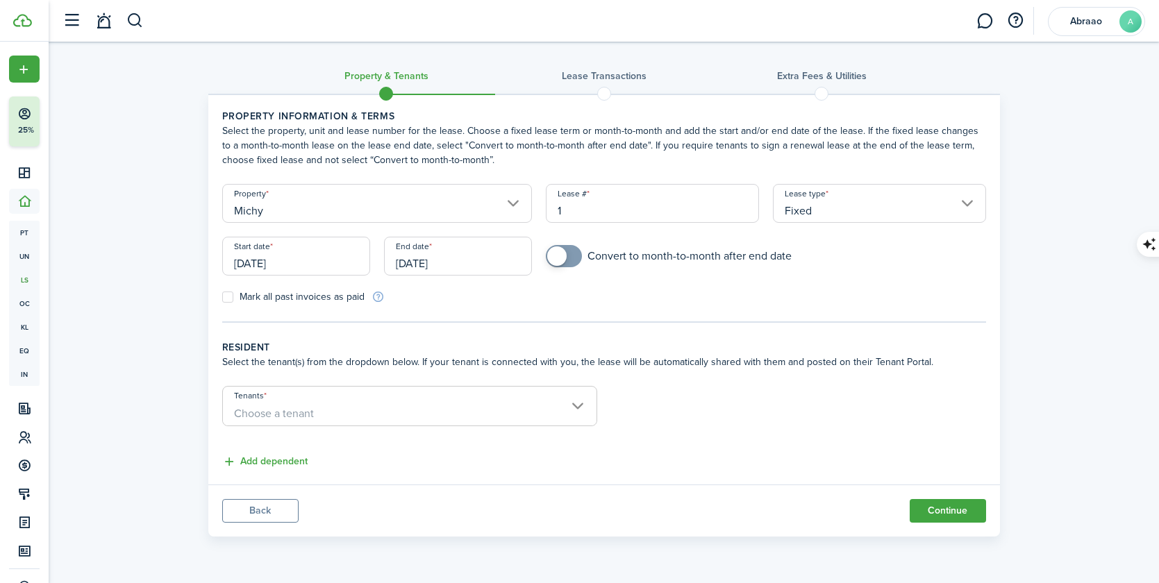
click at [973, 510] on button "Continue" at bounding box center [947, 511] width 76 height 24
